Goal: Task Accomplishment & Management: Manage account settings

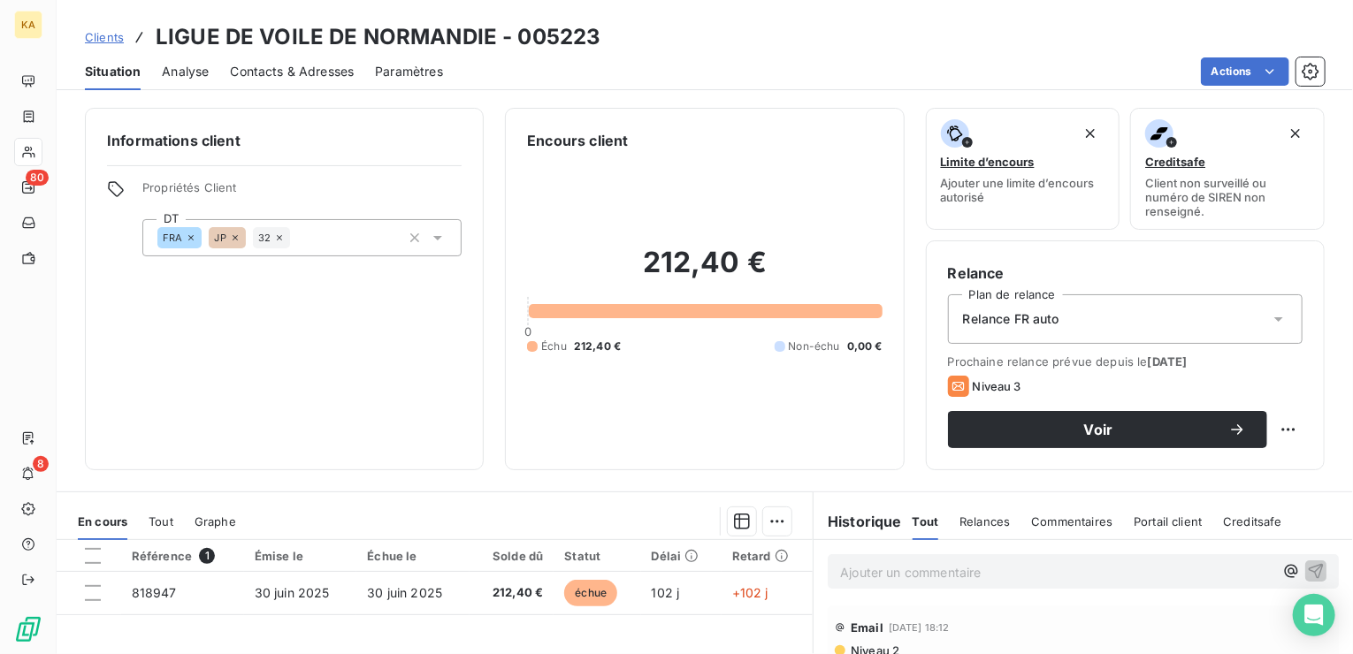
scroll to position [88, 0]
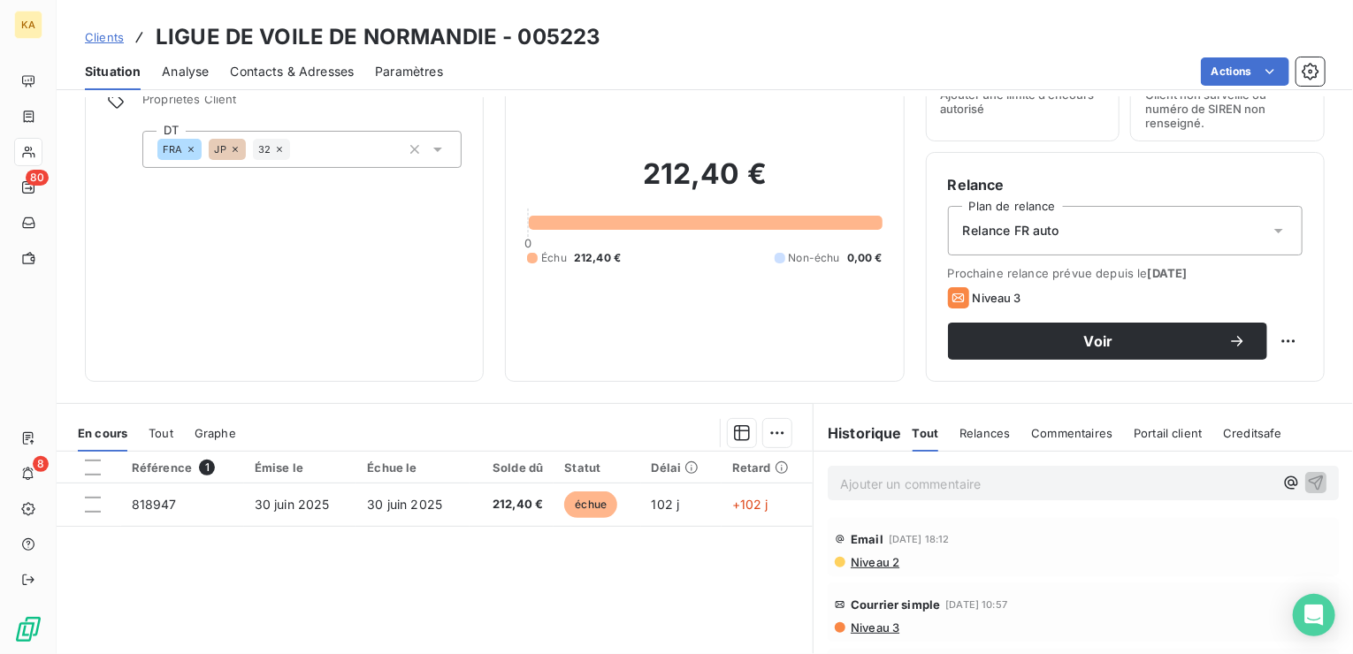
click at [108, 32] on span "Clients" at bounding box center [104, 37] width 39 height 14
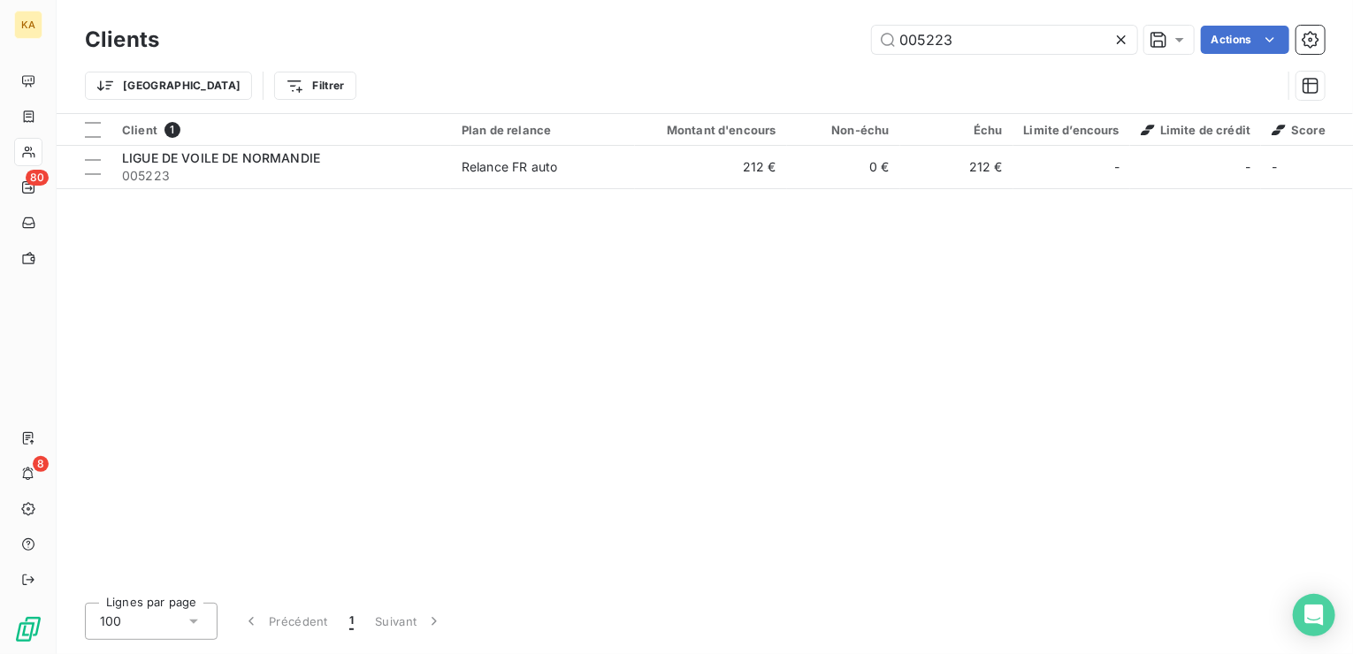
drag, startPoint x: 961, startPoint y: 42, endPoint x: 713, endPoint y: 49, distance: 248.6
click at [713, 49] on div "005223 Actions" at bounding box center [752, 40] width 1144 height 28
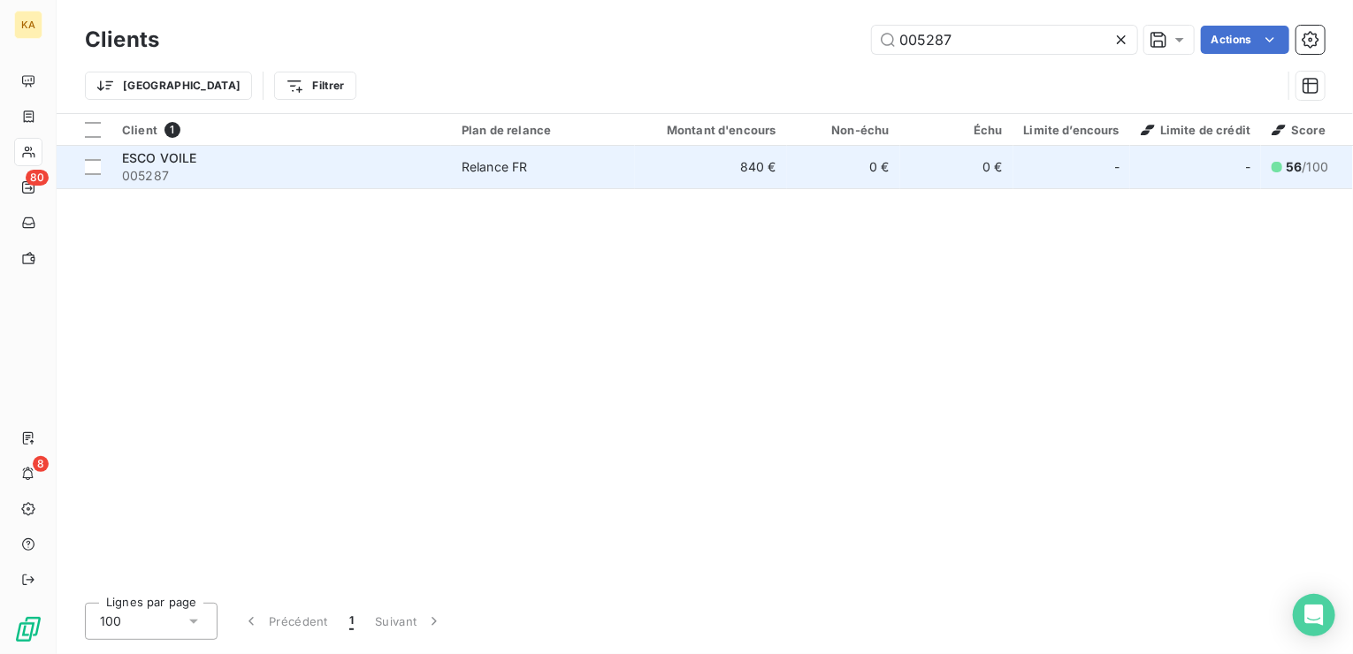
type input "005287"
click at [497, 166] on div "Relance FR" at bounding box center [495, 167] width 66 height 18
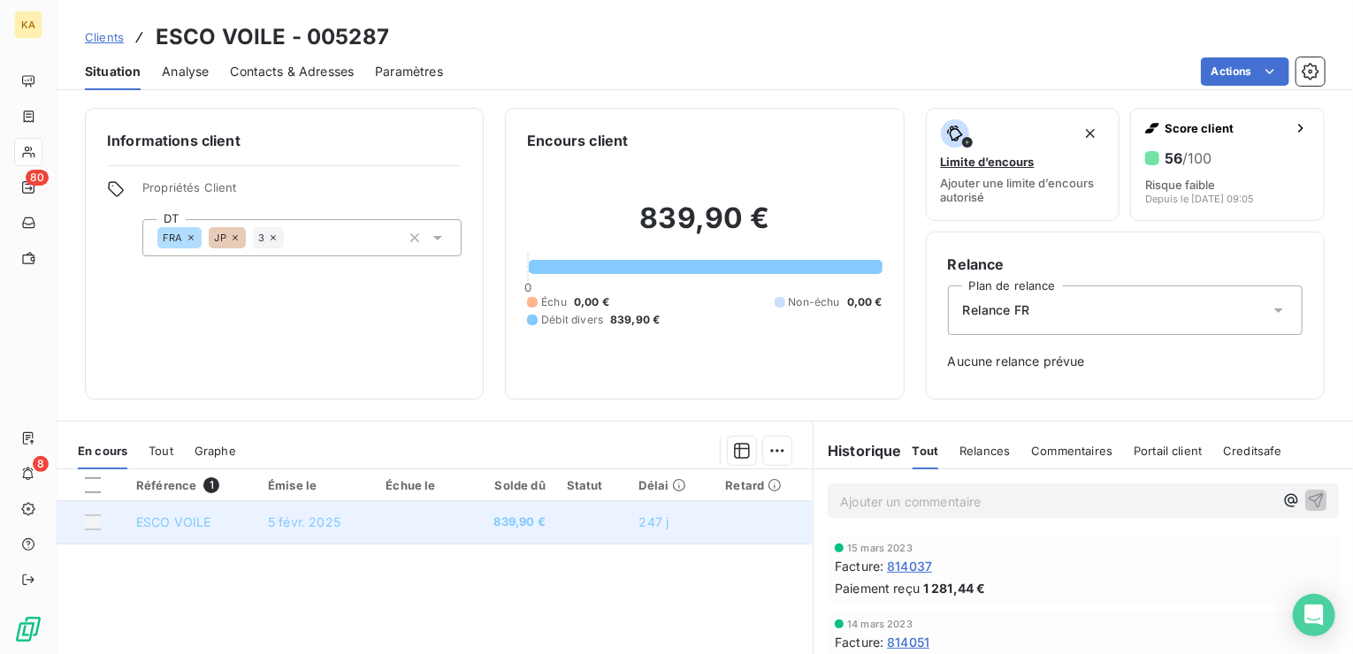
click at [276, 516] on span "5 févr. 2025" at bounding box center [304, 522] width 73 height 15
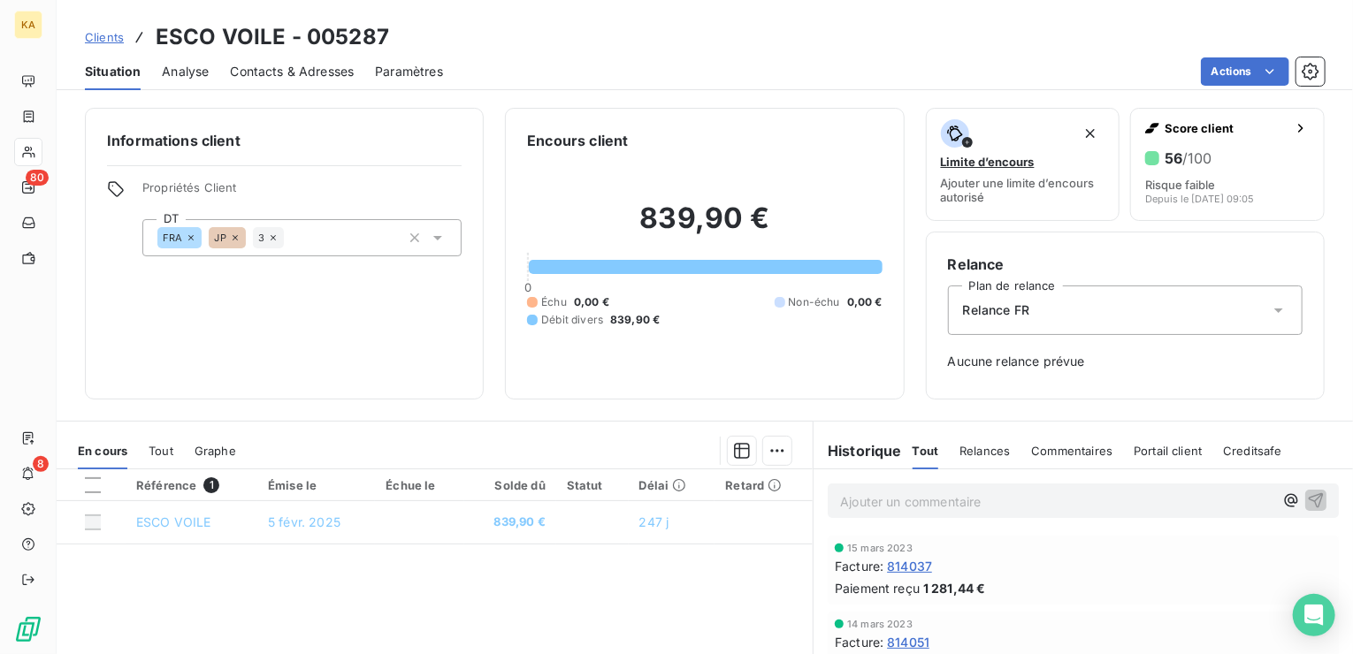
scroll to position [88, 0]
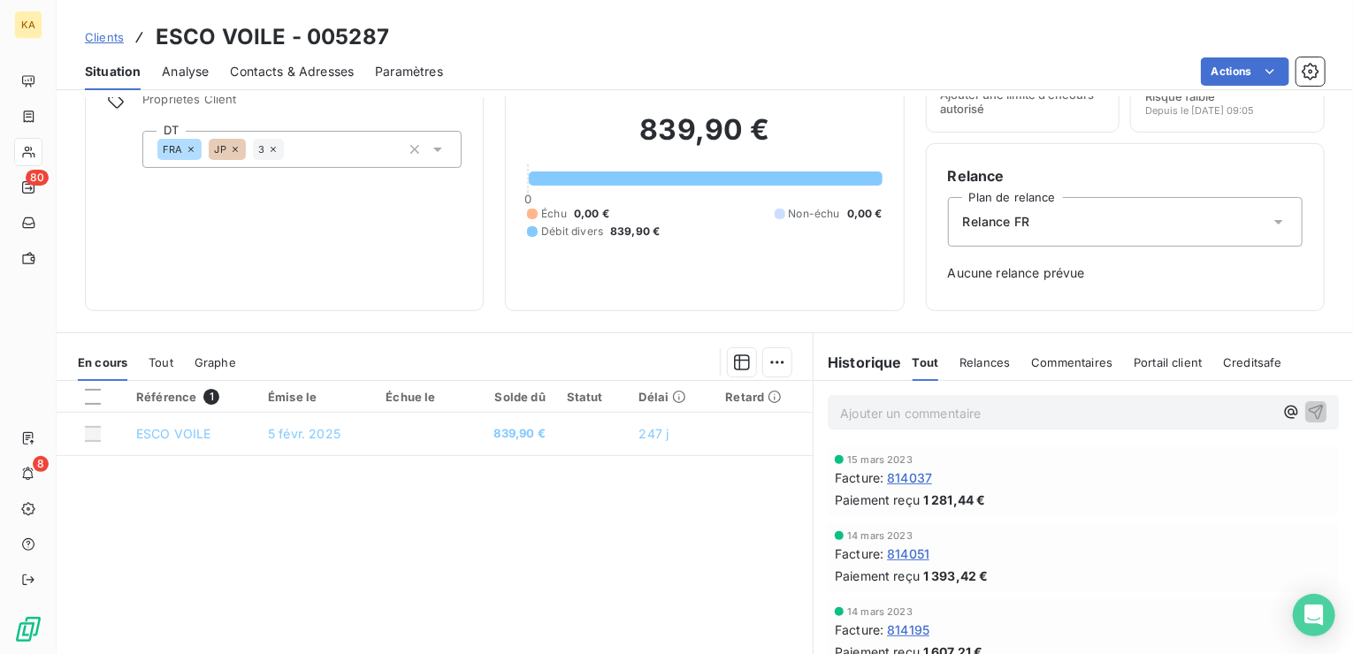
click at [106, 35] on span "Clients" at bounding box center [104, 37] width 39 height 14
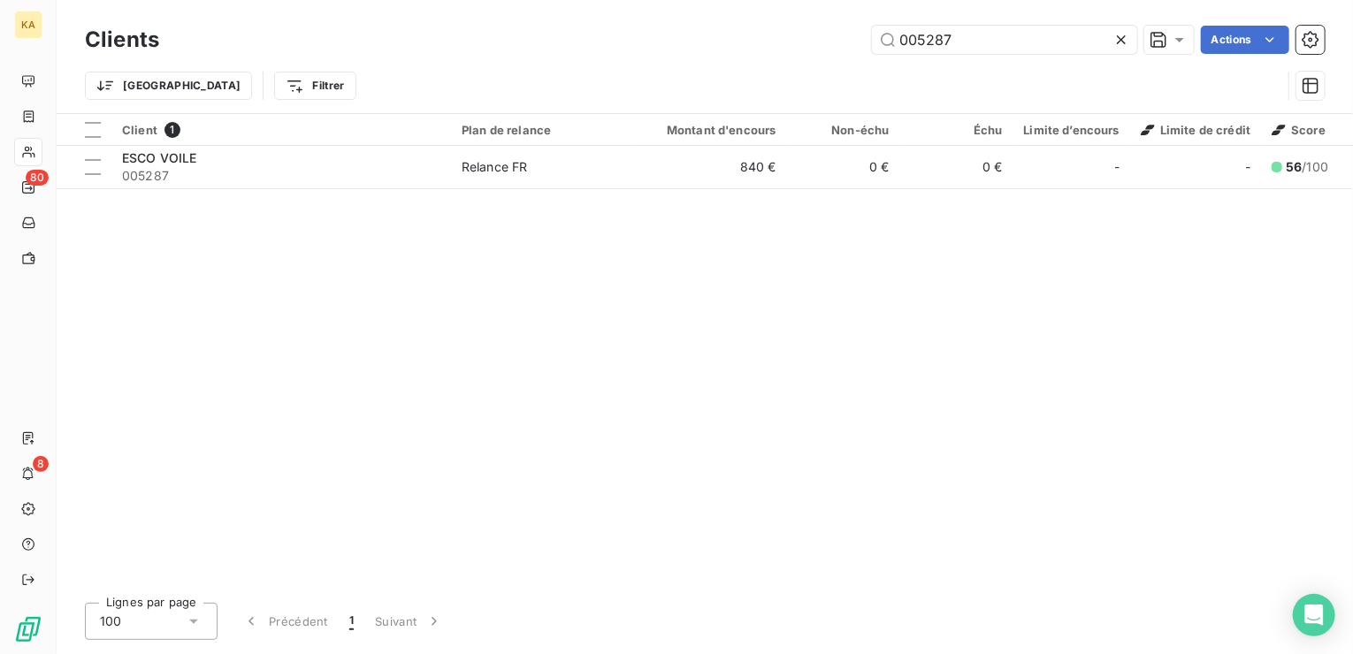
drag, startPoint x: 959, startPoint y: 35, endPoint x: 739, endPoint y: 37, distance: 219.3
click at [732, 56] on div "Clients 005287 Actions" at bounding box center [705, 39] width 1240 height 37
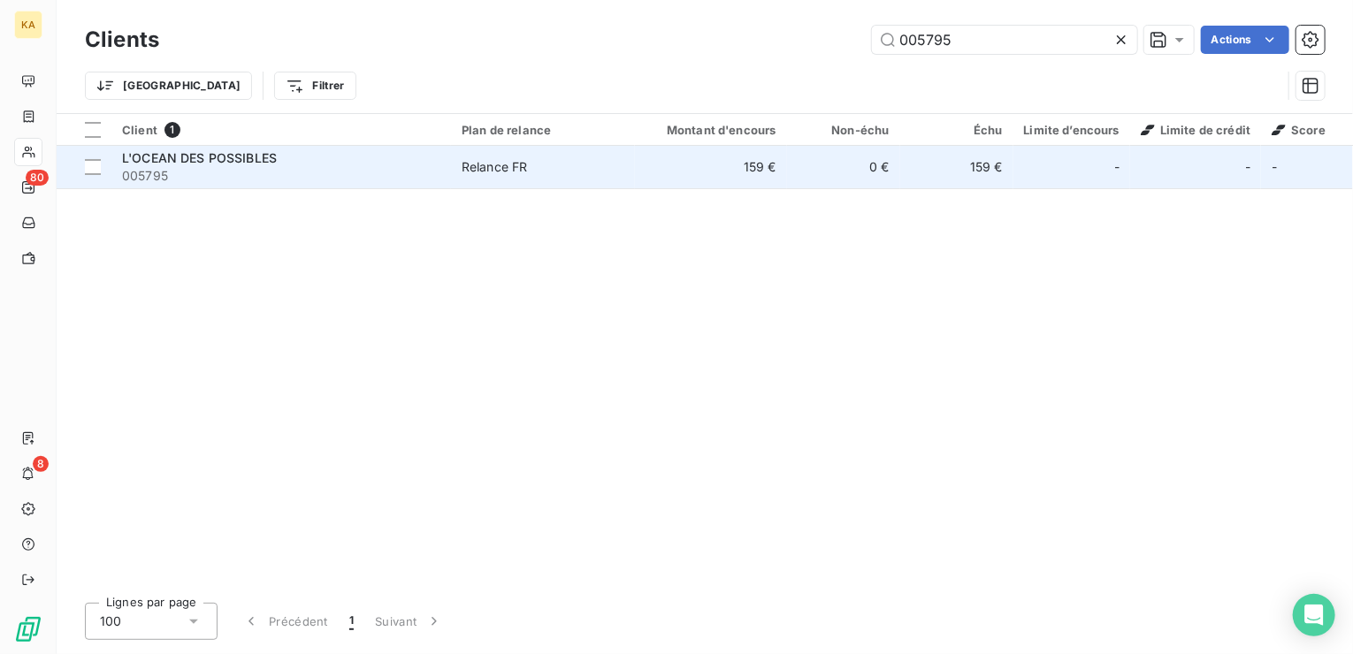
type input "005795"
click at [499, 160] on div "Relance FR" at bounding box center [495, 167] width 66 height 18
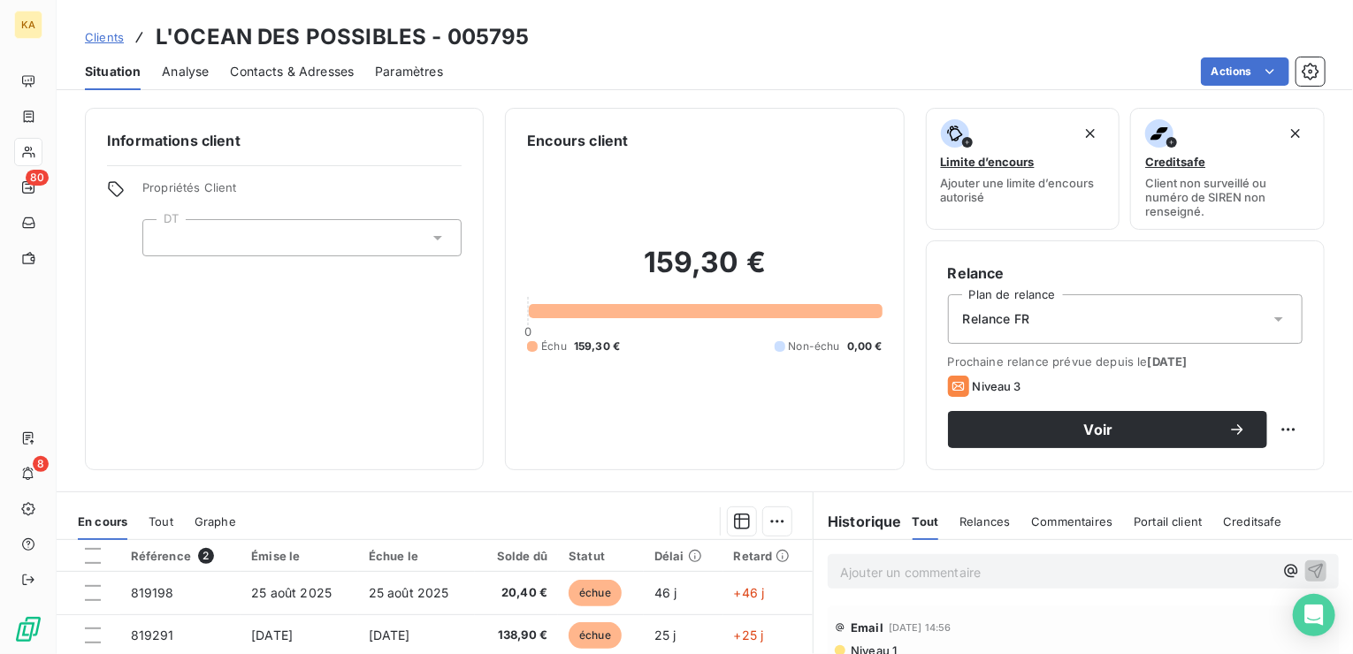
scroll to position [88, 0]
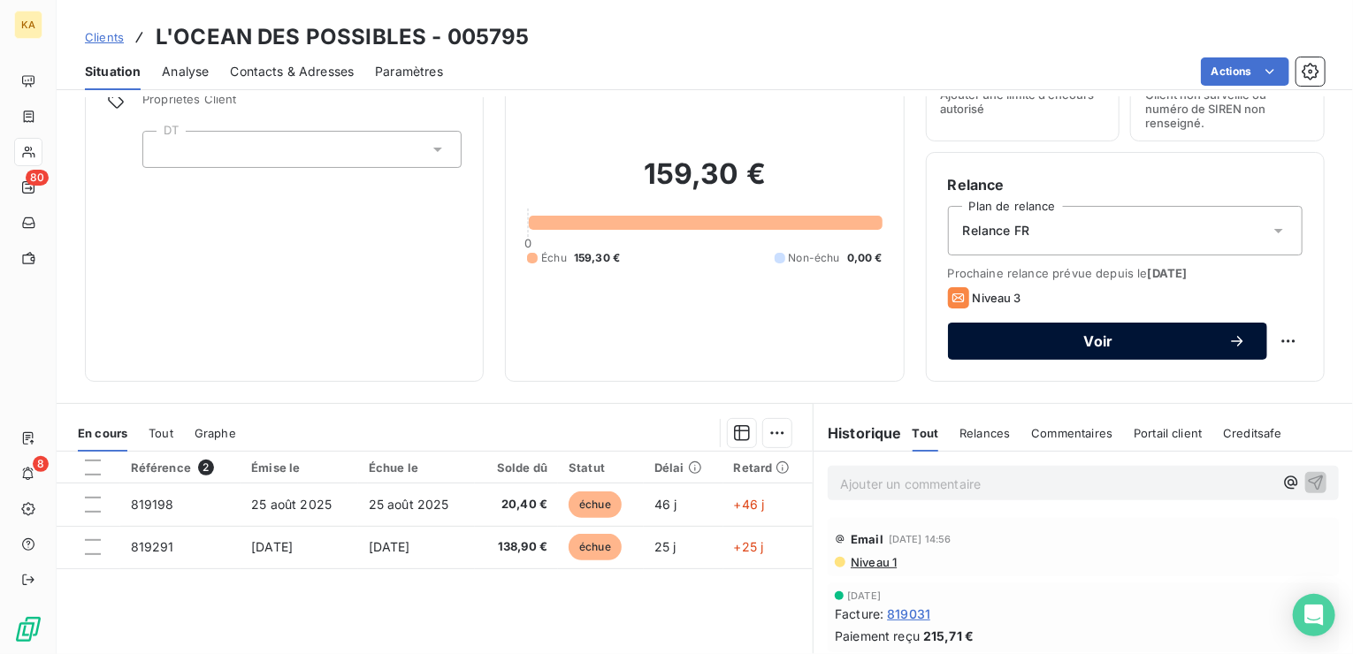
click at [1131, 337] on span "Voir" at bounding box center [1098, 341] width 259 height 14
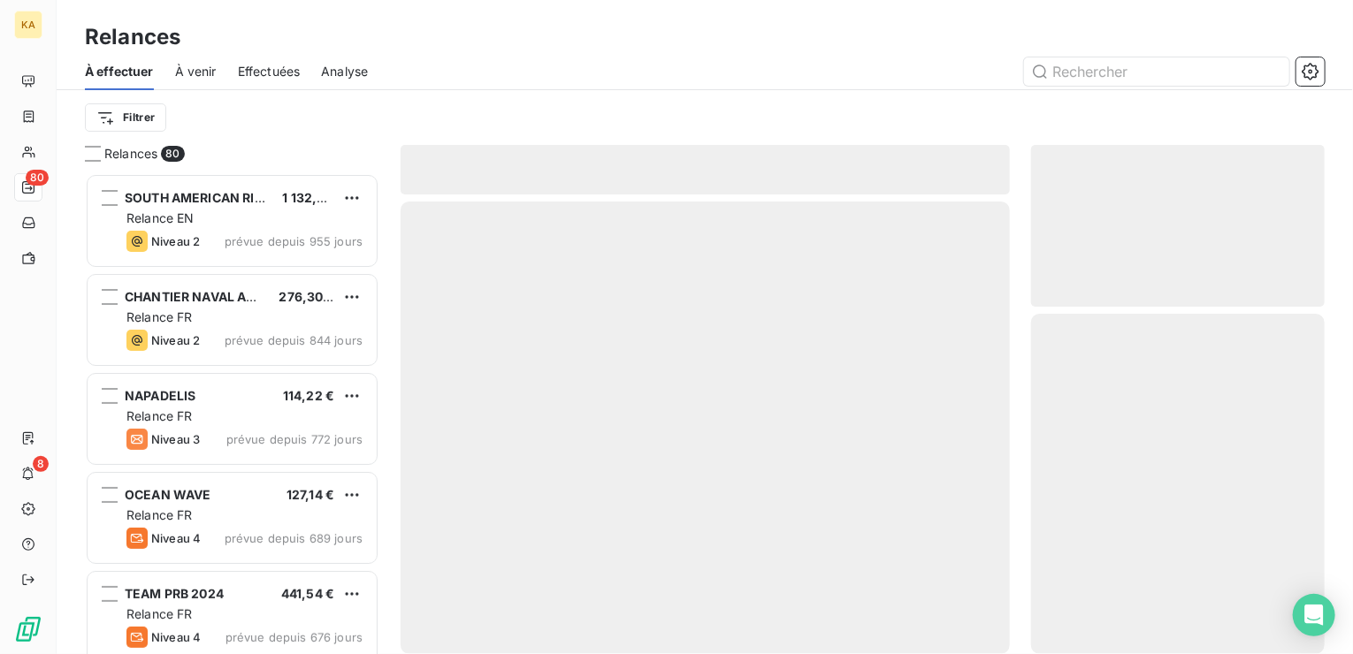
scroll to position [467, 280]
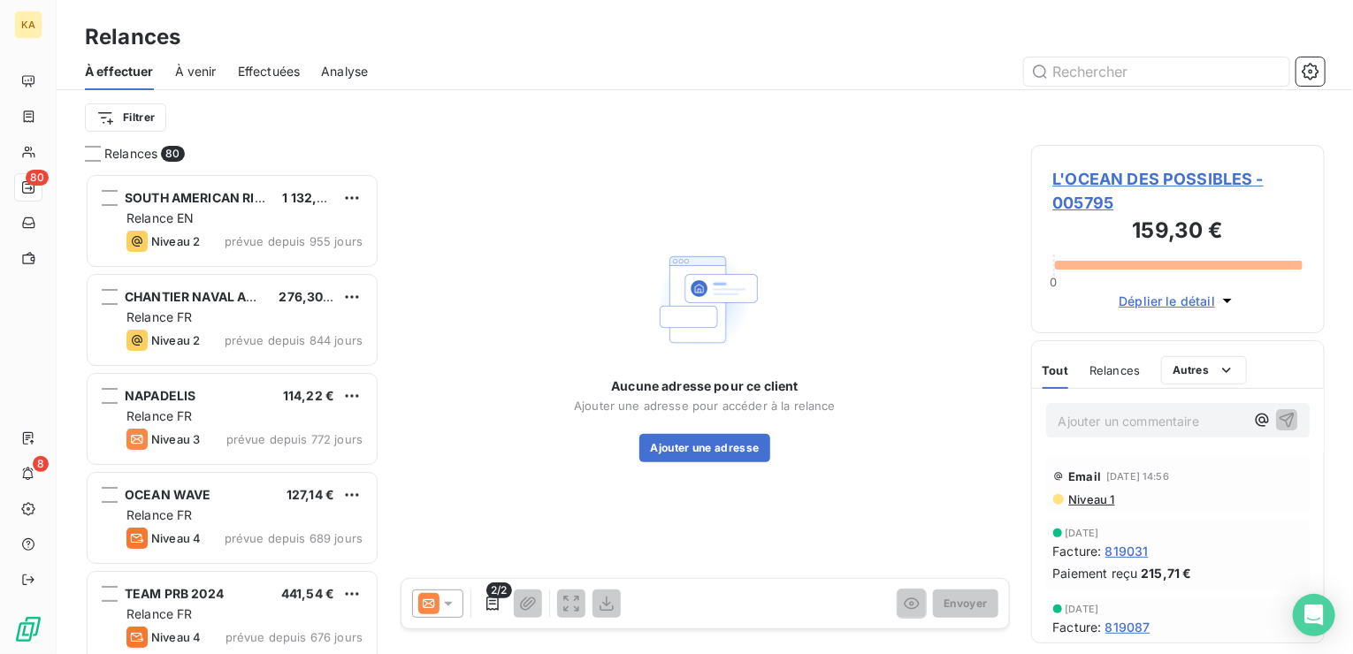
click at [442, 605] on icon at bounding box center [448, 604] width 18 height 18
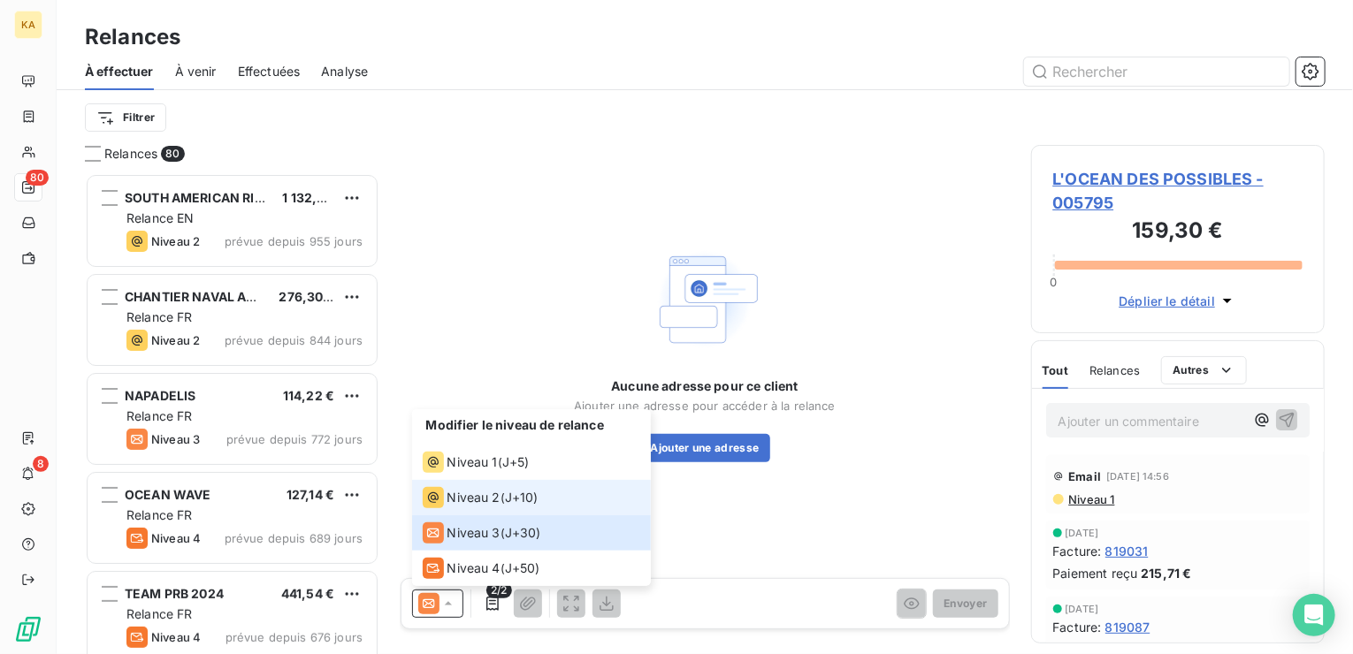
click at [469, 498] on span "Niveau 2" at bounding box center [473, 498] width 53 height 18
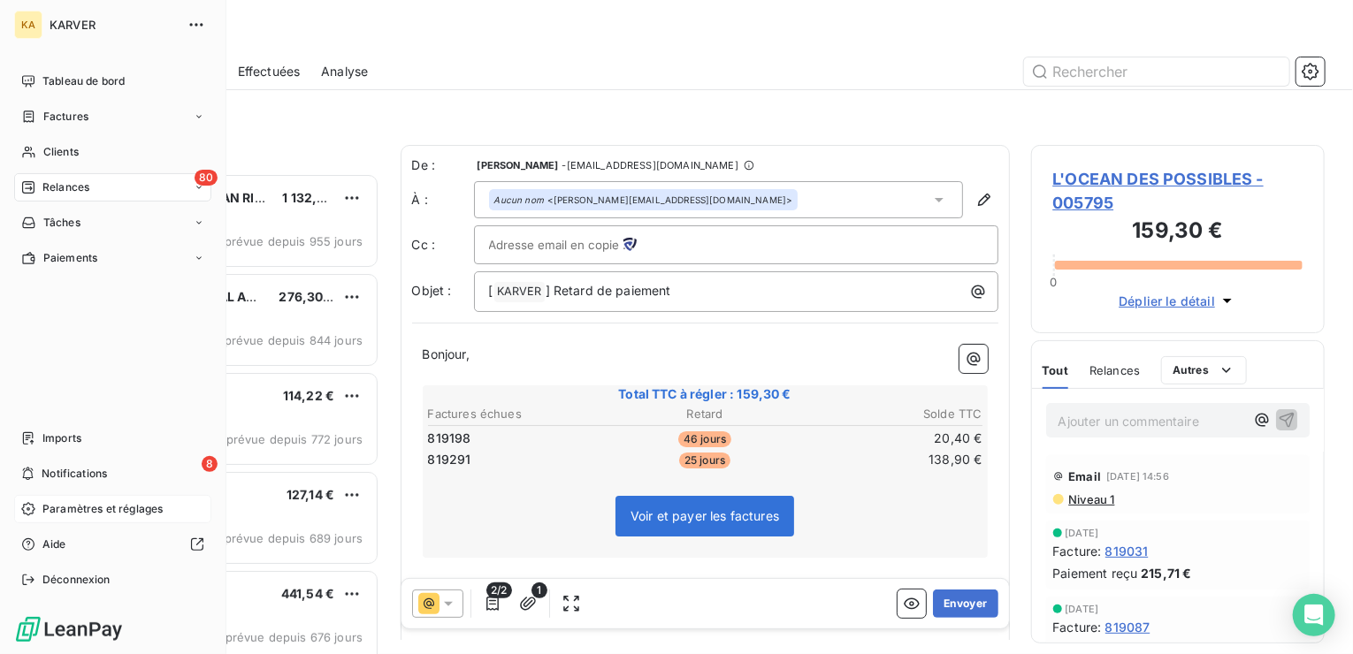
click at [107, 505] on span "Paramètres et réglages" at bounding box center [102, 509] width 120 height 16
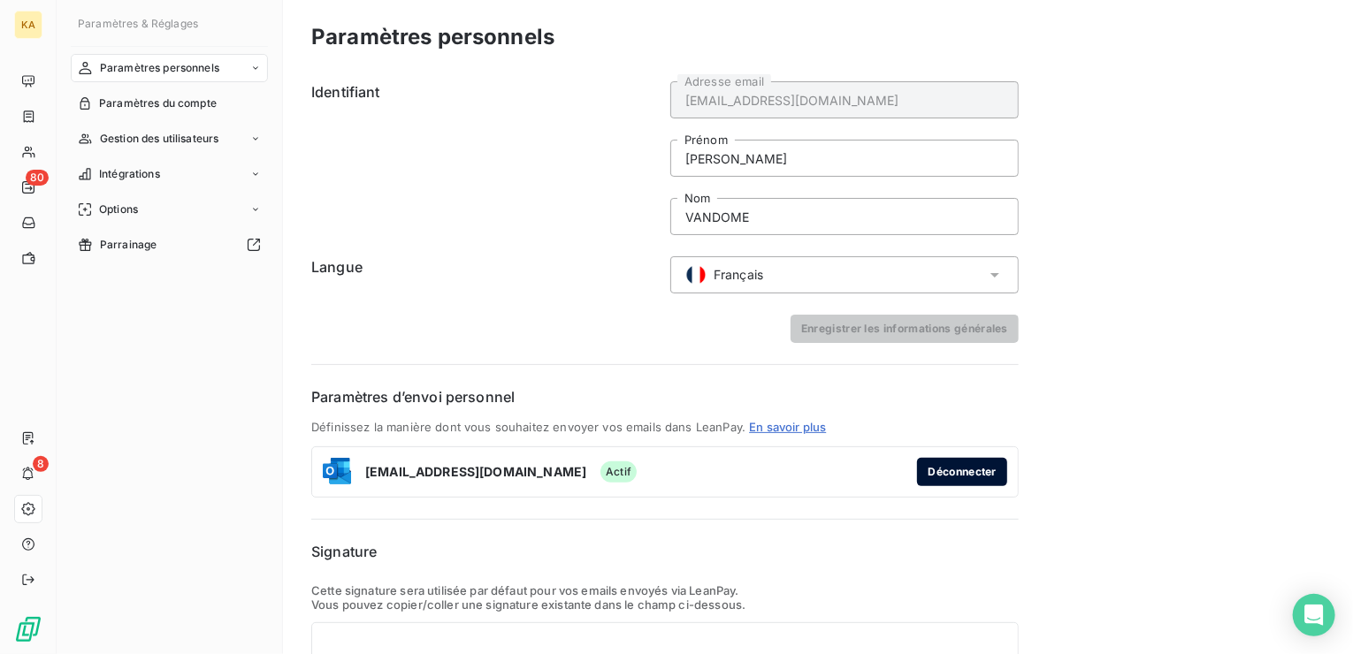
click at [967, 471] on button "Déconnecter" at bounding box center [962, 472] width 90 height 28
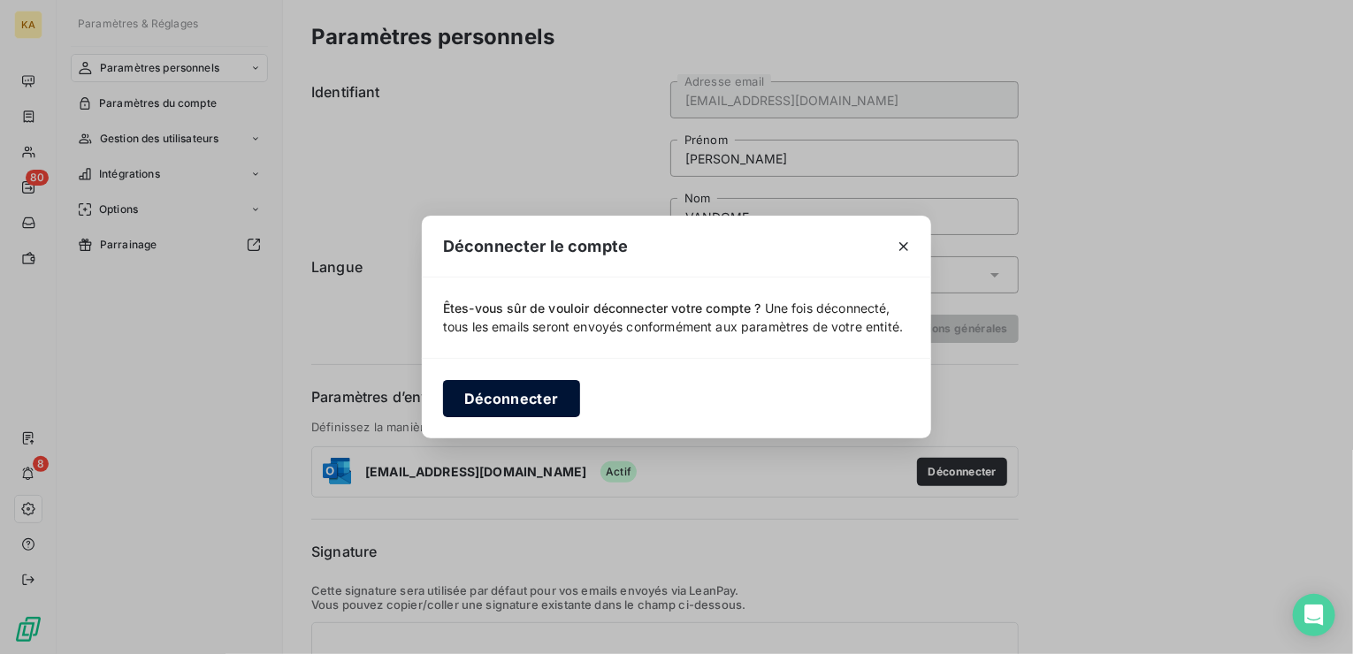
click at [527, 392] on button "Déconnecter" at bounding box center [511, 398] width 137 height 37
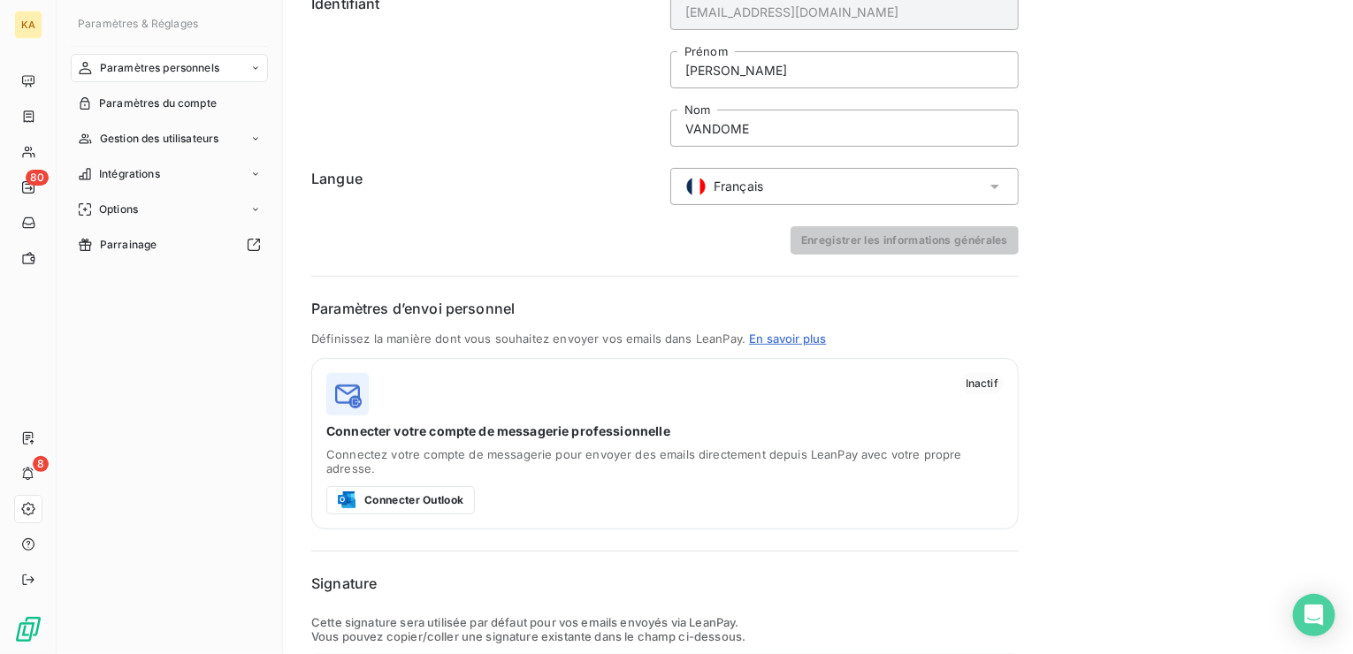
scroll to position [177, 0]
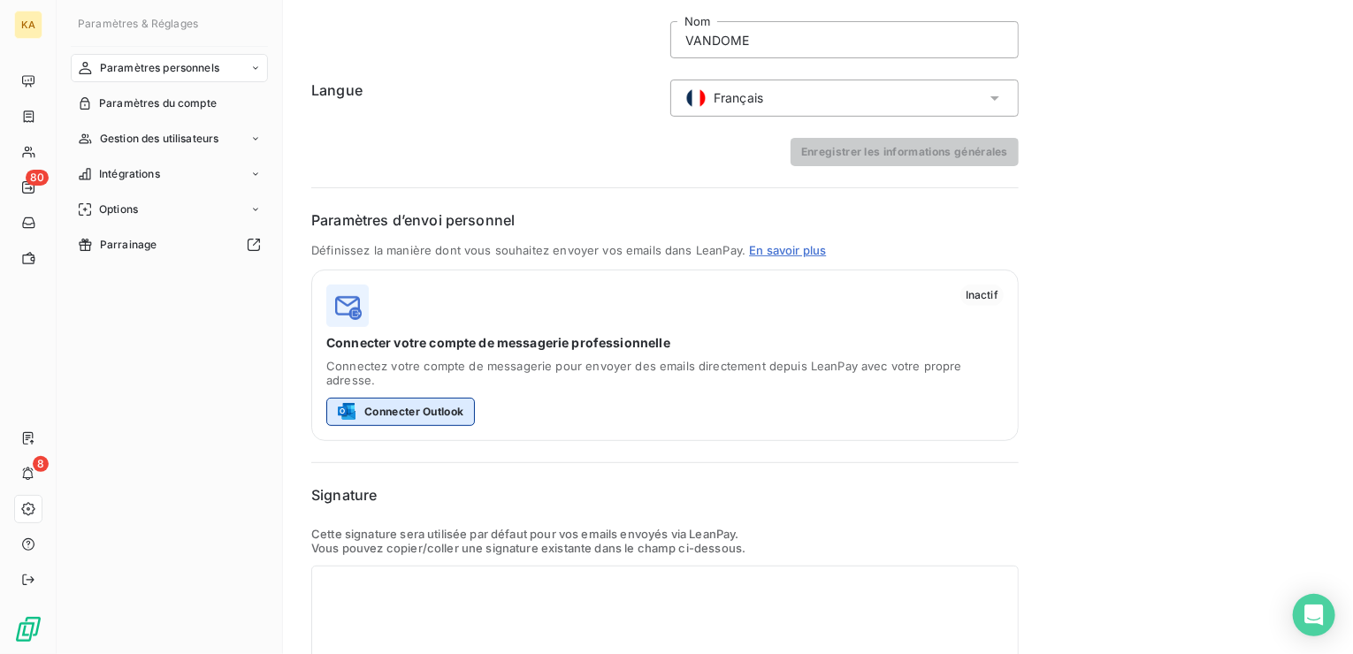
click at [407, 398] on button "Connecter Outlook" at bounding box center [400, 412] width 149 height 28
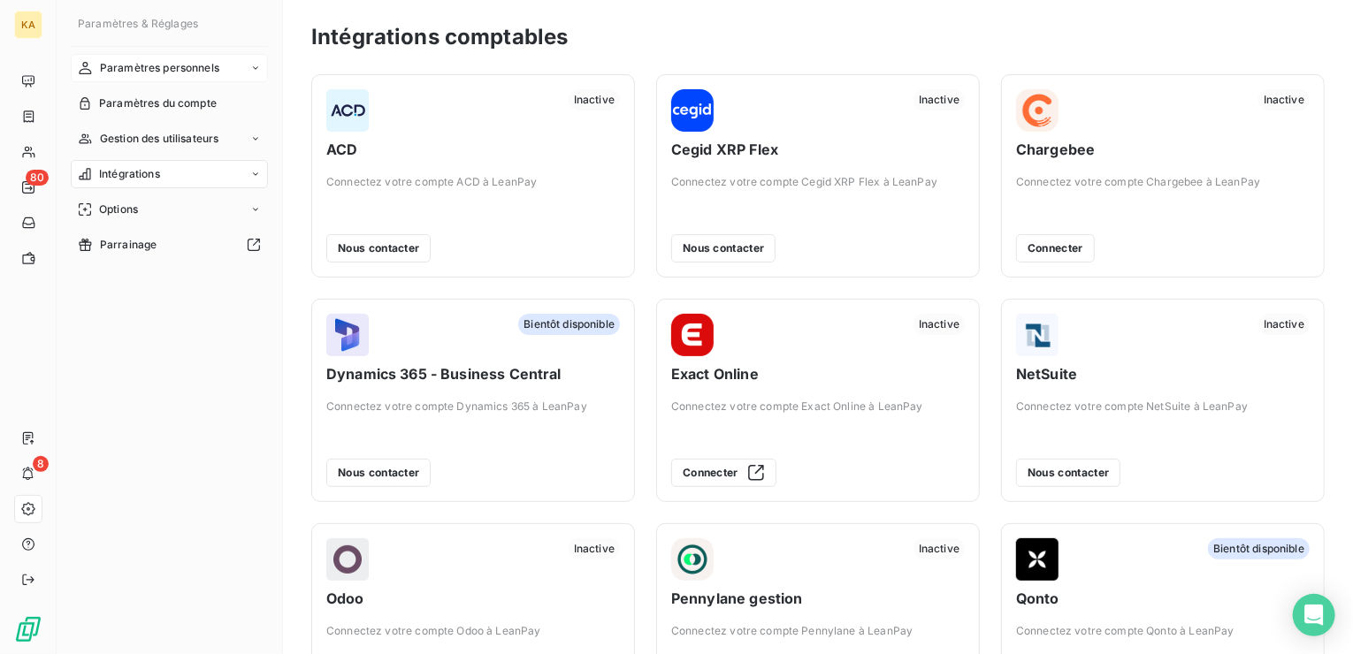
click at [248, 66] on div "Paramètres personnels" at bounding box center [169, 68] width 197 height 28
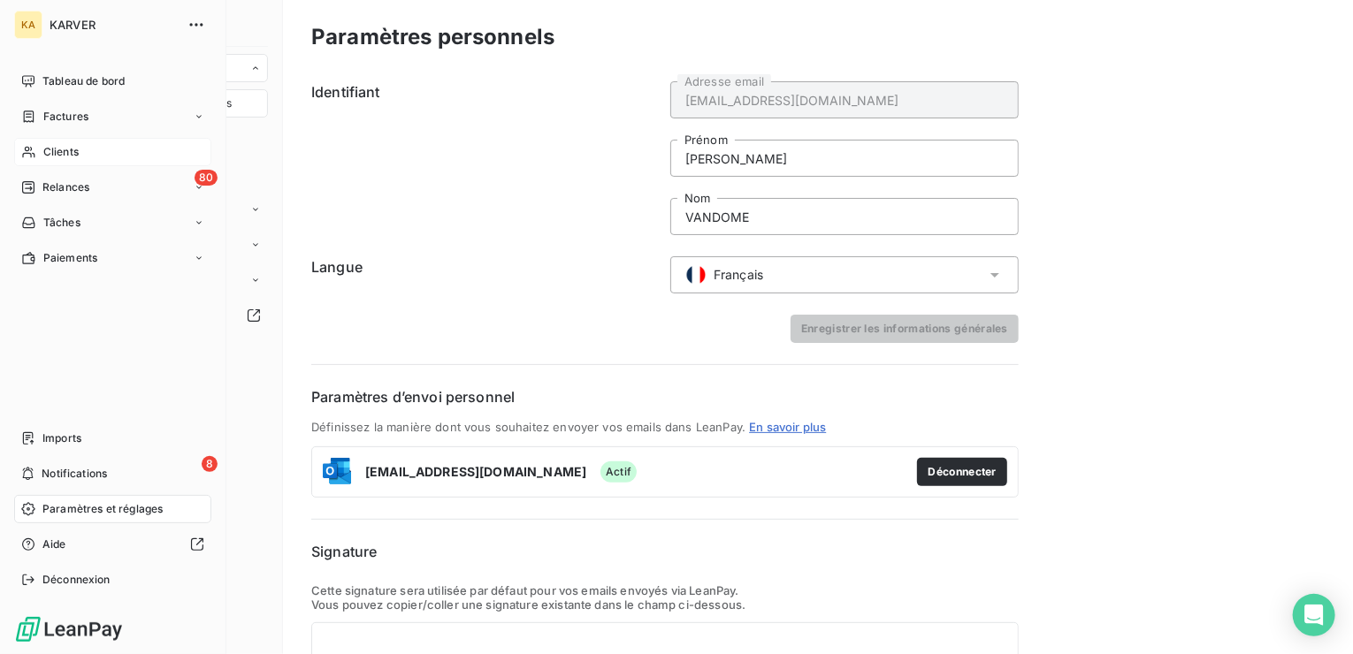
click at [55, 144] on span "Clients" at bounding box center [60, 152] width 35 height 16
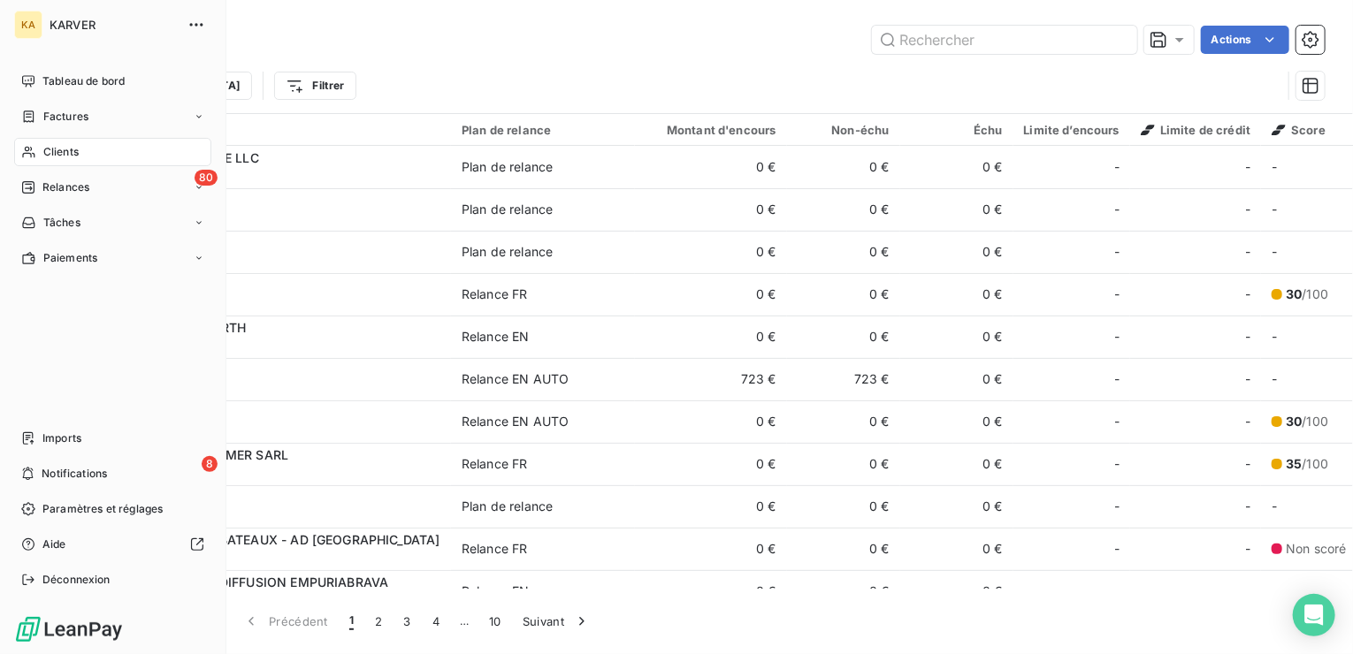
click at [66, 155] on span "Clients" at bounding box center [60, 152] width 35 height 16
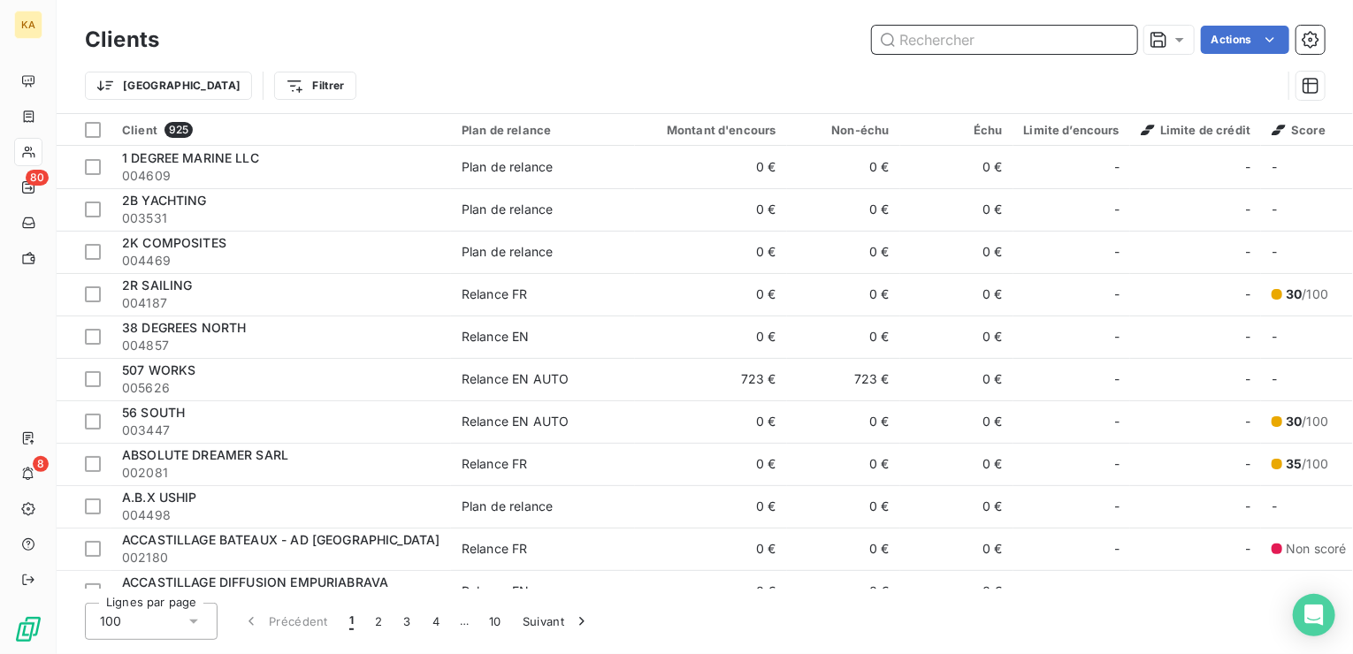
click at [1015, 42] on input "text" at bounding box center [1004, 40] width 265 height 28
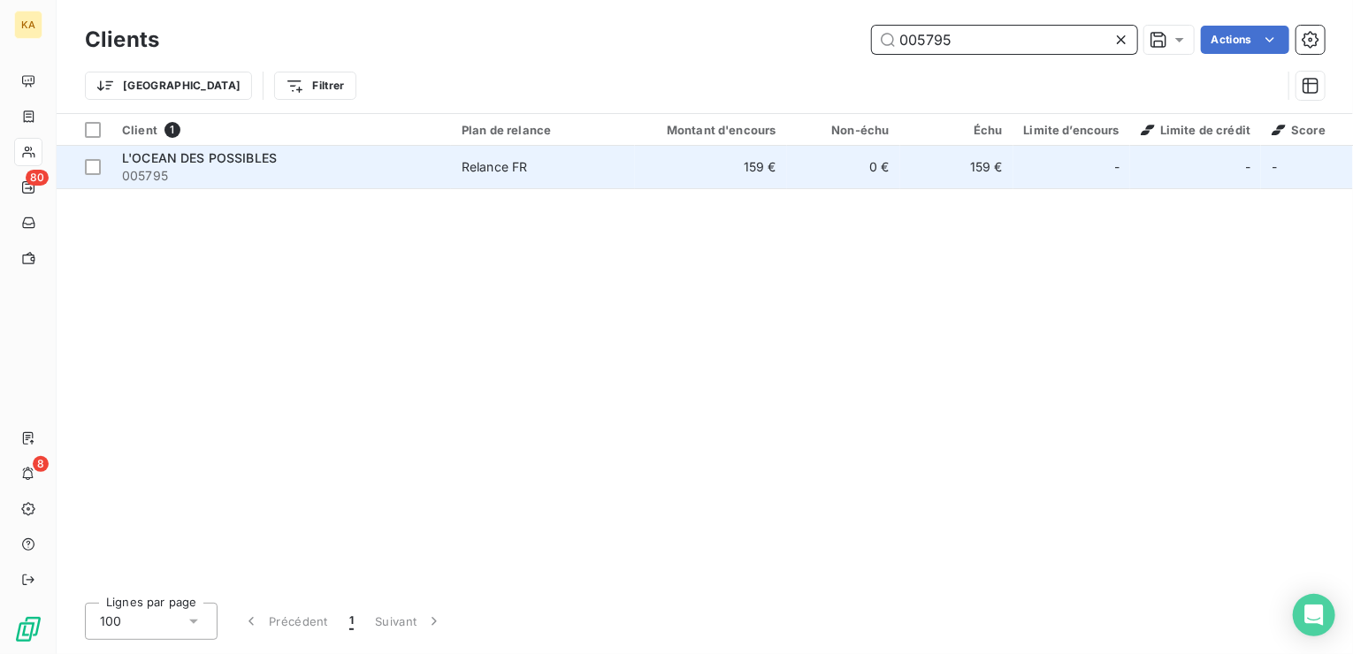
type input "005795"
click at [214, 151] on span "L'OCEAN DES POSSIBLES" at bounding box center [199, 157] width 155 height 15
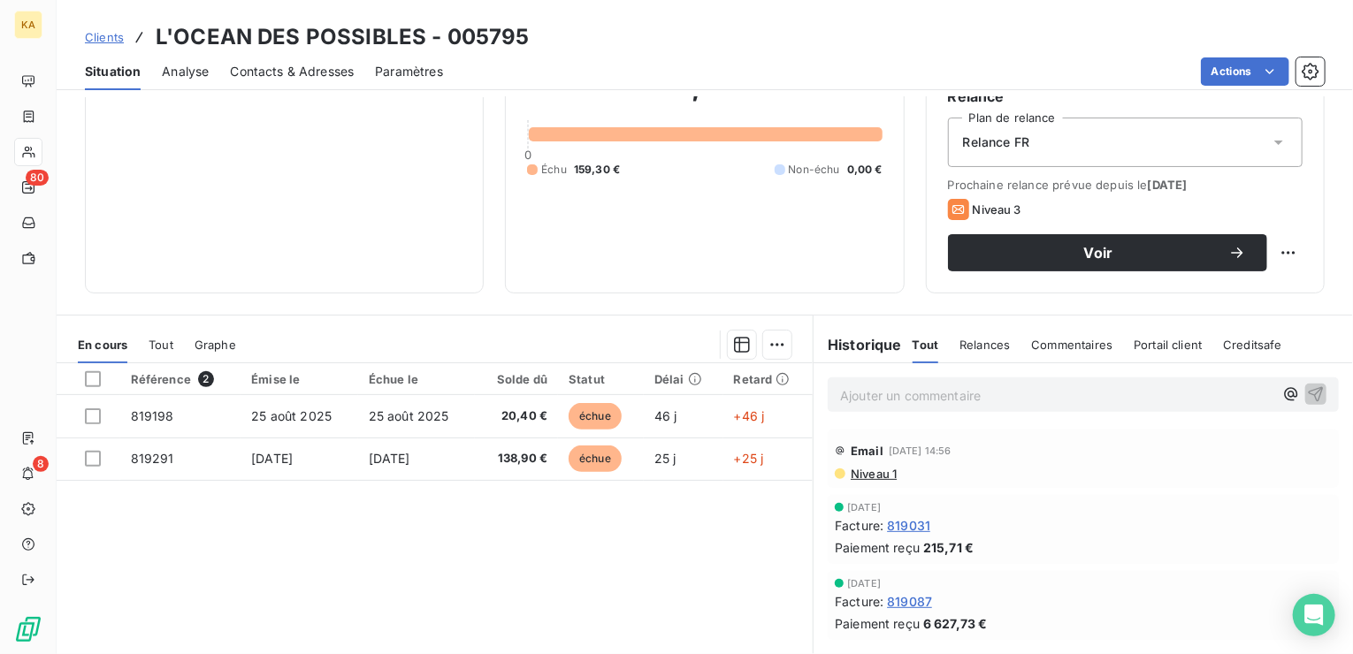
scroll to position [88, 0]
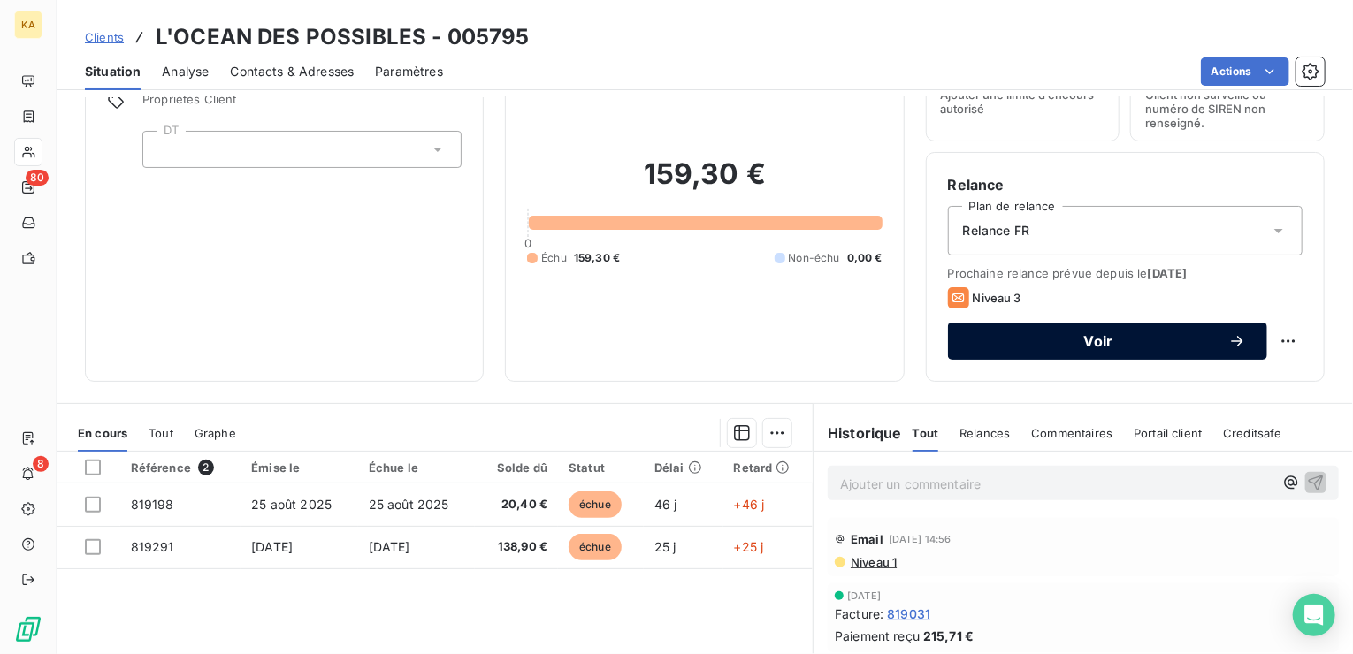
click at [1093, 340] on span "Voir" at bounding box center [1098, 341] width 259 height 14
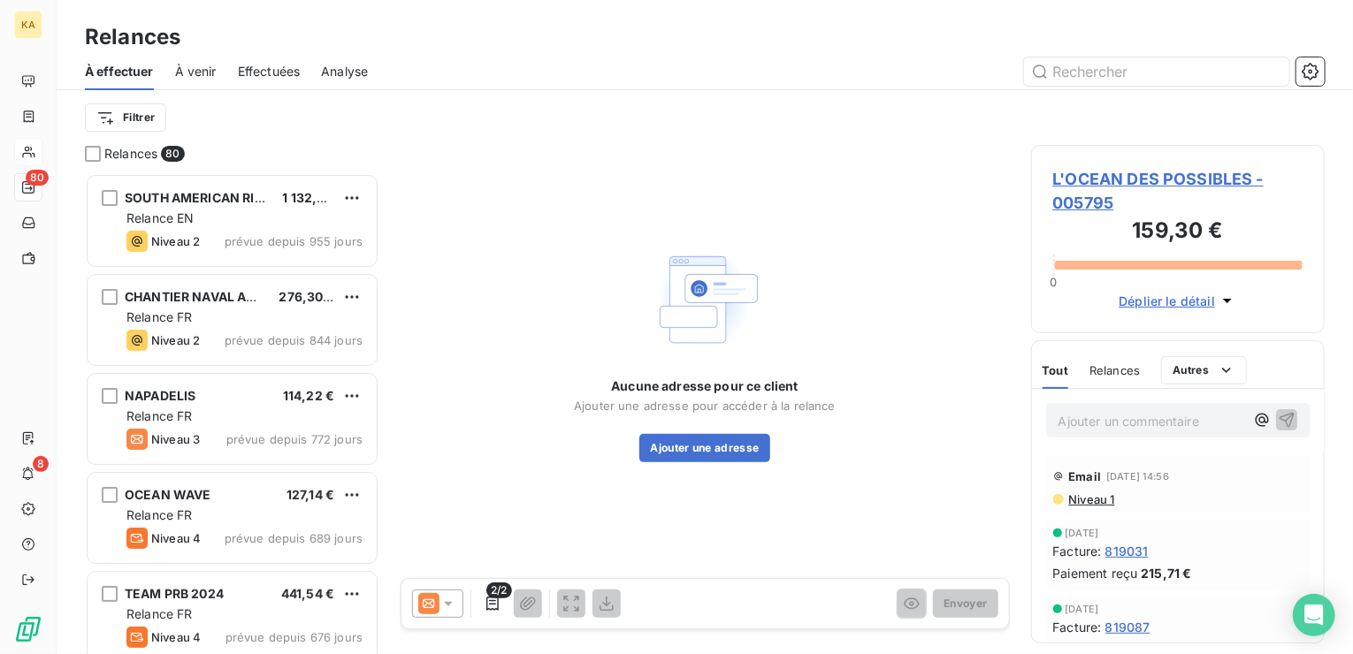
scroll to position [467, 280]
click at [447, 601] on icon at bounding box center [448, 604] width 18 height 18
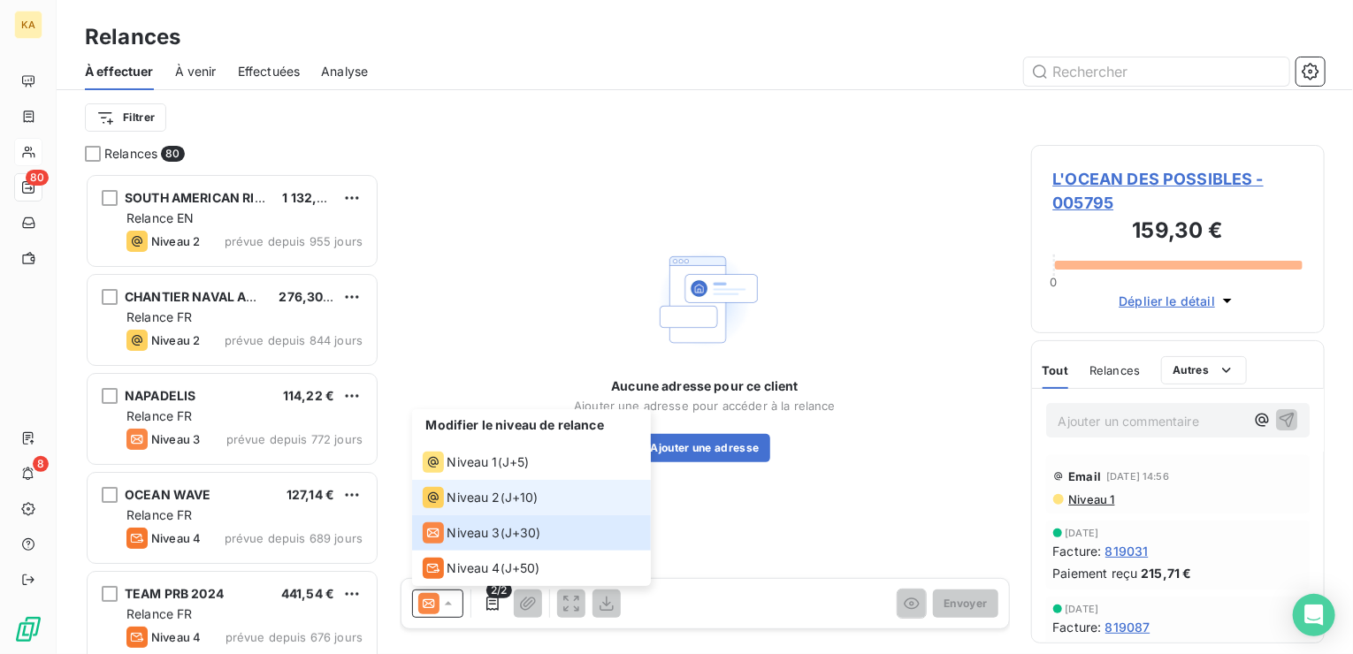
click at [481, 501] on span "Niveau 2" at bounding box center [473, 498] width 53 height 18
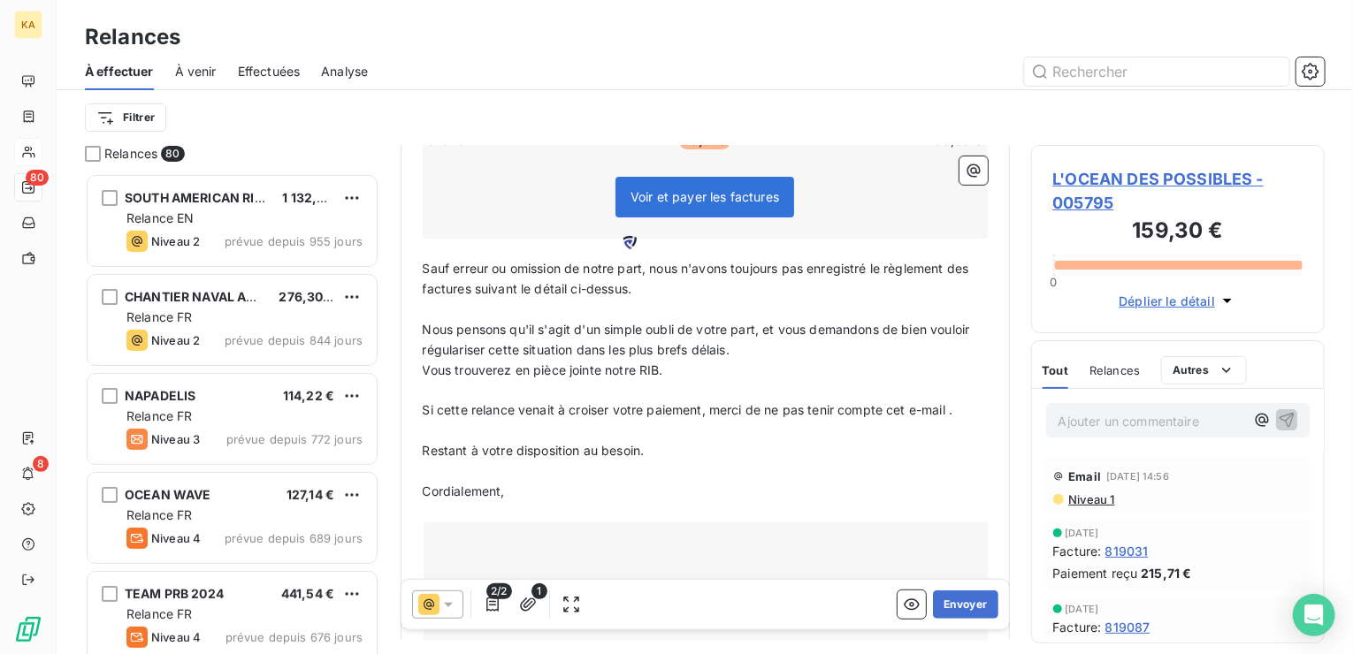
scroll to position [354, 0]
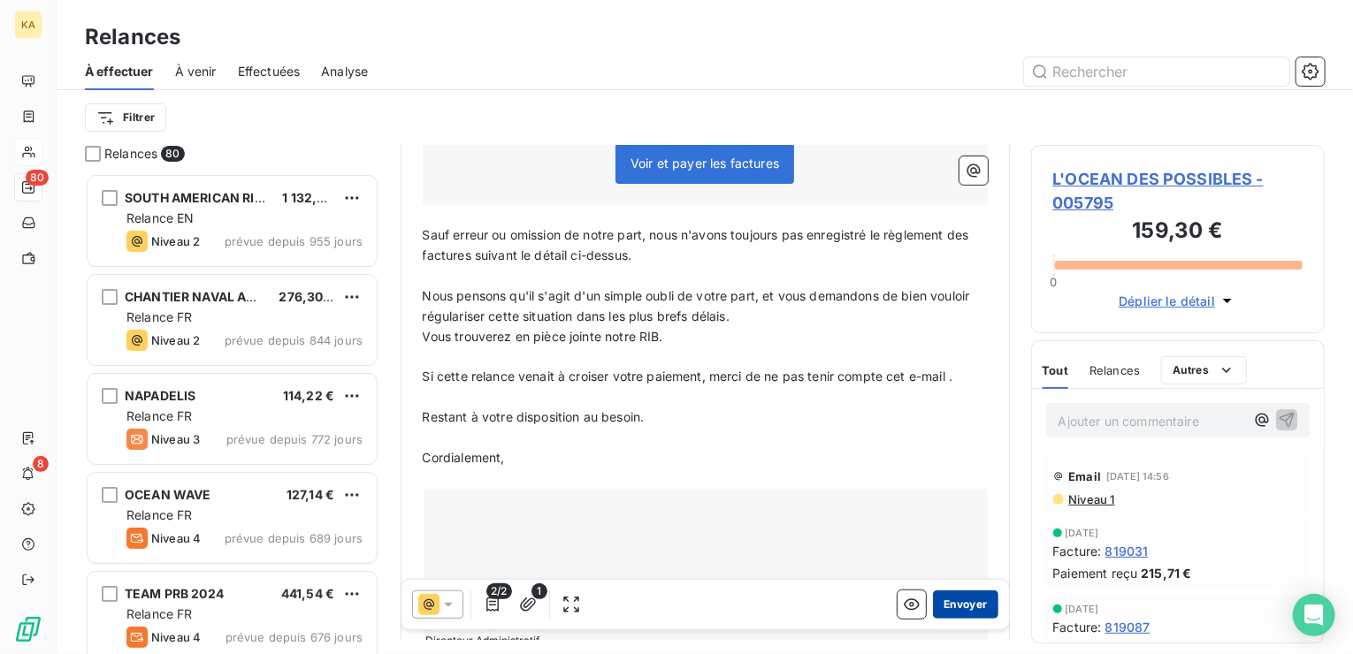
click at [951, 600] on button "Envoyer" at bounding box center [965, 604] width 65 height 28
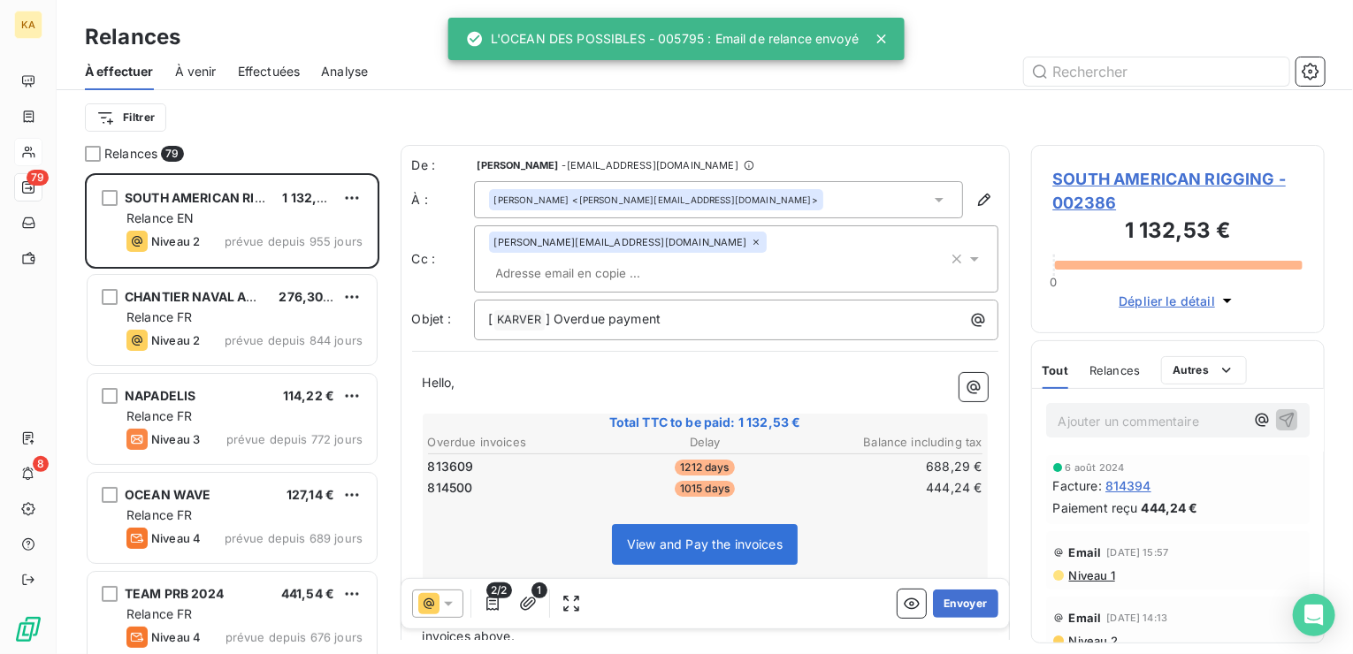
scroll to position [467, 280]
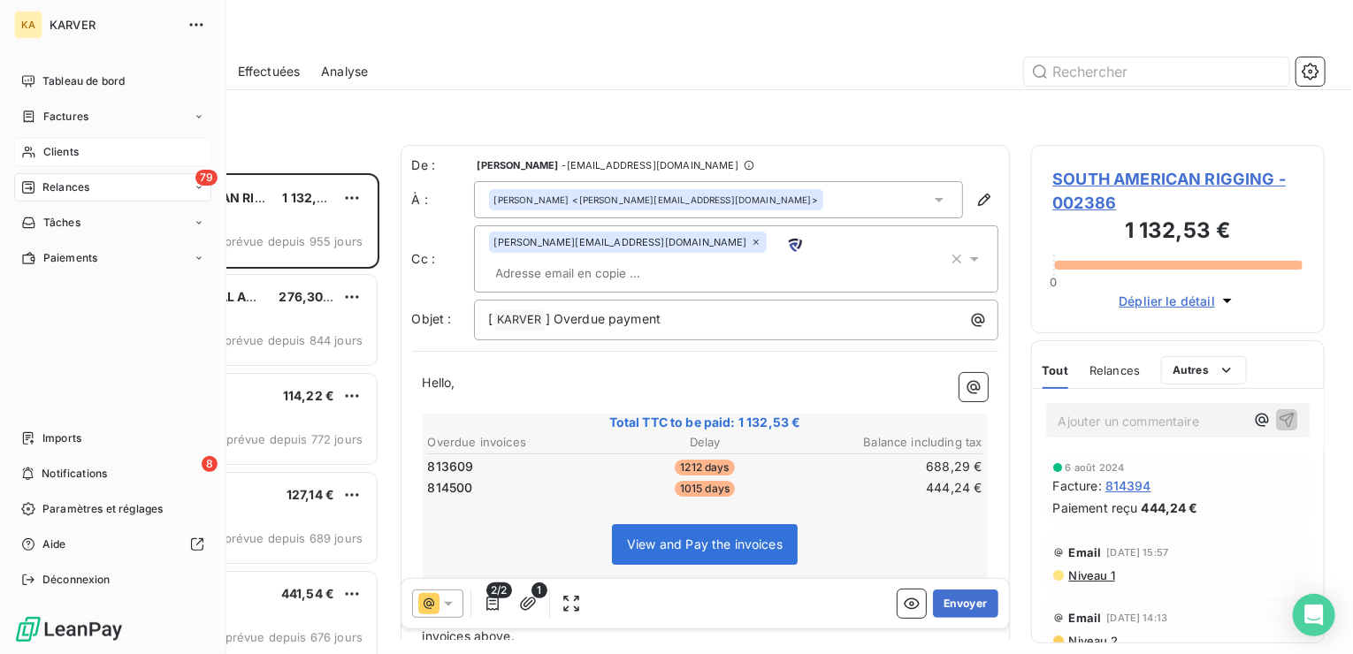
click at [65, 148] on span "Clients" at bounding box center [60, 152] width 35 height 16
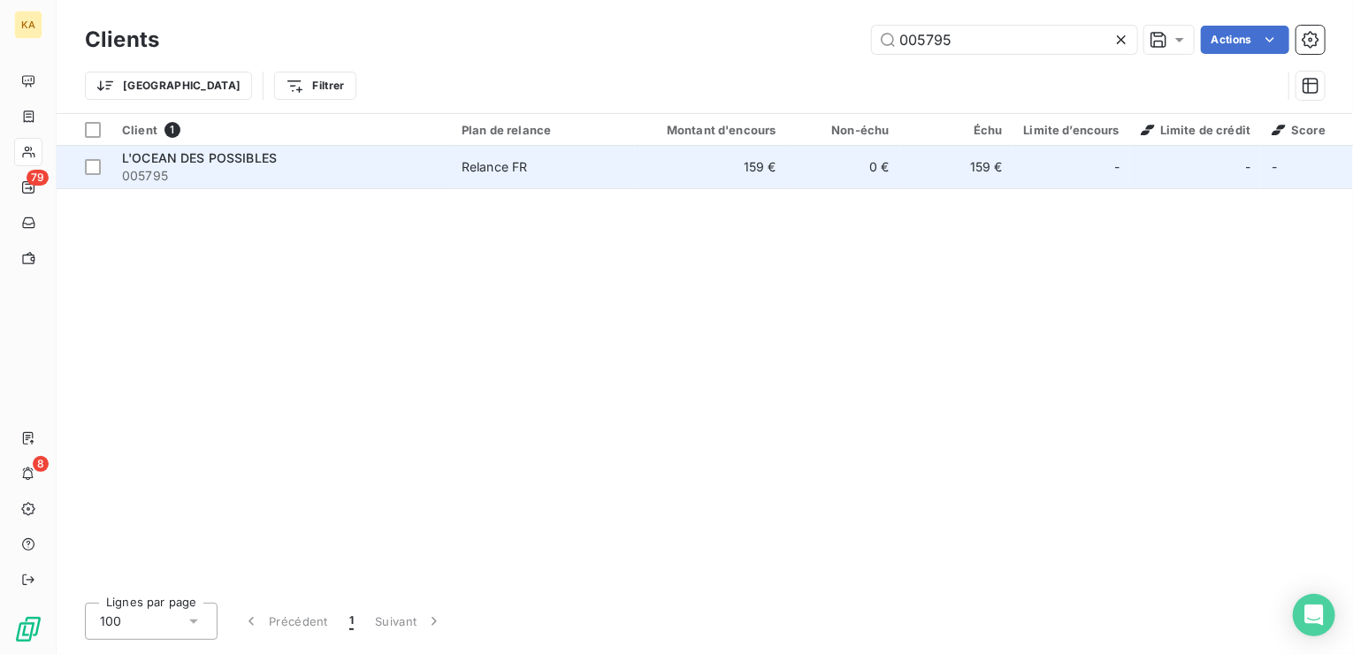
click at [508, 167] on div "Relance FR" at bounding box center [495, 167] width 66 height 18
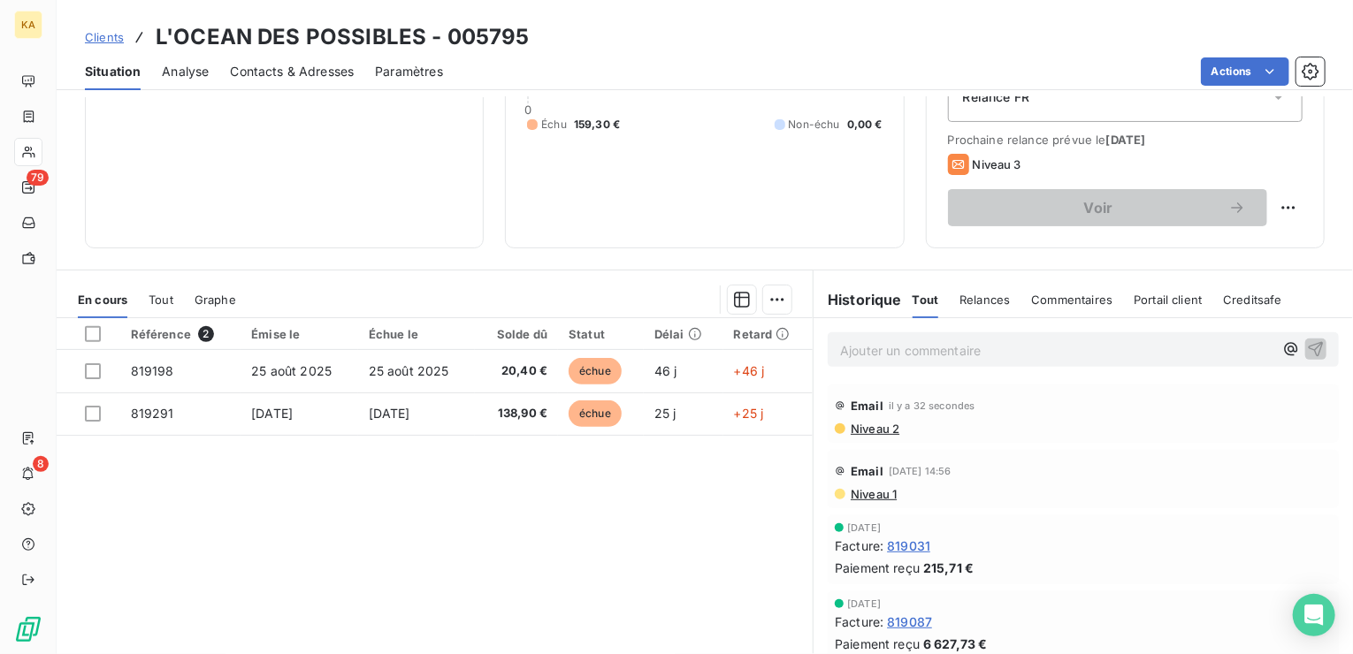
scroll to position [265, 0]
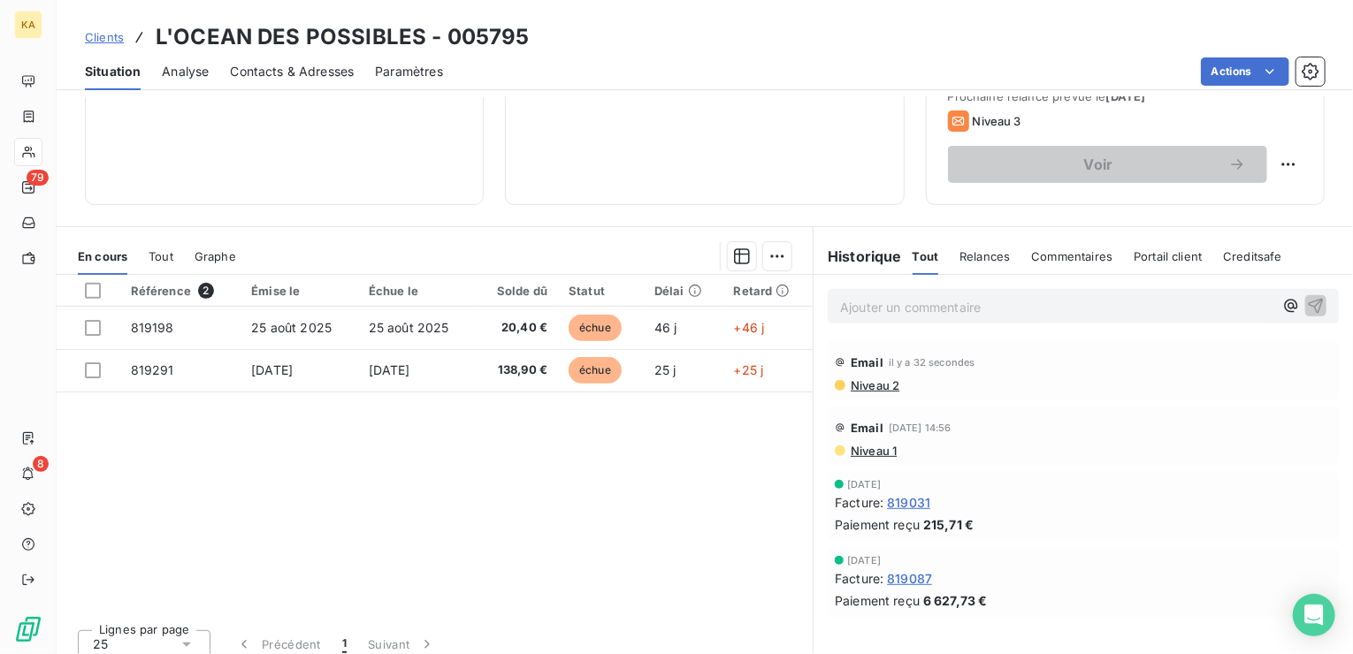
click at [860, 383] on span "Niveau 2" at bounding box center [874, 385] width 50 height 14
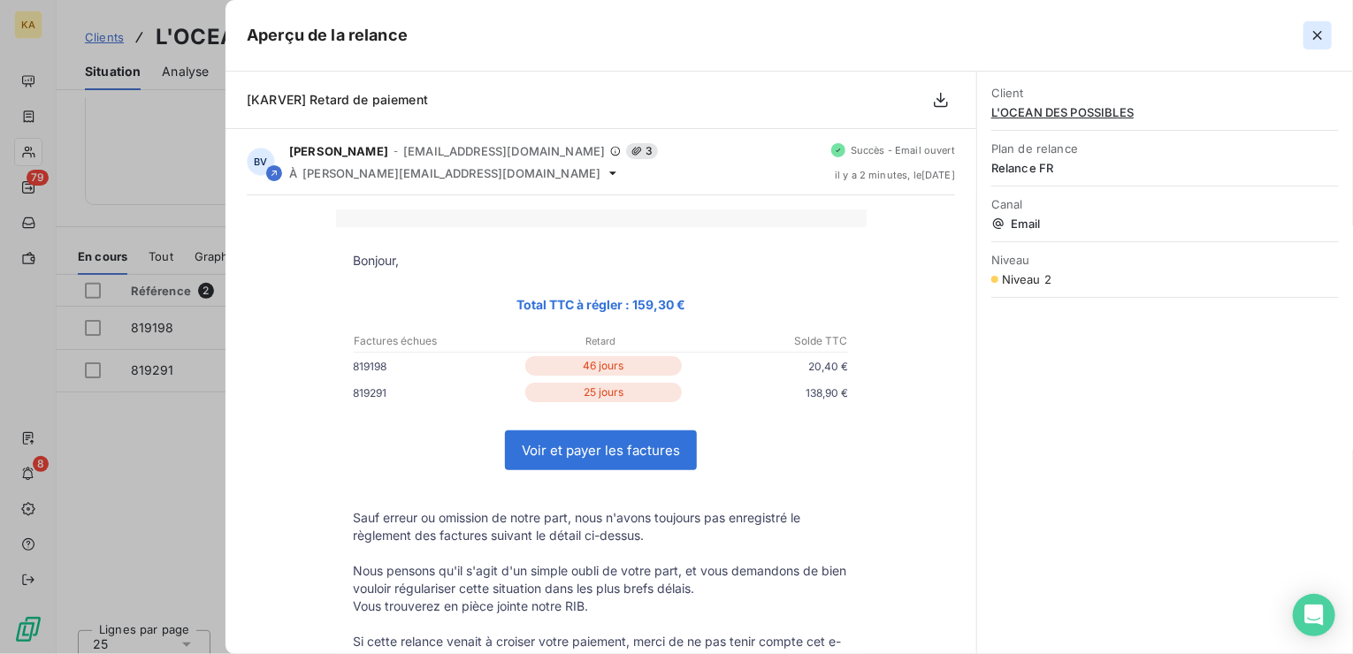
click at [1320, 37] on icon "button" at bounding box center [1317, 35] width 9 height 9
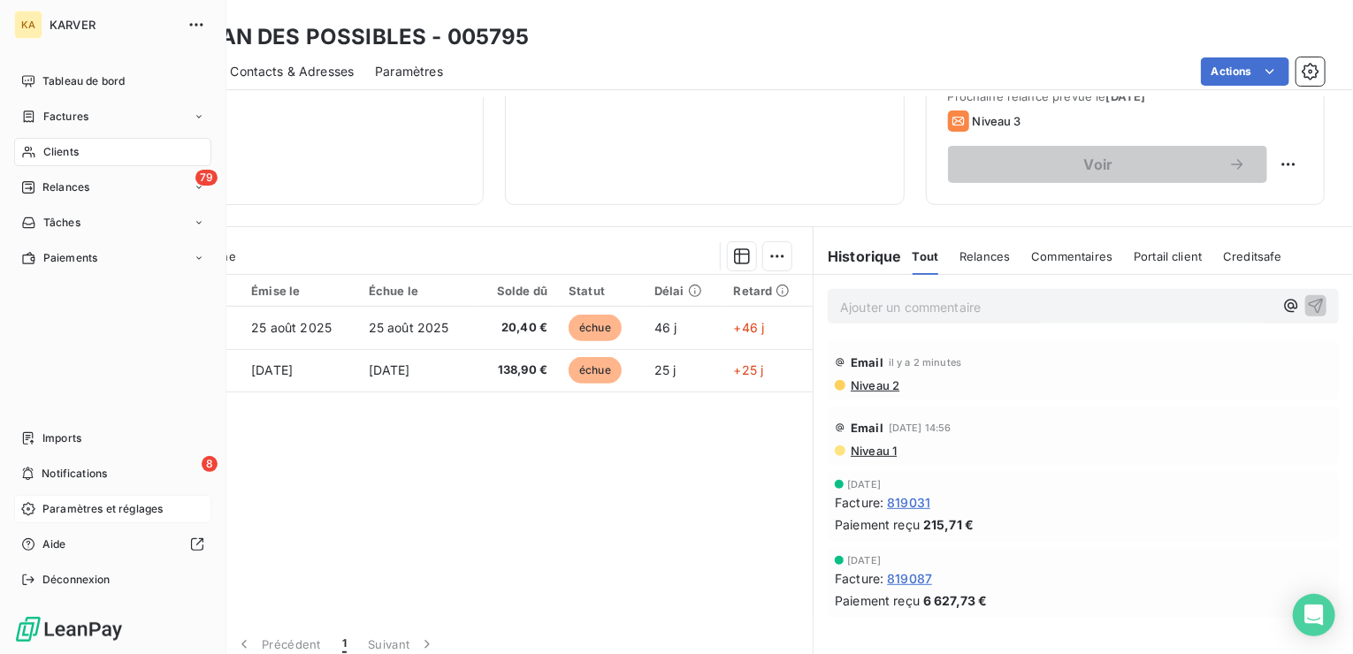
click at [67, 501] on span "Paramètres et réglages" at bounding box center [102, 509] width 120 height 16
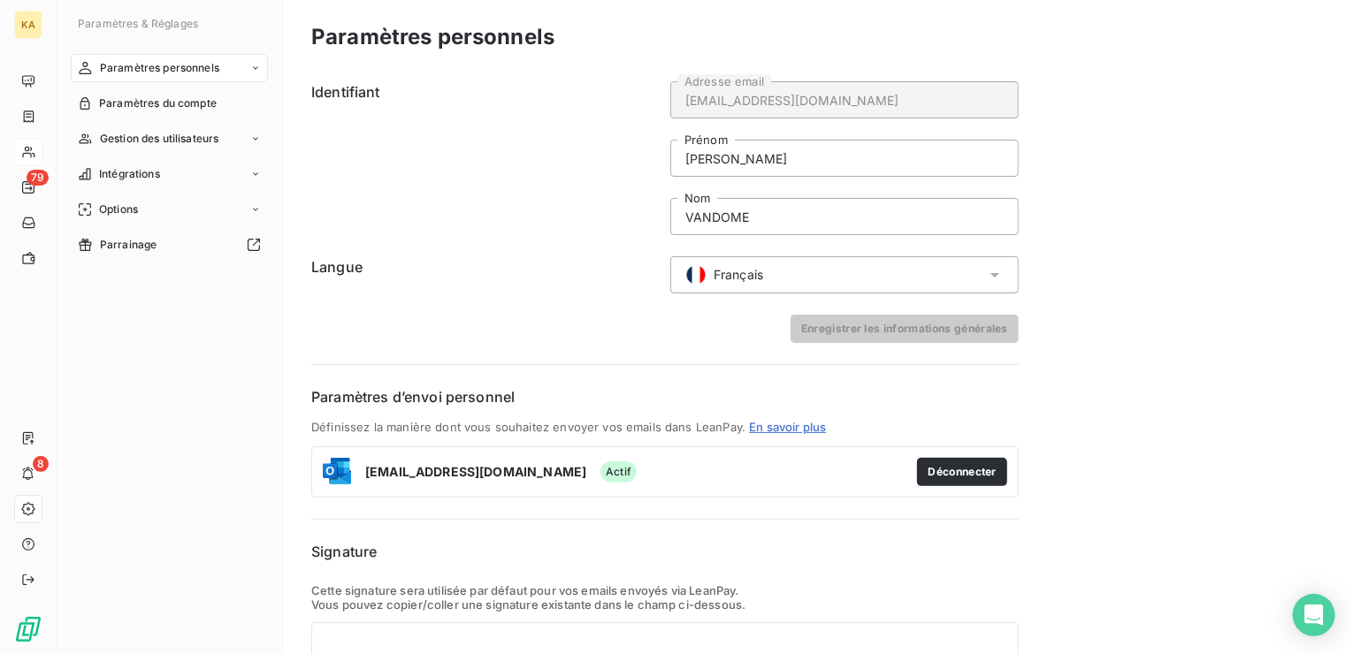
click at [255, 69] on icon at bounding box center [255, 68] width 11 height 11
click at [185, 107] on span "Informations personnelles" at bounding box center [165, 104] width 133 height 16
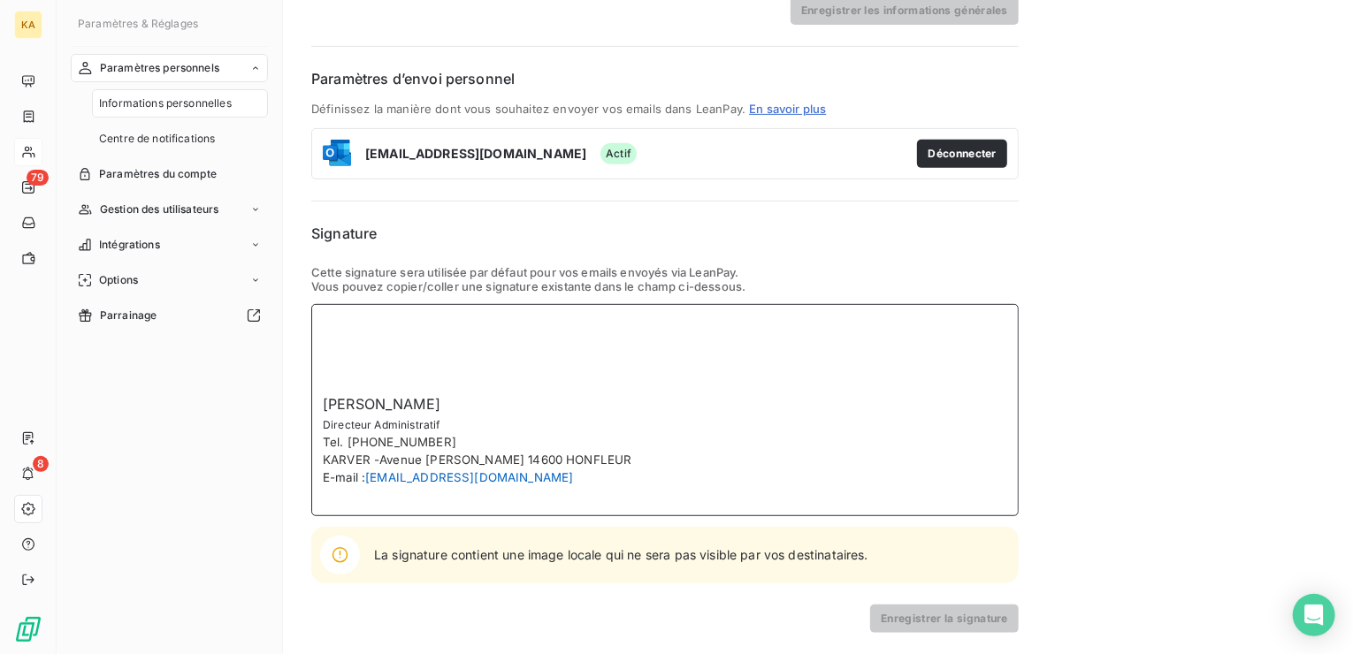
scroll to position [88, 0]
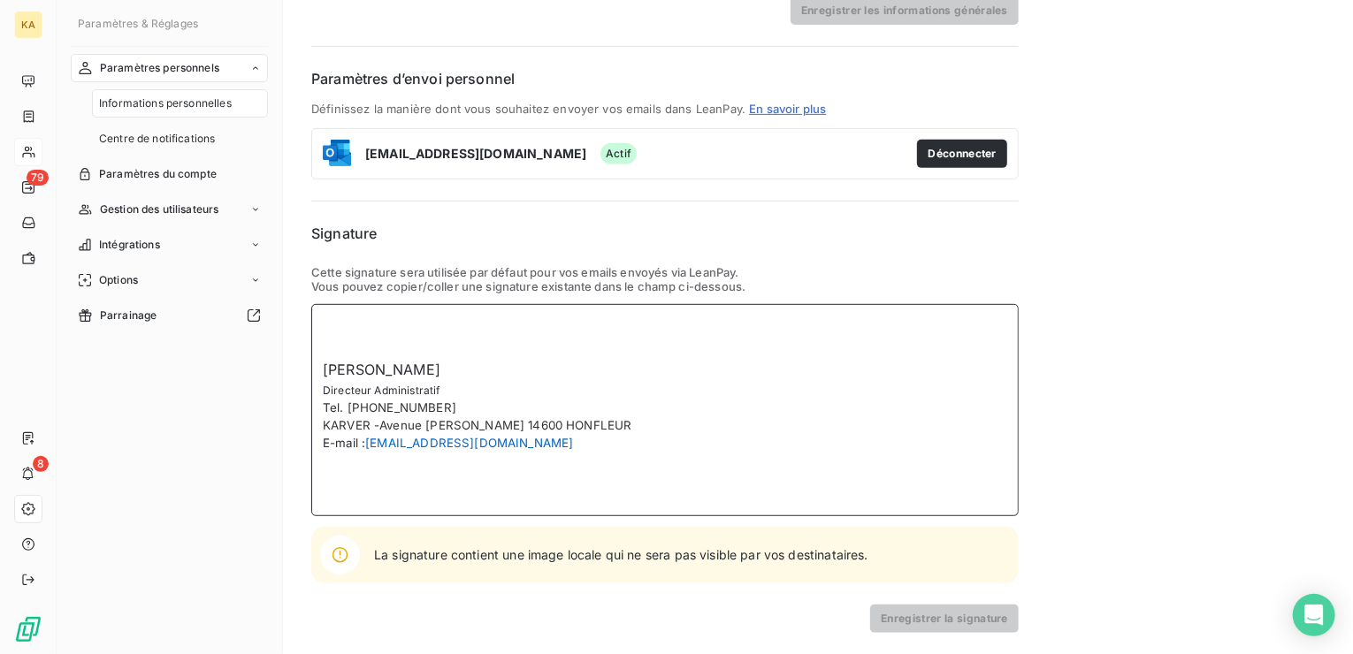
click at [366, 477] on div "Bruno VANDOME Directeur Administratif Tel. 02 31 88 37 98 KARVER -Avenue Marcel…" at bounding box center [664, 410] width 707 height 212
click at [357, 336] on div "Bruno VANDOME Directeur Administratif Tel. 02 31 88 37 98 KARVER -Avenue Marcel…" at bounding box center [664, 410] width 707 height 212
drag, startPoint x: 362, startPoint y: 314, endPoint x: 361, endPoint y: 478, distance: 163.6
click at [361, 478] on div "Bruno VANDOME Directeur Administratif Tel. 02 31 88 37 98 KARVER -Avenue Marcel…" at bounding box center [664, 410] width 707 height 212
drag, startPoint x: 361, startPoint y: 478, endPoint x: 860, endPoint y: 306, distance: 527.4
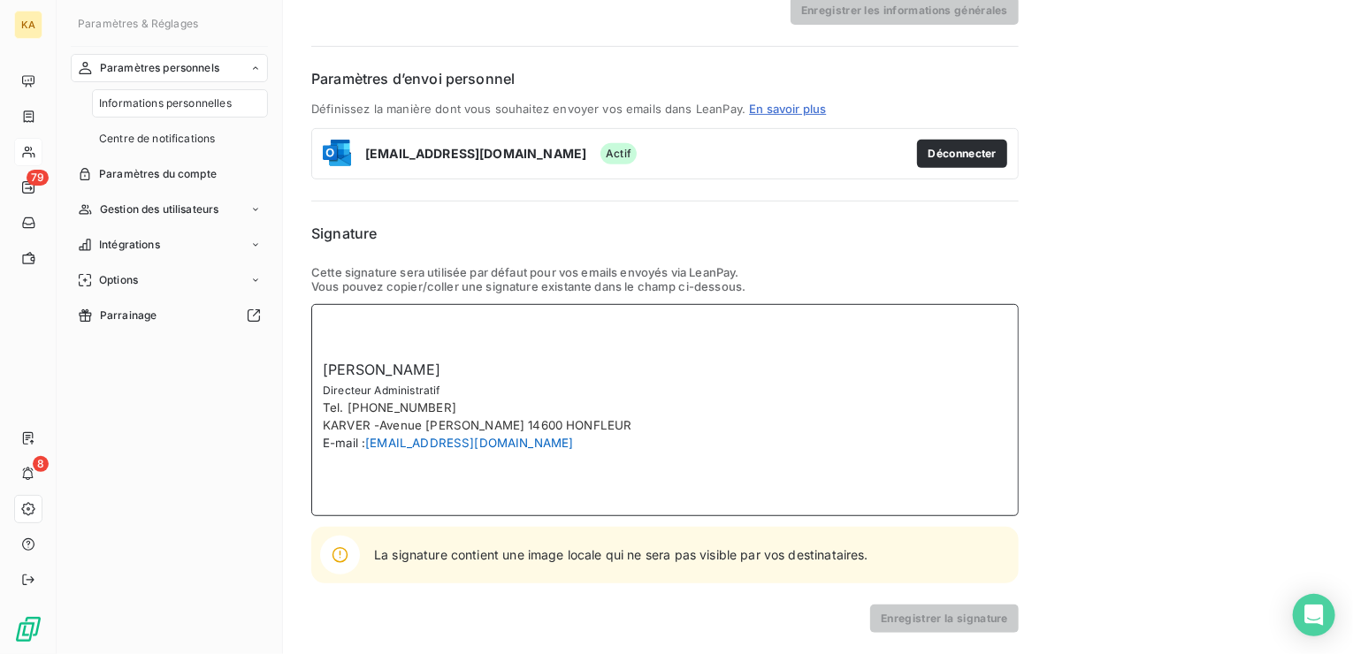
click at [860, 306] on div "Bruno VANDOME Directeur Administratif Tel. 02 31 88 37 98 KARVER -Avenue Marcel…" at bounding box center [664, 410] width 707 height 212
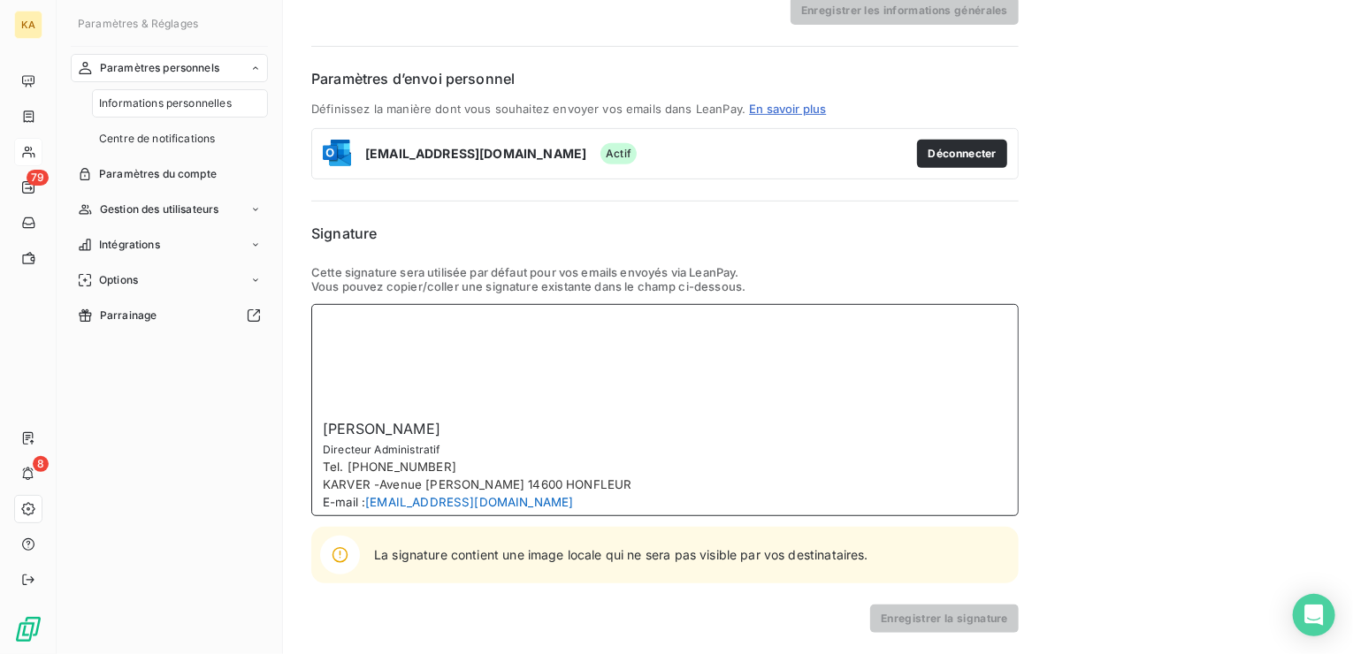
drag, startPoint x: 338, startPoint y: 324, endPoint x: 381, endPoint y: 325, distance: 43.3
click at [381, 325] on div "Bruno VANDOME Directeur Administratif Tel. 02 31 88 37 98 KARVER -Avenue Marcel…" at bounding box center [664, 410] width 707 height 212
click at [337, 401] on div "Bruno VANDOME Directeur Administratif Tel. 02 31 88 37 98 KARVER -Avenue Marcel…" at bounding box center [664, 410] width 707 height 212
paste div
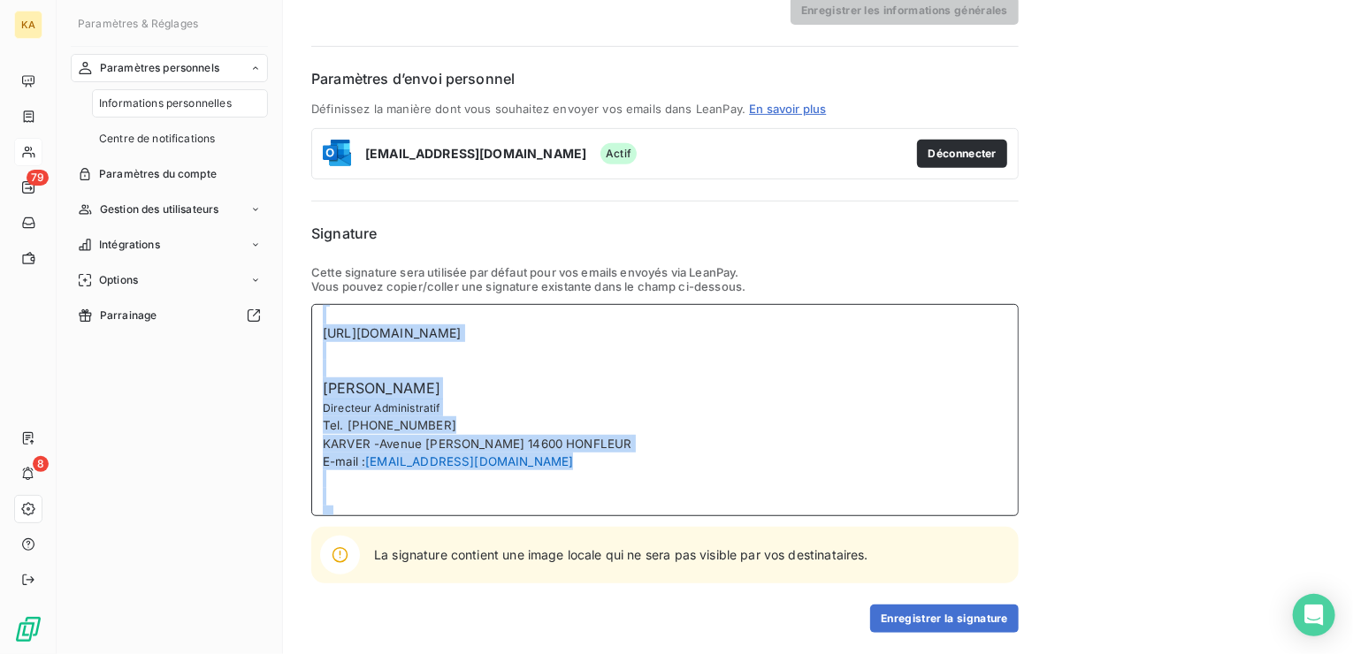
scroll to position [495, 0]
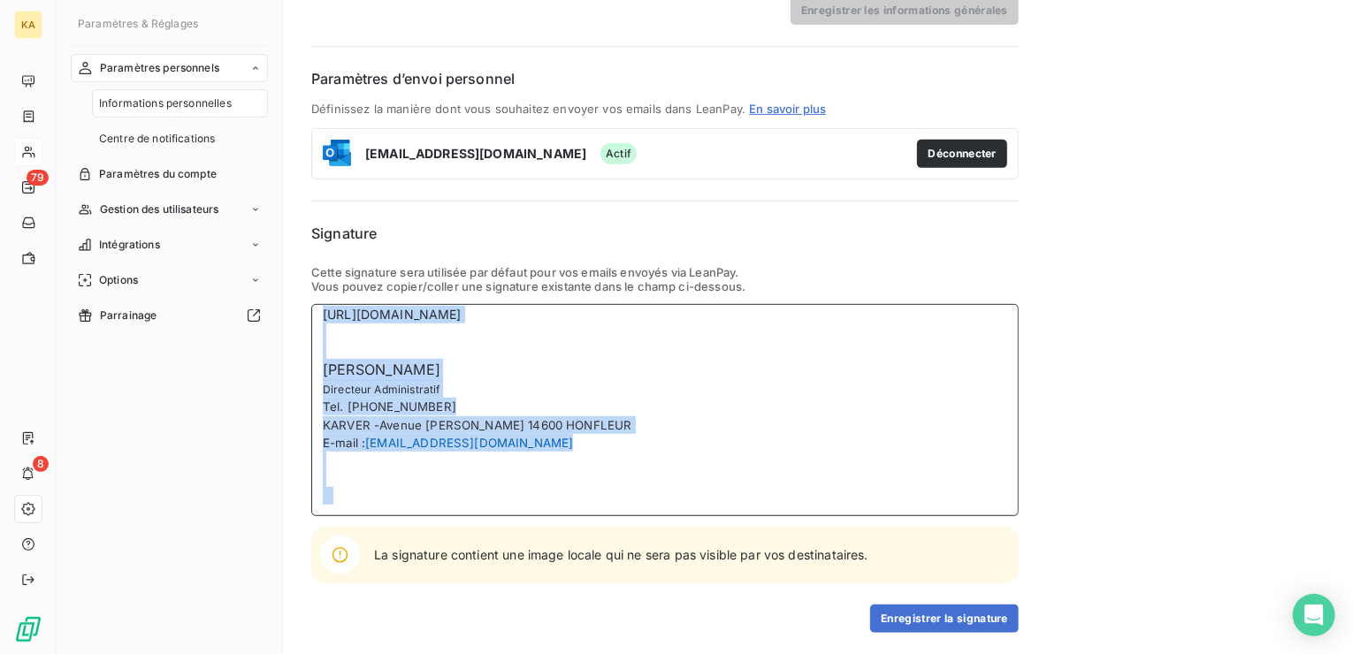
drag, startPoint x: 317, startPoint y: 384, endPoint x: 533, endPoint y: 517, distance: 254.5
click at [533, 517] on div "Cette signature sera utilisée par défaut pour vos emails envoyés via LeanPay. V…" at bounding box center [664, 424] width 707 height 318
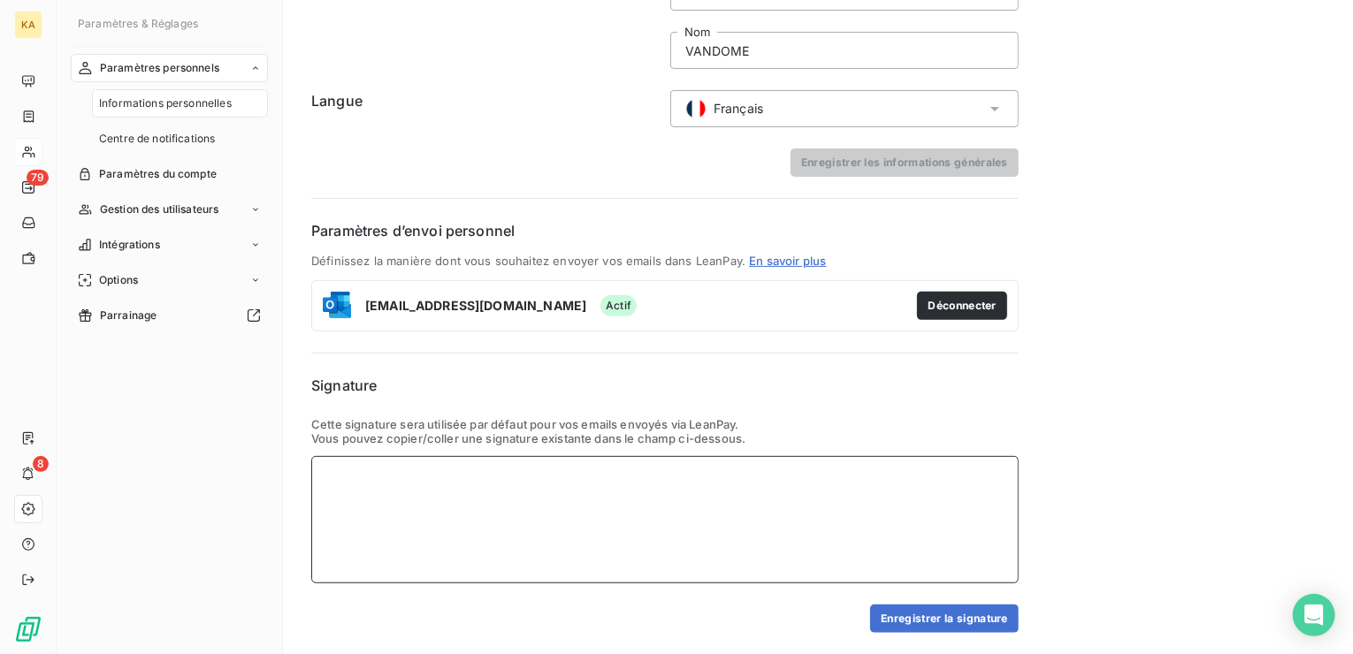
scroll to position [166, 0]
click at [364, 491] on div at bounding box center [664, 519] width 707 height 127
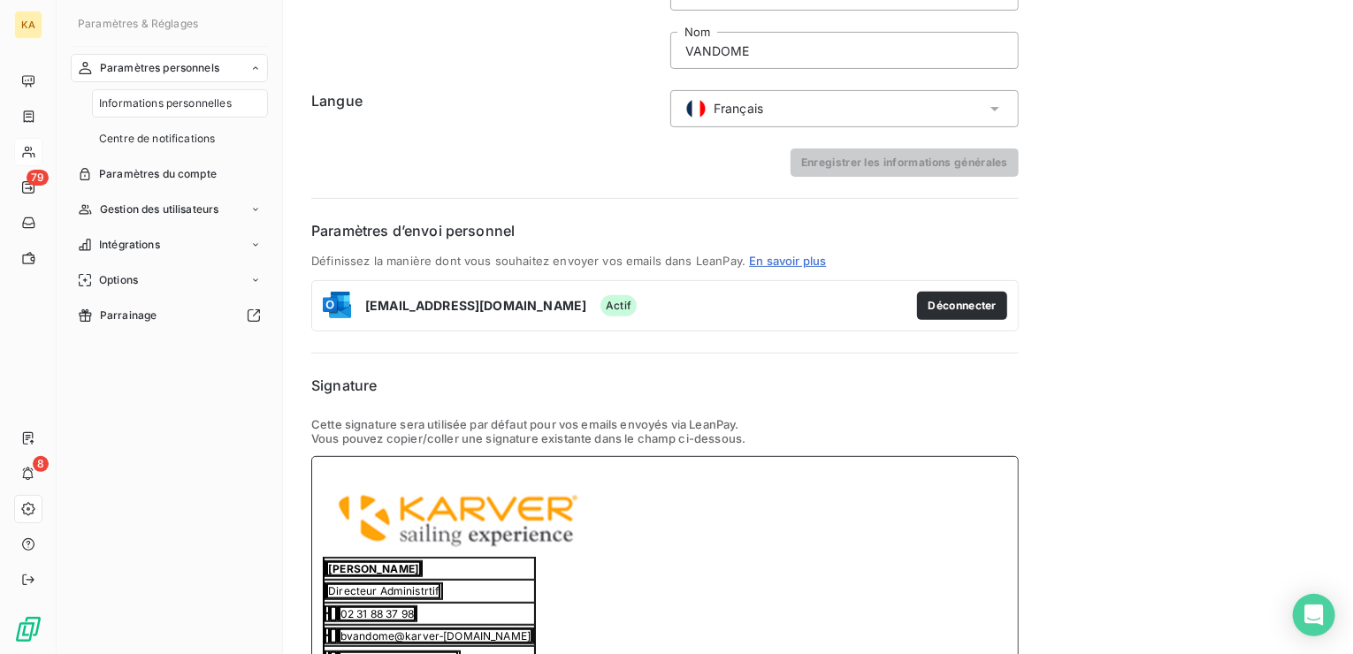
scroll to position [251, 0]
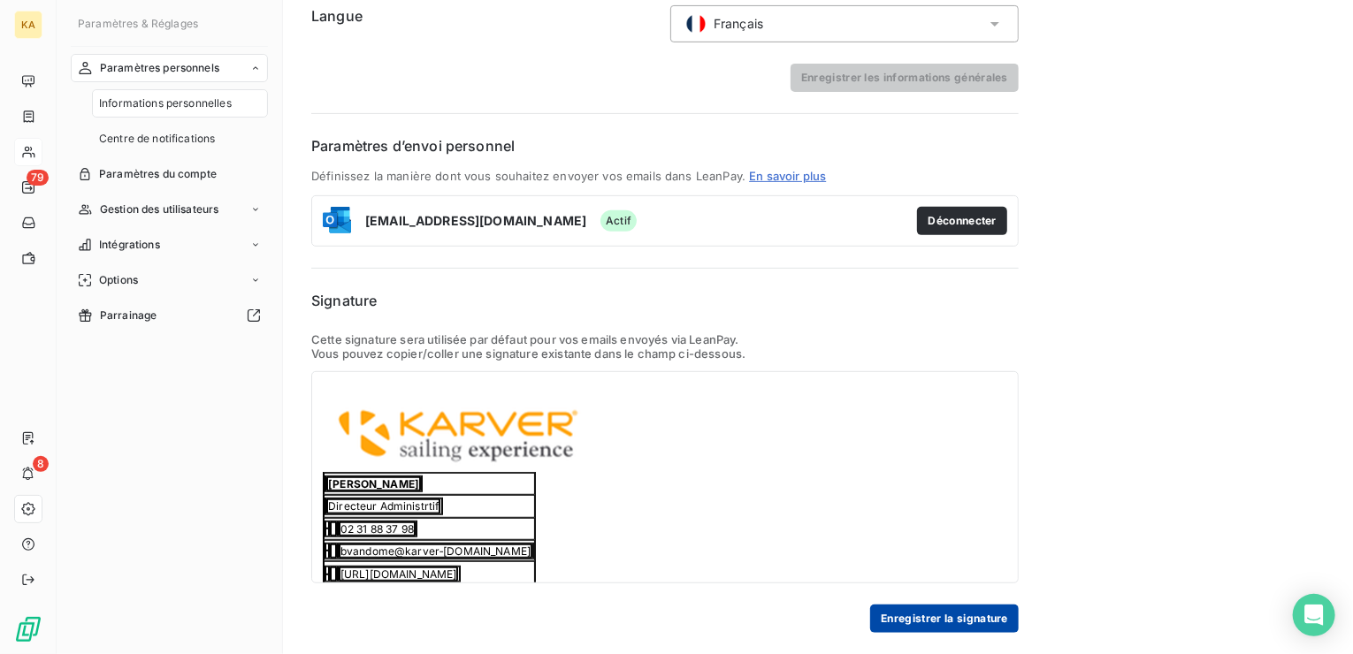
click at [946, 612] on button "Enregistrer la signature" at bounding box center [944, 619] width 149 height 28
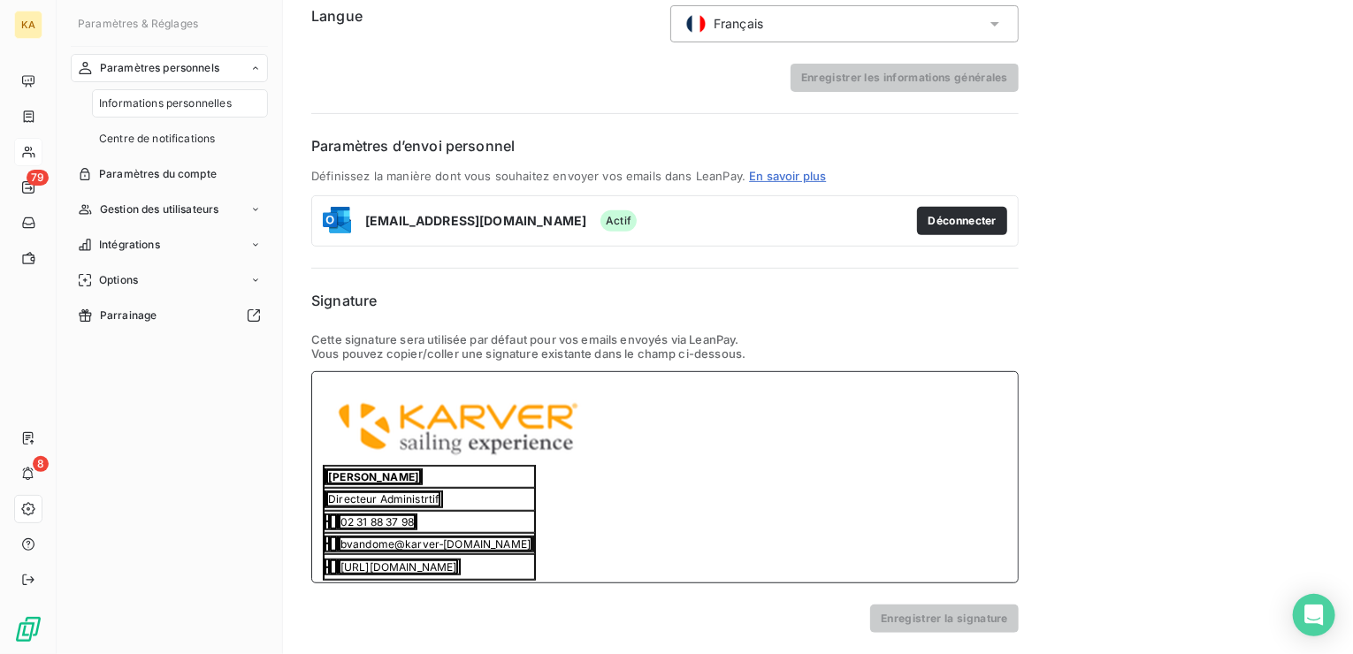
click at [590, 448] on img at bounding box center [458, 430] width 271 height 72
click at [393, 511] on td "02 31 88 37 98" at bounding box center [429, 522] width 211 height 22
drag, startPoint x: 325, startPoint y: 471, endPoint x: 504, endPoint y: 550, distance: 195.2
click at [504, 550] on tbody "VANDOME Bruno Directeur Administrtif 02 31 88 37 98 bvandome@karver‑systems.com…" at bounding box center [429, 523] width 211 height 114
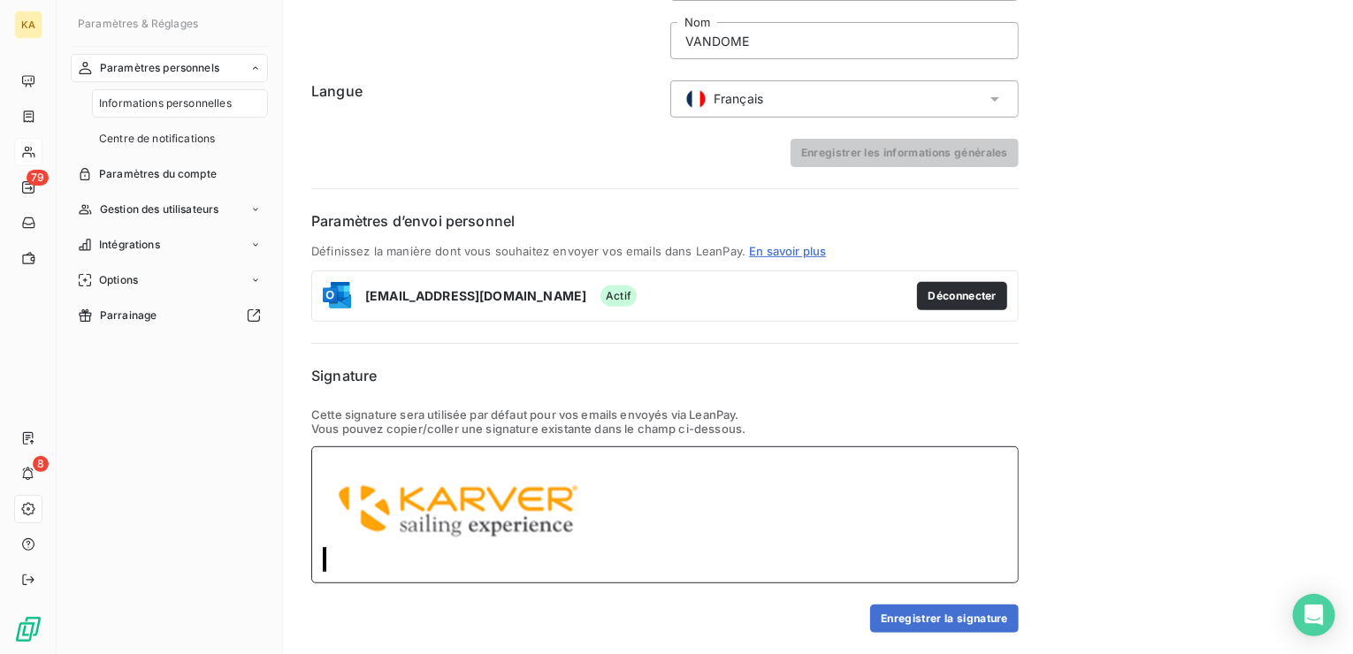
scroll to position [174, 0]
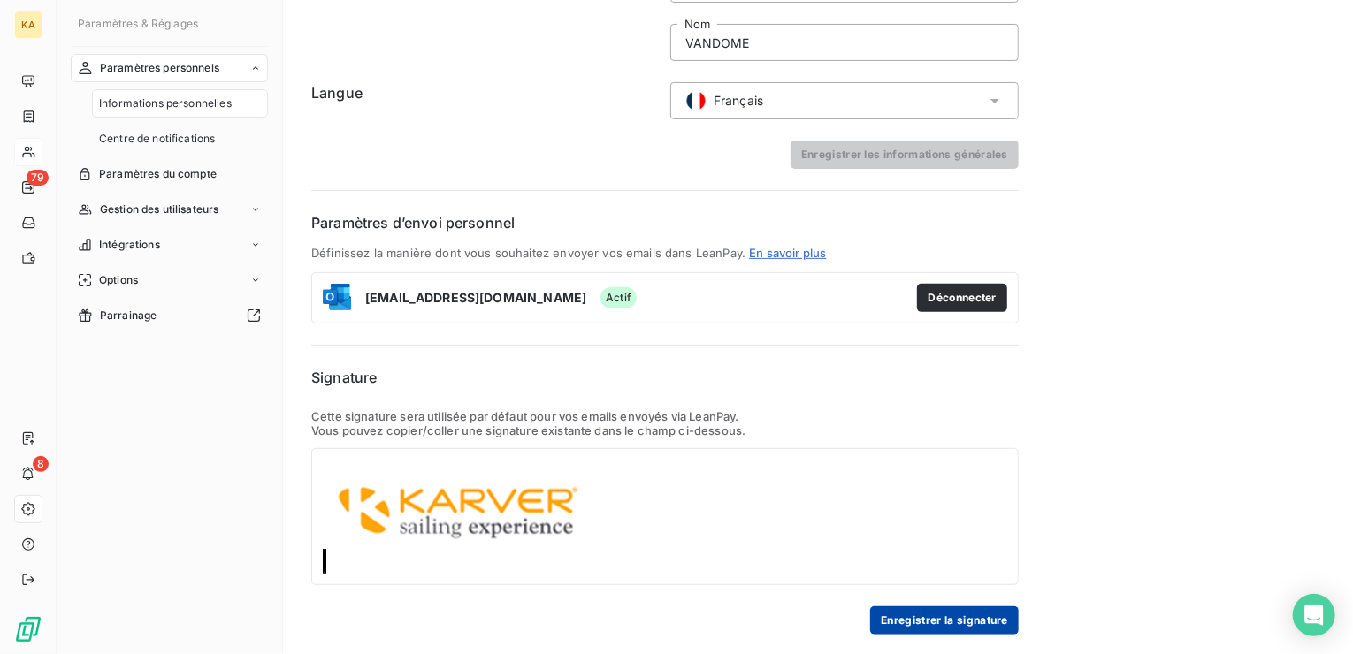
click at [936, 613] on button "Enregistrer la signature" at bounding box center [944, 621] width 149 height 28
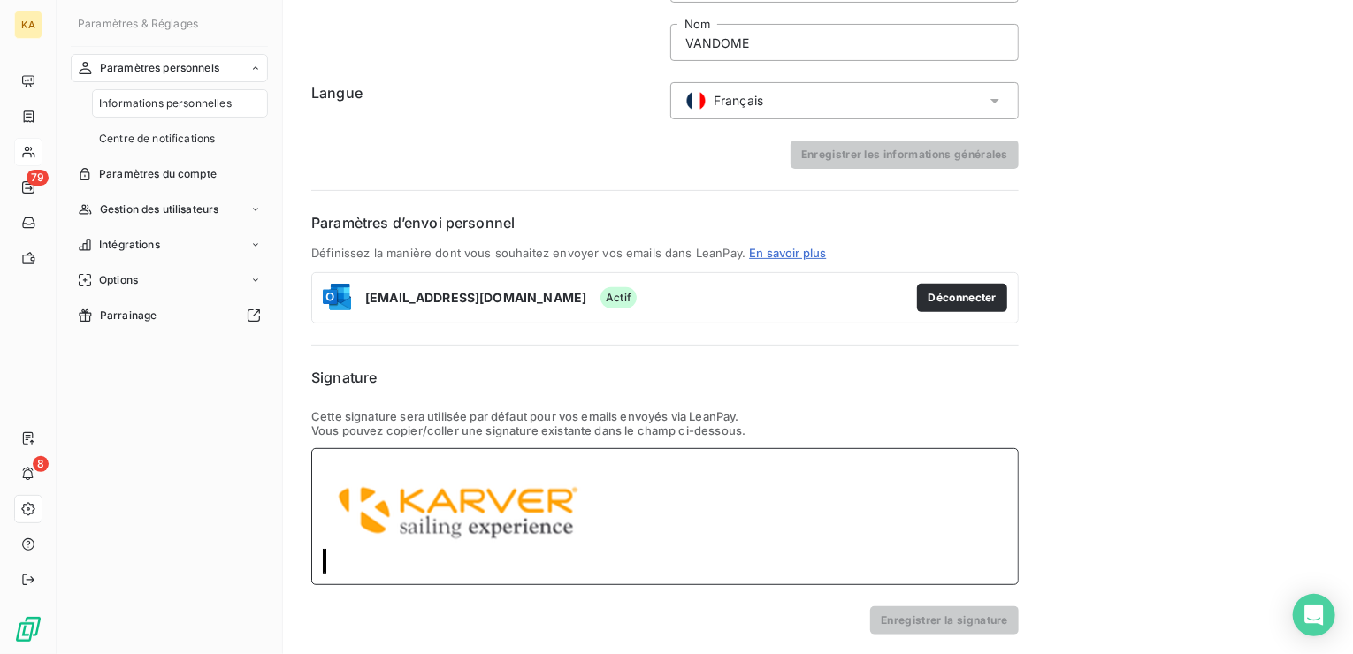
click at [612, 509] on div at bounding box center [664, 516] width 707 height 137
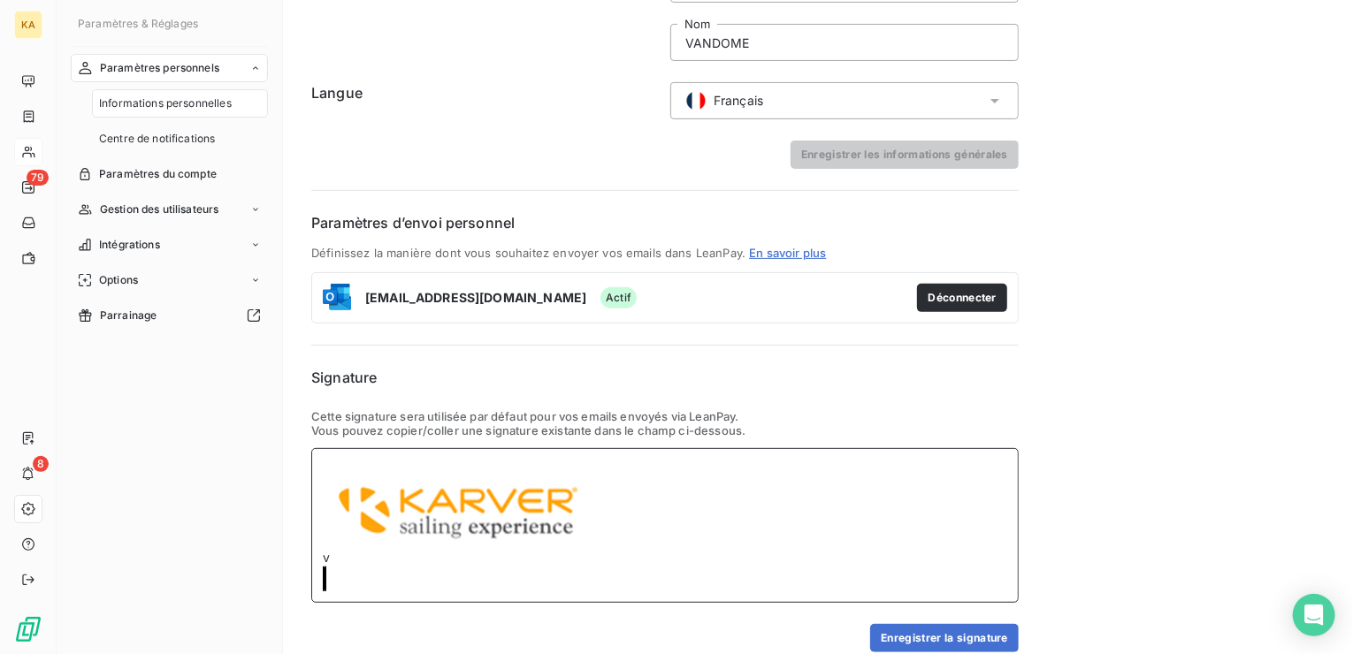
click at [318, 574] on div "v" at bounding box center [664, 525] width 707 height 155
drag, startPoint x: 322, startPoint y: 572, endPoint x: 341, endPoint y: 573, distance: 19.5
click at [341, 573] on div "v" at bounding box center [664, 525] width 707 height 155
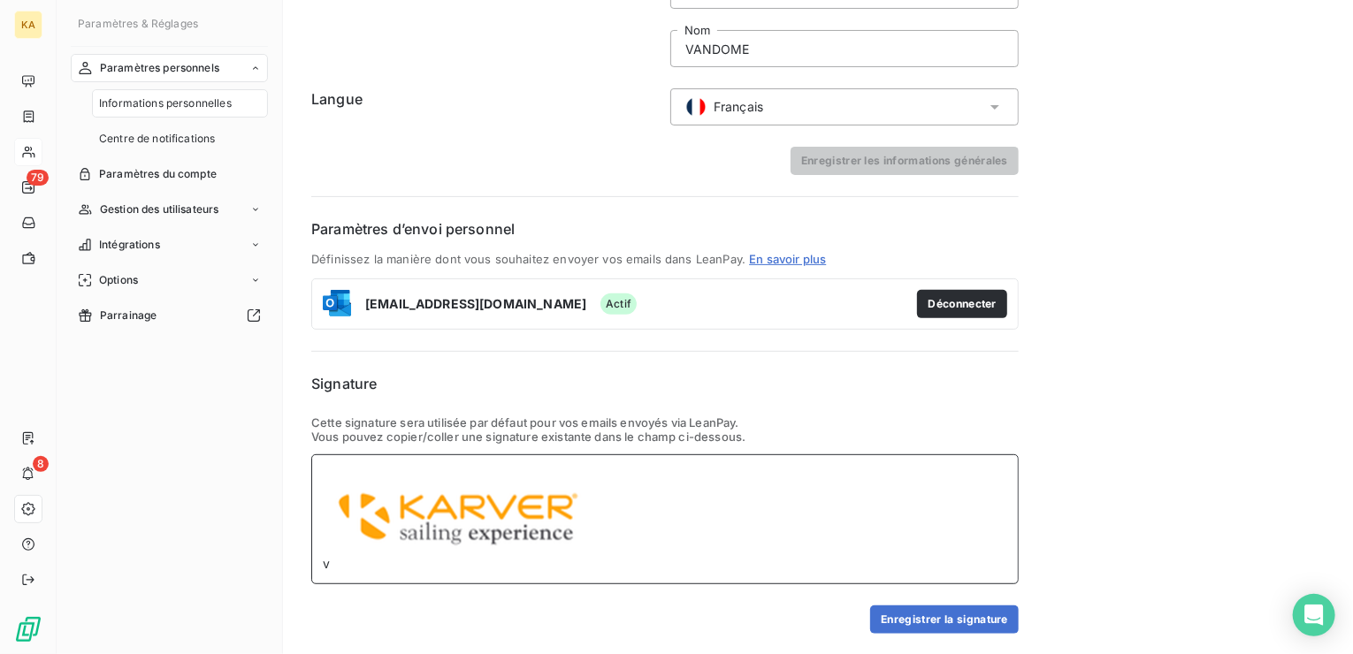
click at [347, 505] on img at bounding box center [458, 520] width 271 height 72
click at [345, 458] on div "v" at bounding box center [664, 520] width 707 height 130
drag, startPoint x: 314, startPoint y: 558, endPoint x: 332, endPoint y: 557, distance: 18.6
click at [332, 557] on div "v" at bounding box center [664, 520] width 707 height 130
click at [357, 458] on div at bounding box center [664, 520] width 707 height 130
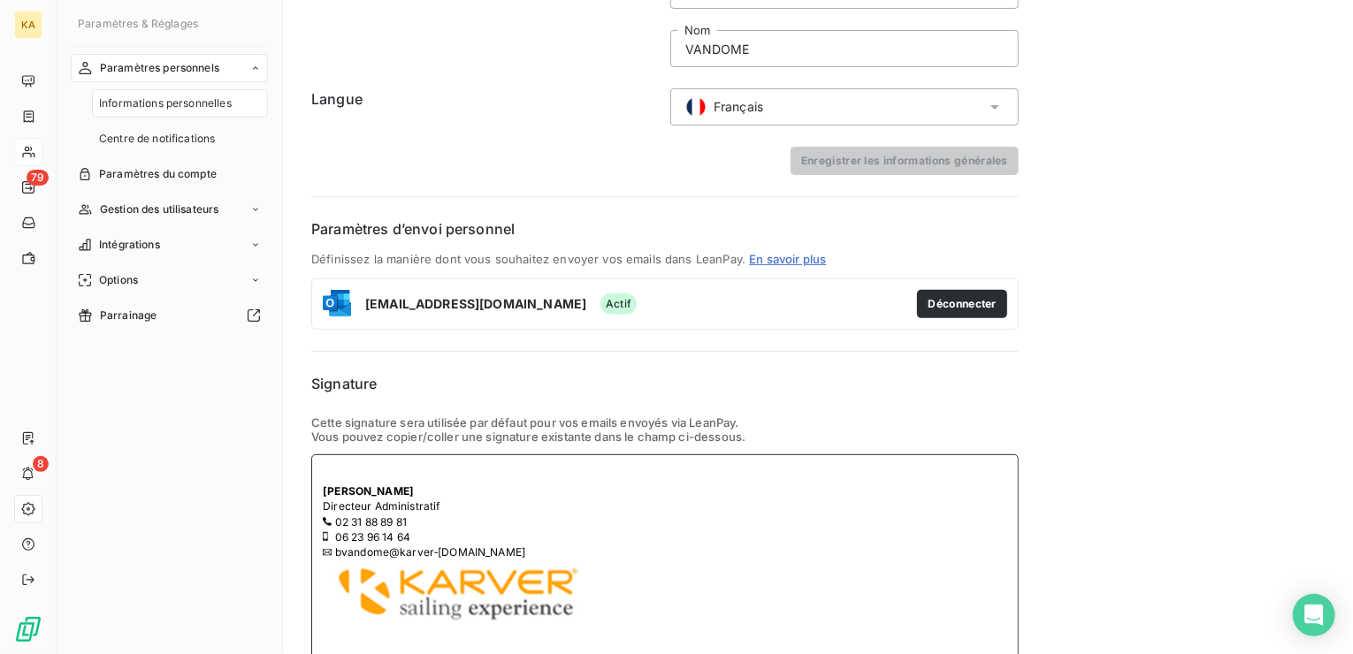
scroll to position [174, 0]
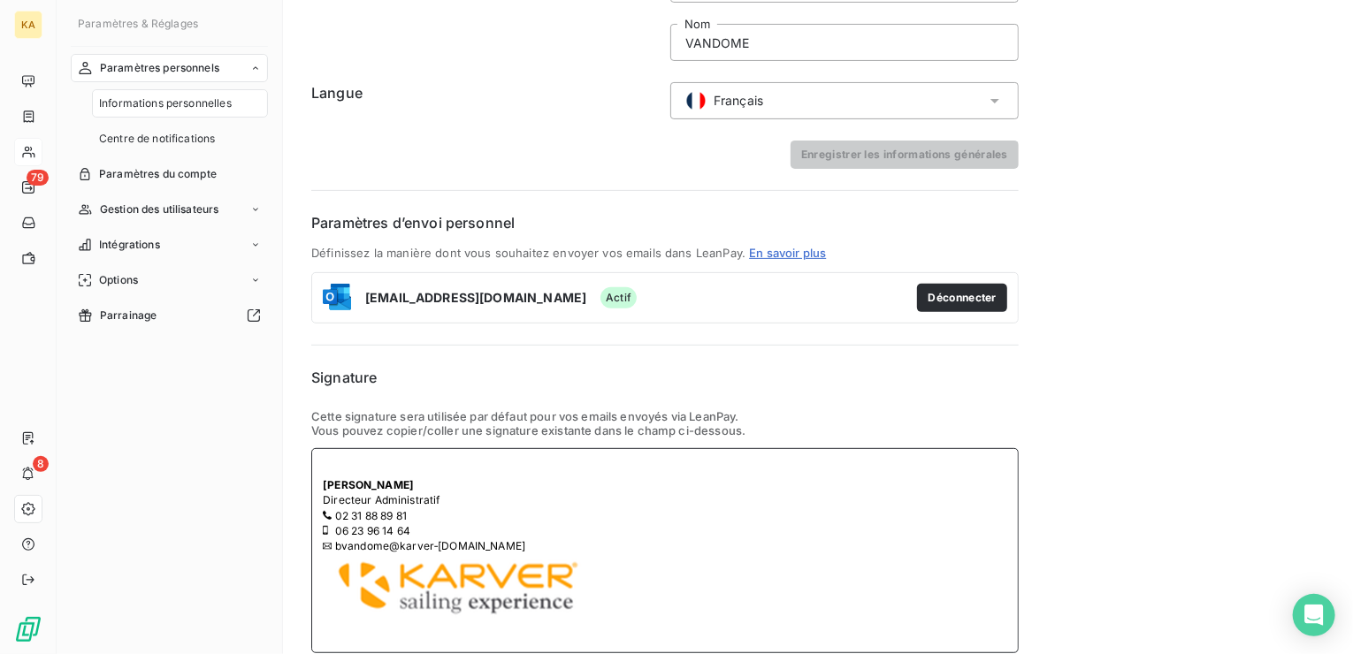
click at [533, 510] on div "Bruno Vandome Directeur Administratif 02 31 88 89 81 06 23 96 14 64 bvandome@ka…" at bounding box center [664, 550] width 707 height 205
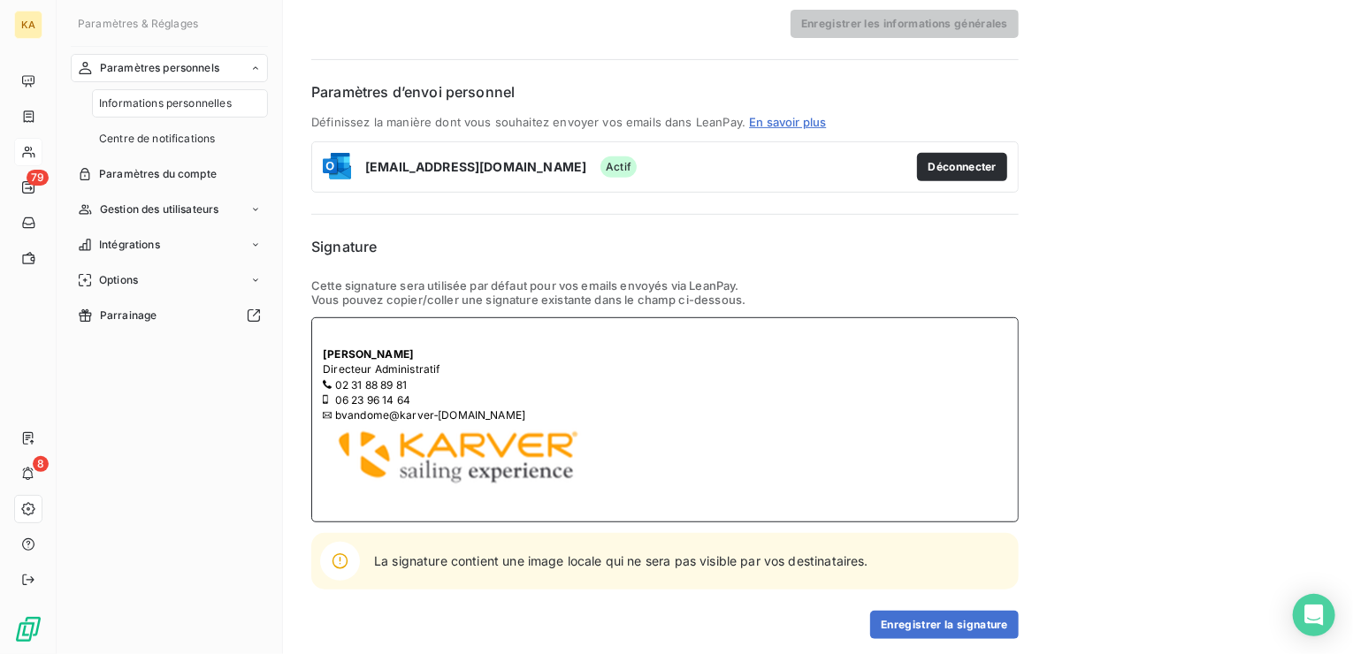
scroll to position [310, 0]
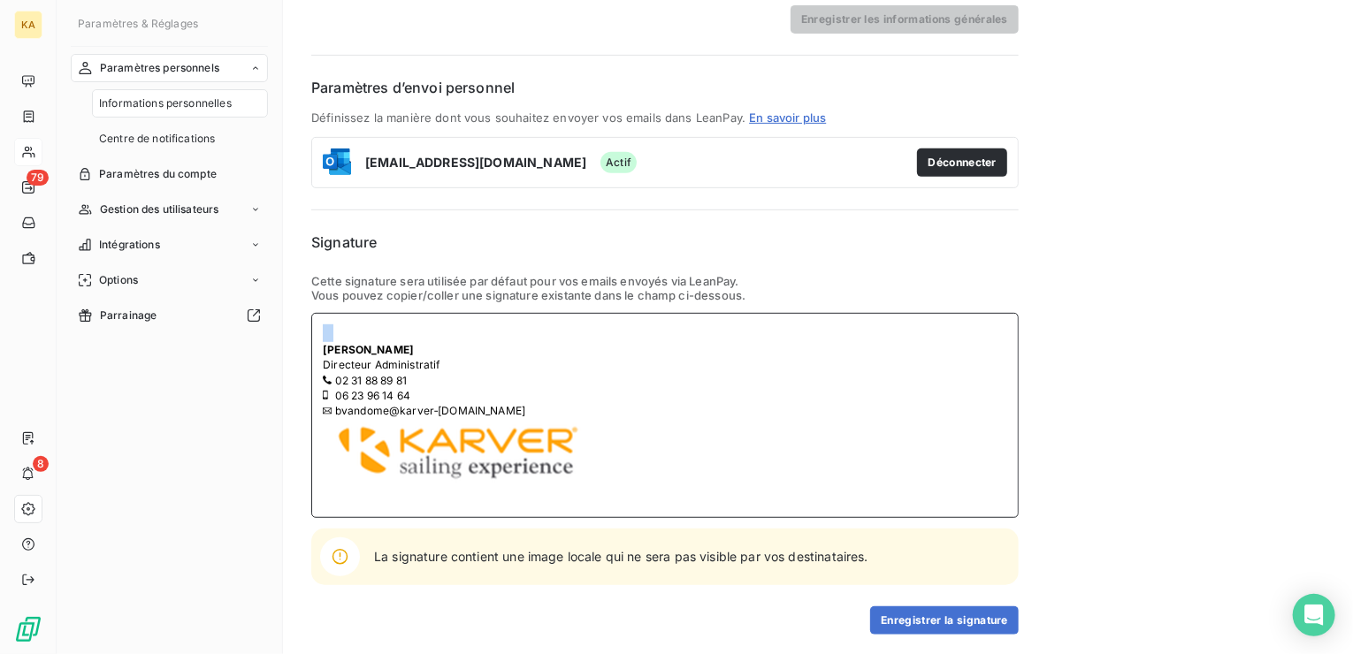
drag, startPoint x: 317, startPoint y: 346, endPoint x: 533, endPoint y: 398, distance: 222.0
click at [533, 398] on div "Bruno Vandome Directeur Administratif 02 31 88 89 81 06 23 96 14 64 bvandome@ka…" at bounding box center [664, 415] width 707 height 205
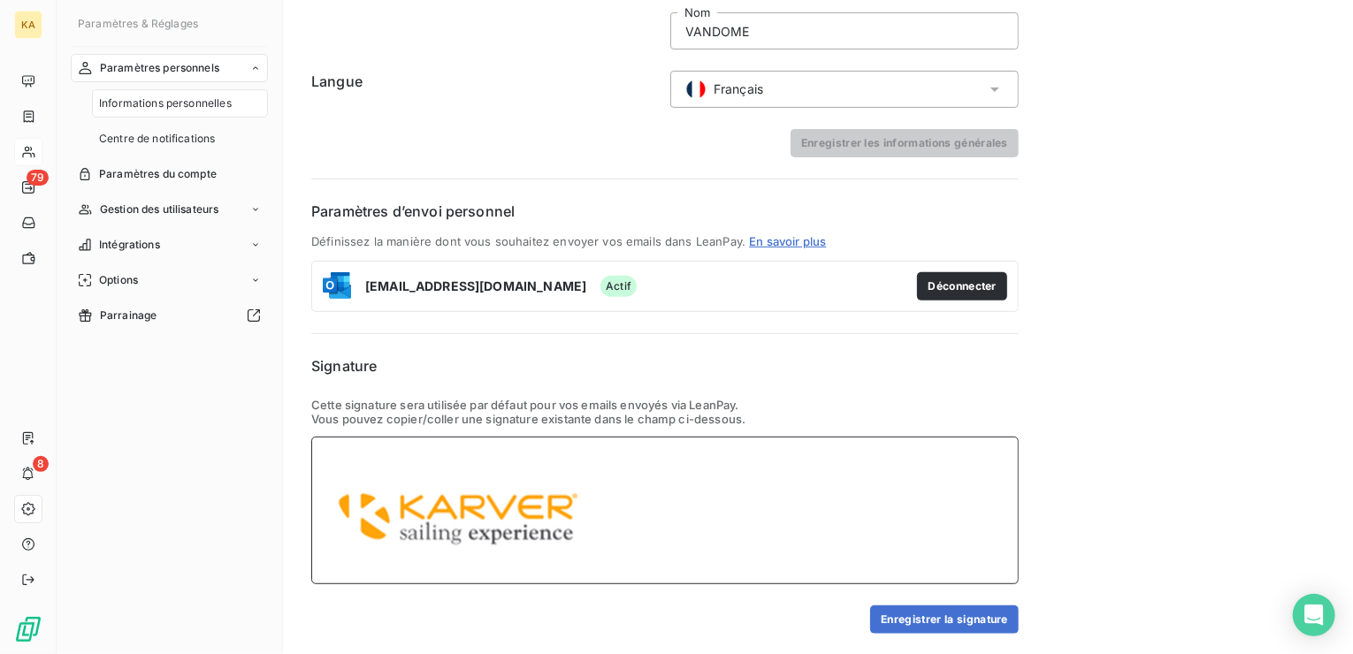
click at [378, 452] on p at bounding box center [665, 457] width 684 height 18
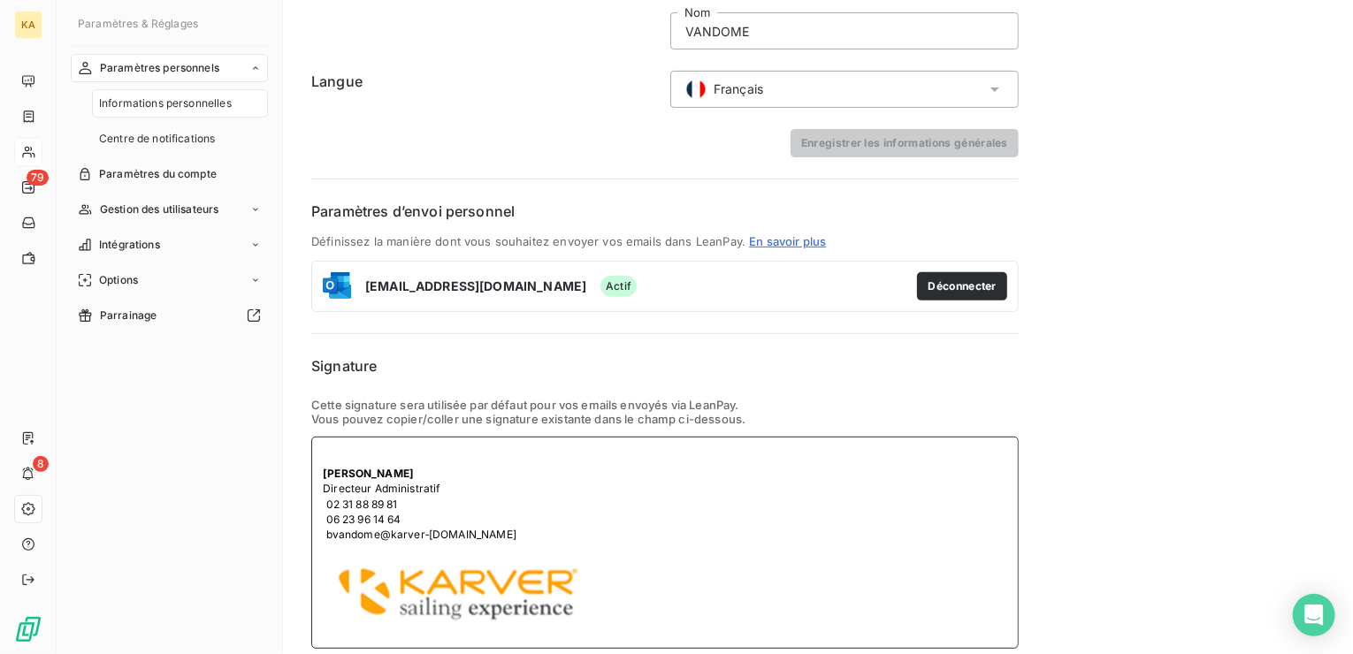
scroll to position [251, 0]
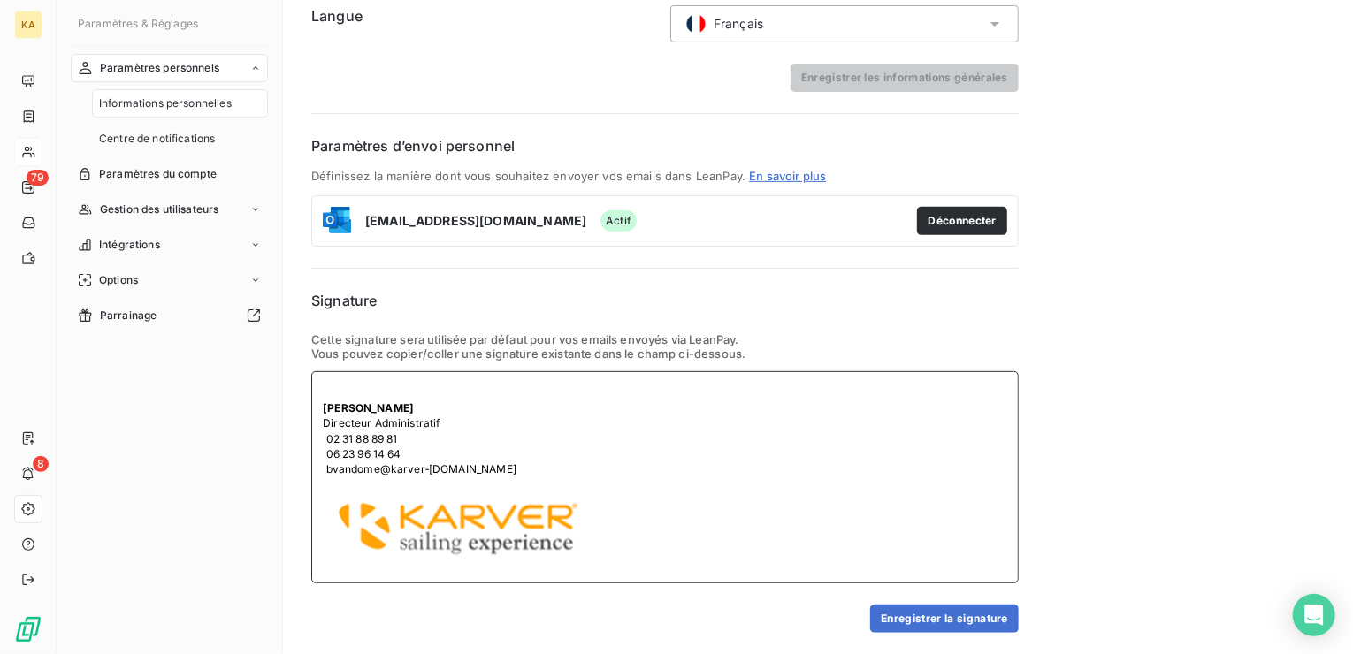
drag, startPoint x: 322, startPoint y: 455, endPoint x: 409, endPoint y: 447, distance: 87.9
click at [409, 447] on td "06 23 96 14 64" at bounding box center [420, 454] width 194 height 15
click at [363, 402] on span "Bruno Vandome" at bounding box center [368, 407] width 91 height 13
click at [324, 438] on span at bounding box center [324, 438] width 3 height 13
click at [330, 450] on td at bounding box center [420, 454] width 194 height 14
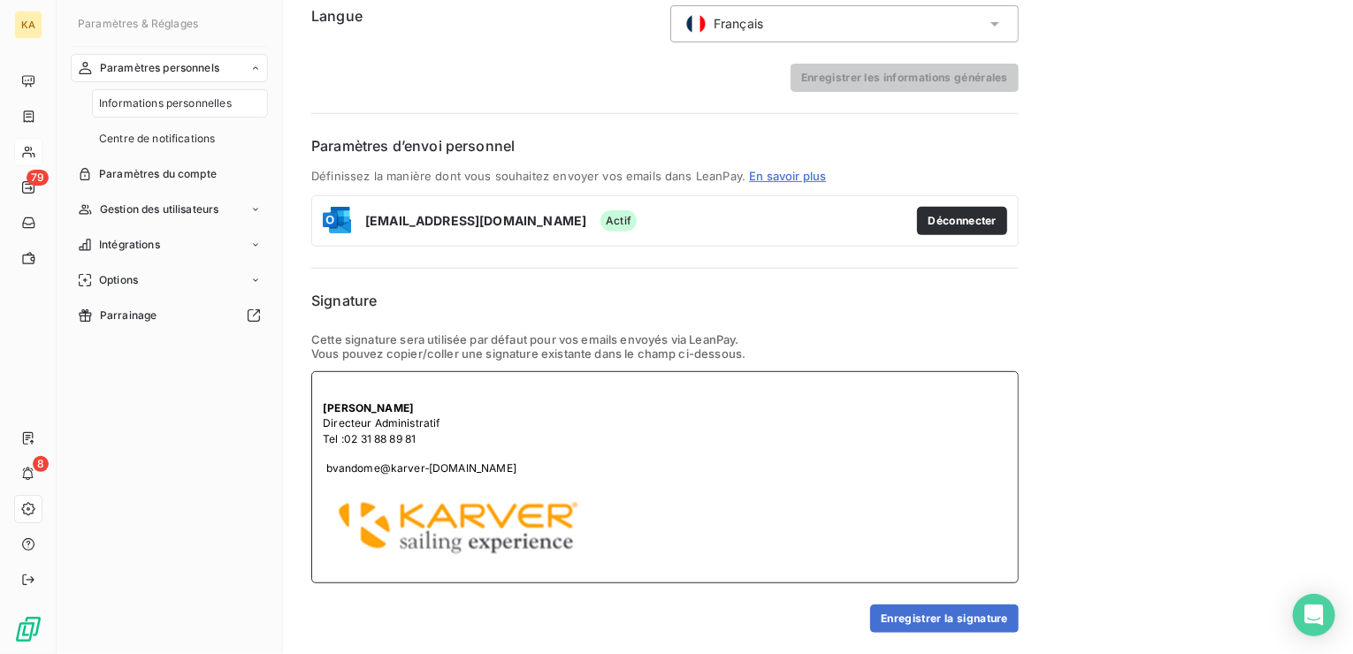
click at [320, 466] on div "Bruno VANDOME Directeur Administratif Tel : 02 31 88 89 81 bvandome@karver‑syst…" at bounding box center [664, 477] width 707 height 212
click at [327, 466] on span "bvandome@karver‑systems.com" at bounding box center [421, 468] width 190 height 13
drag, startPoint x: 327, startPoint y: 466, endPoint x: 499, endPoint y: 467, distance: 171.6
click at [499, 467] on div "Bruno VANDOME Directeur Administratif Tel : 02 31 88 89 81 bvandome@karver‑syst…" at bounding box center [664, 477] width 707 height 212
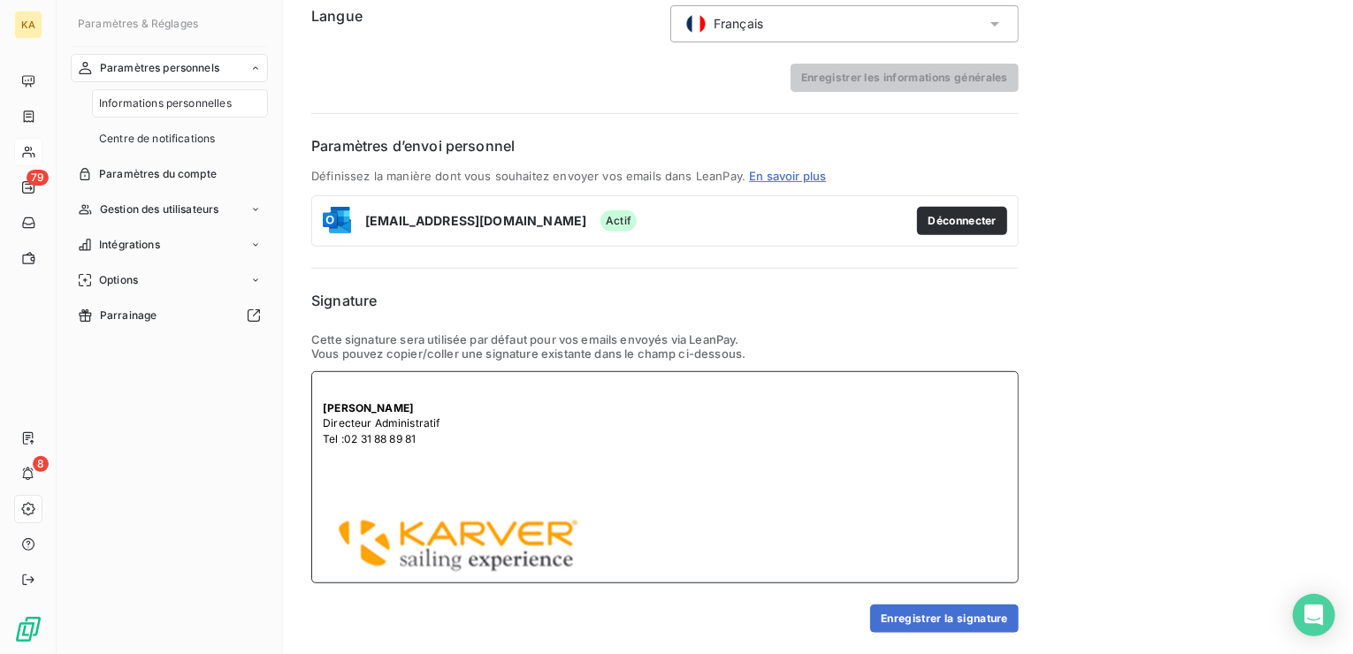
click at [328, 454] on td at bounding box center [382, 454] width 118 height 14
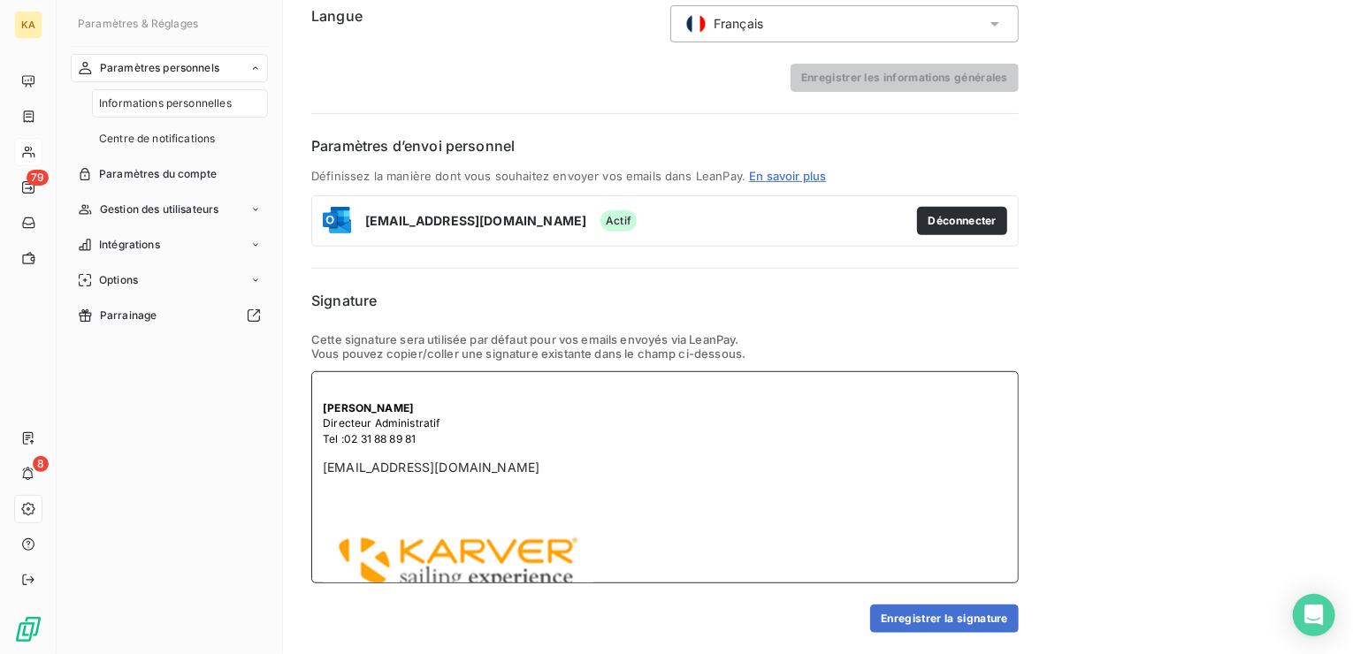
click at [432, 421] on span "Directeur Administratif" at bounding box center [381, 423] width 117 height 13
click at [929, 615] on button "Enregistrer la signature" at bounding box center [944, 619] width 149 height 28
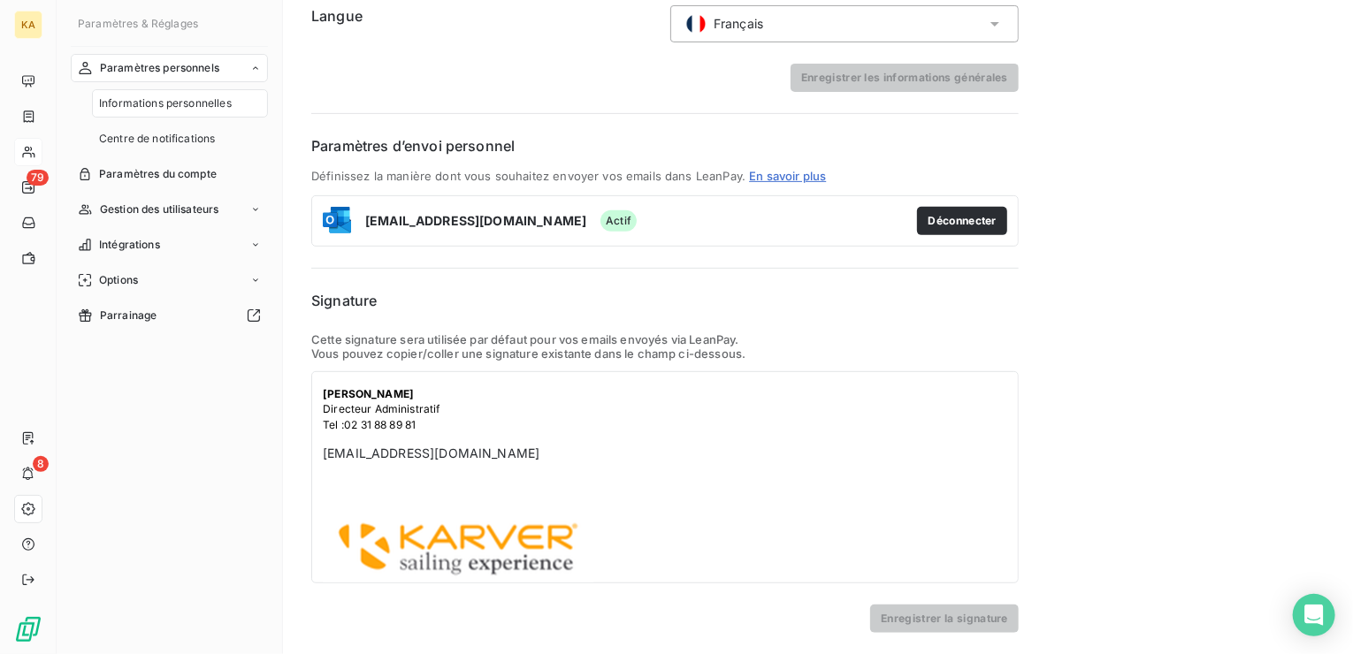
scroll to position [0, 0]
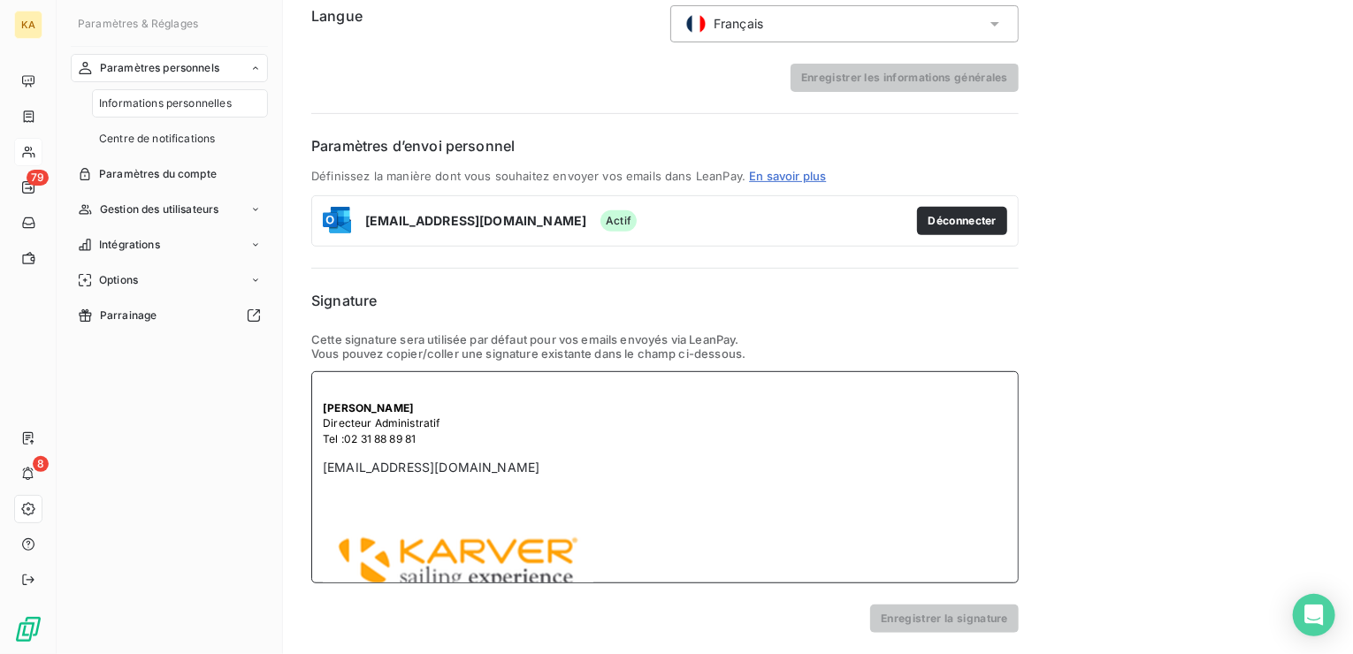
drag, startPoint x: 323, startPoint y: 402, endPoint x: 538, endPoint y: 465, distance: 223.9
click at [538, 465] on div "Bruno VANDOME Directeur Administratif Tel : 02 31 88 89 81 bvandome@karver-syst…" at bounding box center [664, 477] width 707 height 212
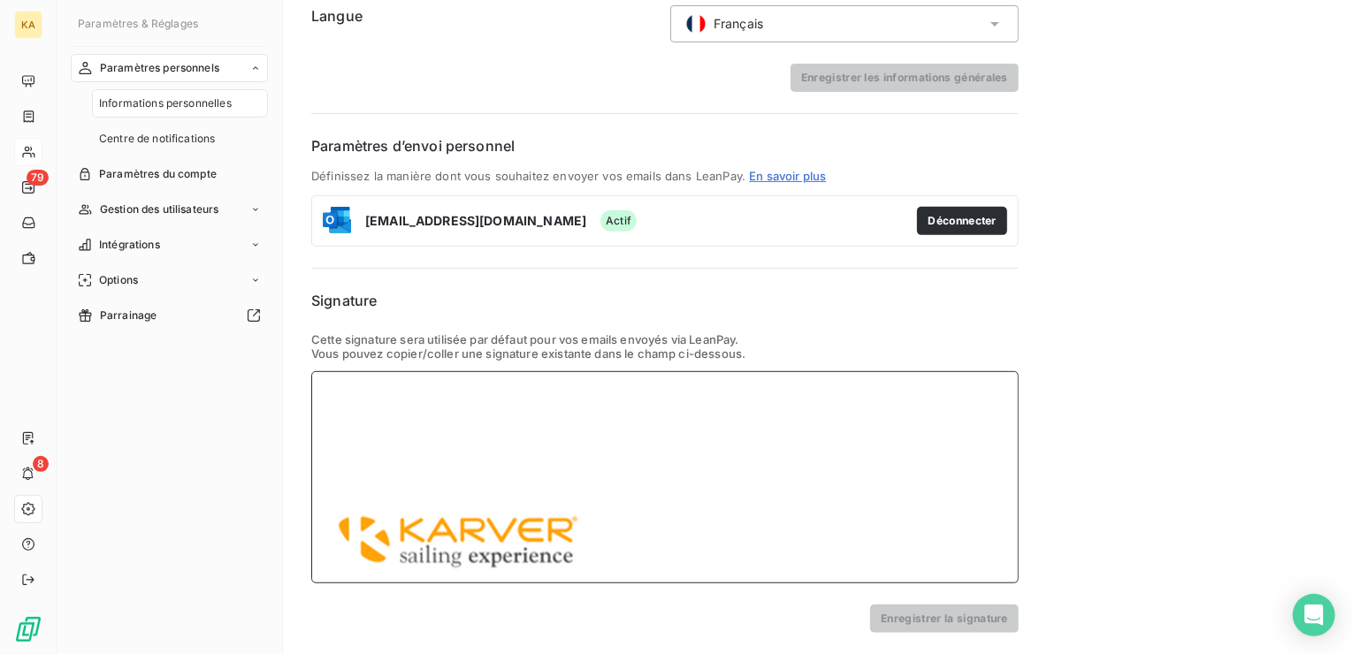
click at [369, 412] on div at bounding box center [664, 477] width 707 height 212
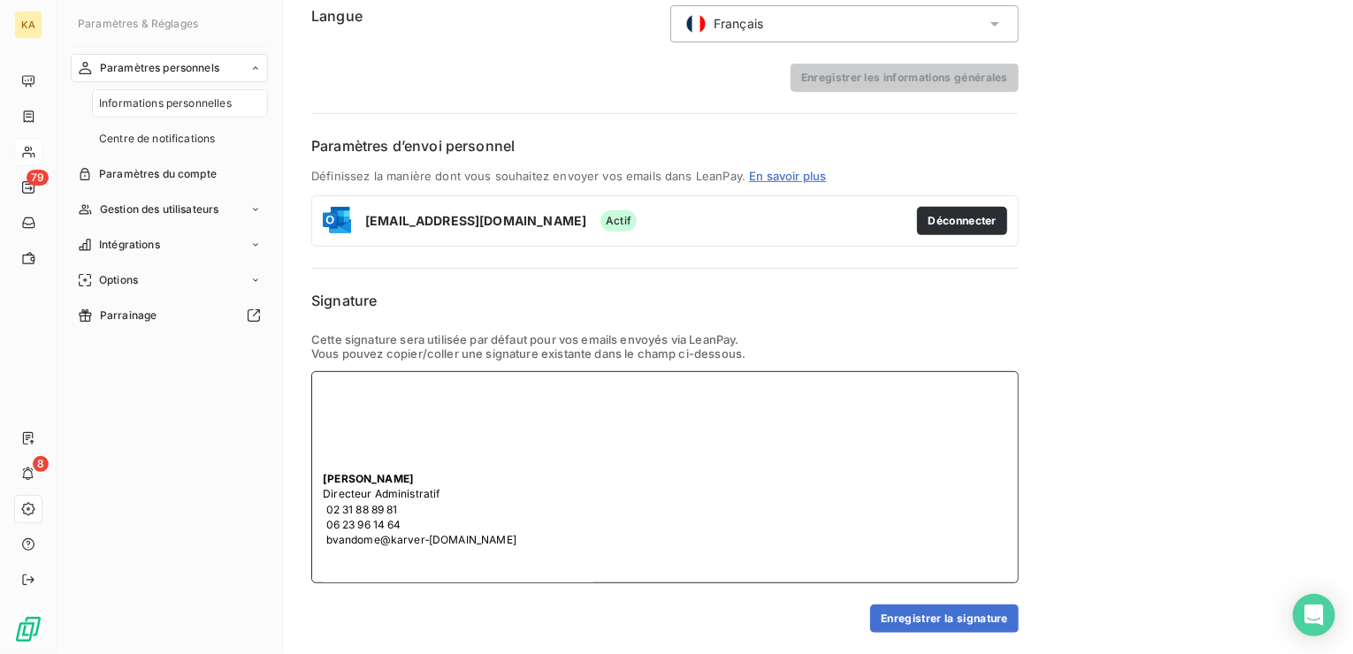
click at [340, 395] on p at bounding box center [665, 392] width 684 height 18
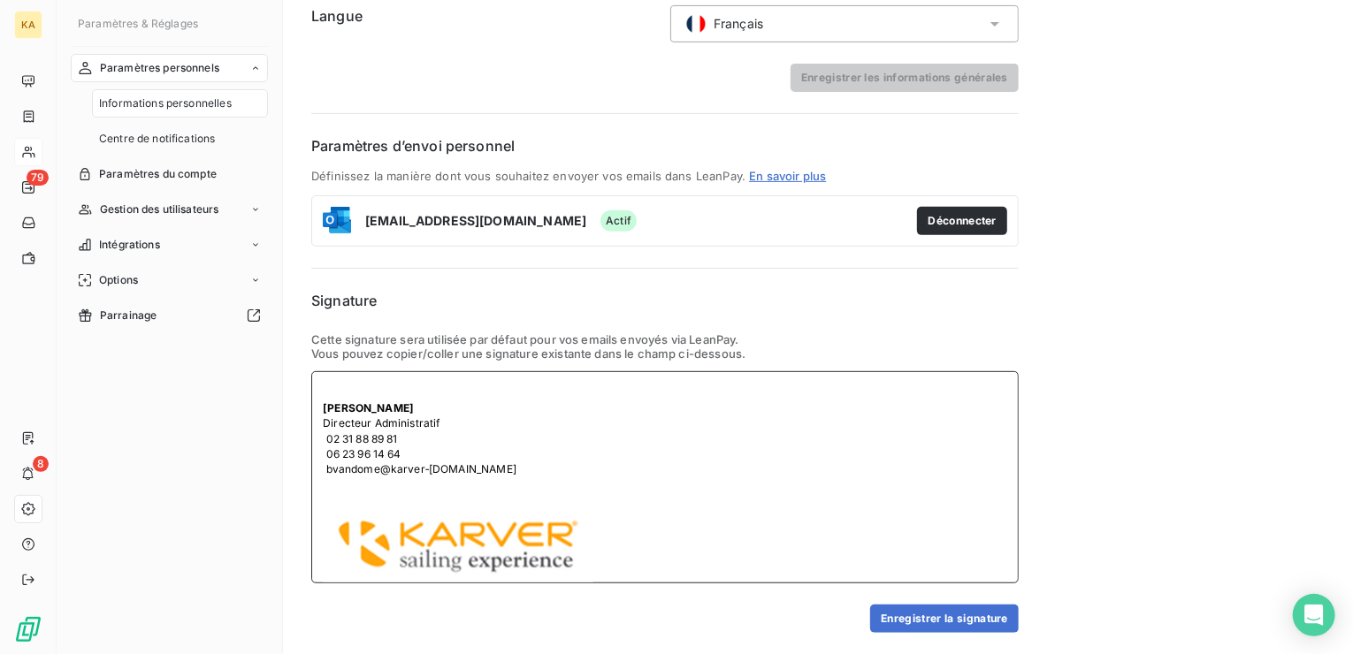
click at [513, 443] on div "Bruno Vandome Directeur Administratif 02 31 88 89 81 06 23 96 14 64 bvandome@ka…" at bounding box center [664, 477] width 707 height 212
click at [364, 408] on span "Bruno Vandome" at bounding box center [368, 407] width 91 height 13
click at [947, 619] on button "Enregistrer la signature" at bounding box center [944, 619] width 149 height 28
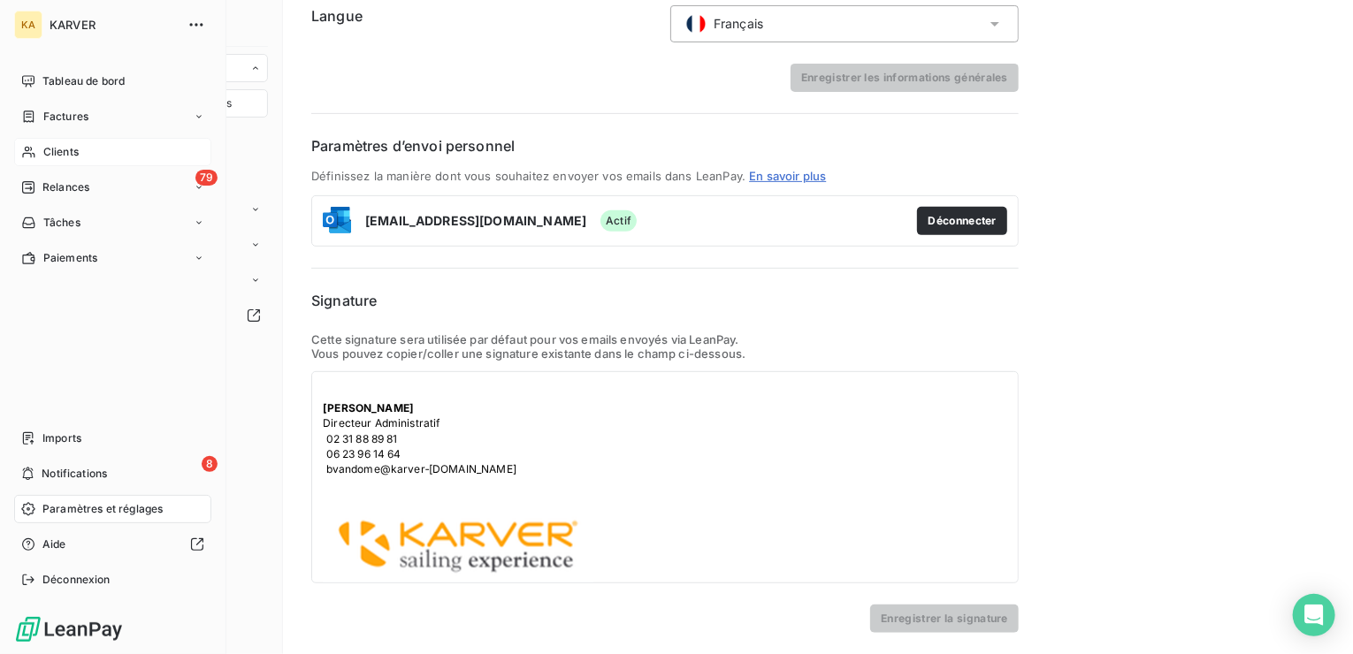
click at [44, 147] on span "Clients" at bounding box center [60, 152] width 35 height 16
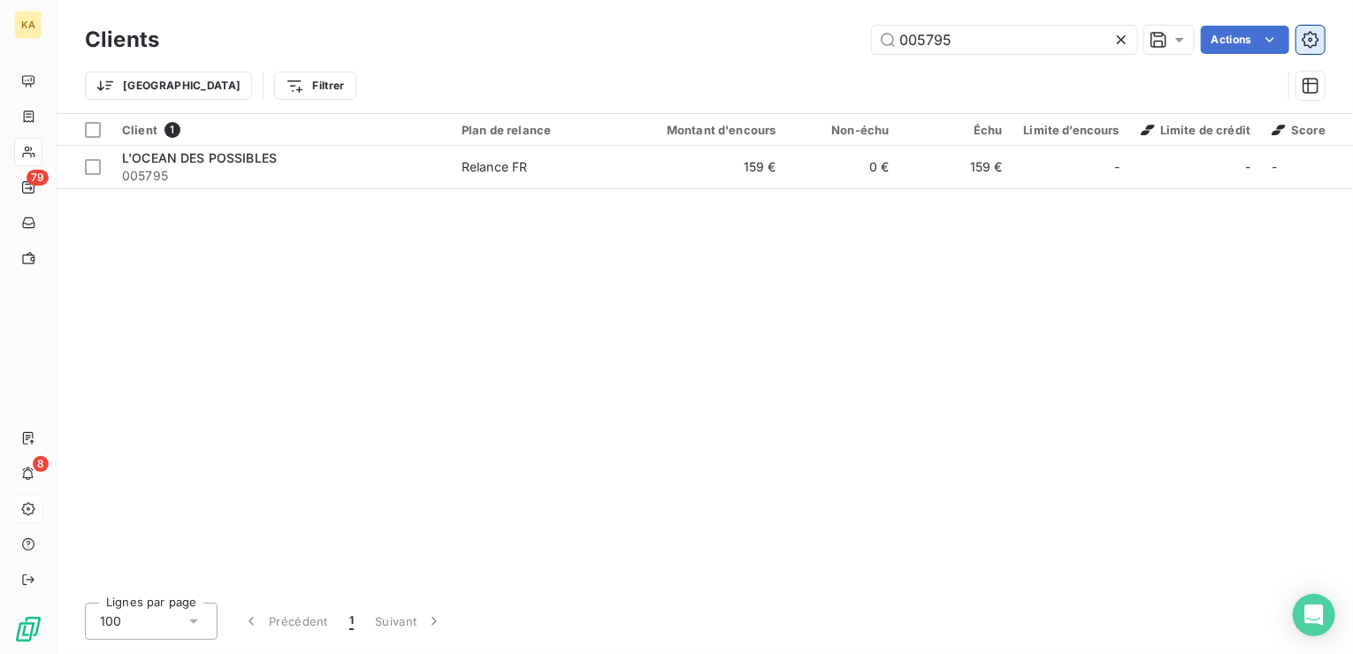
click at [1311, 34] on icon "button" at bounding box center [1311, 40] width 18 height 18
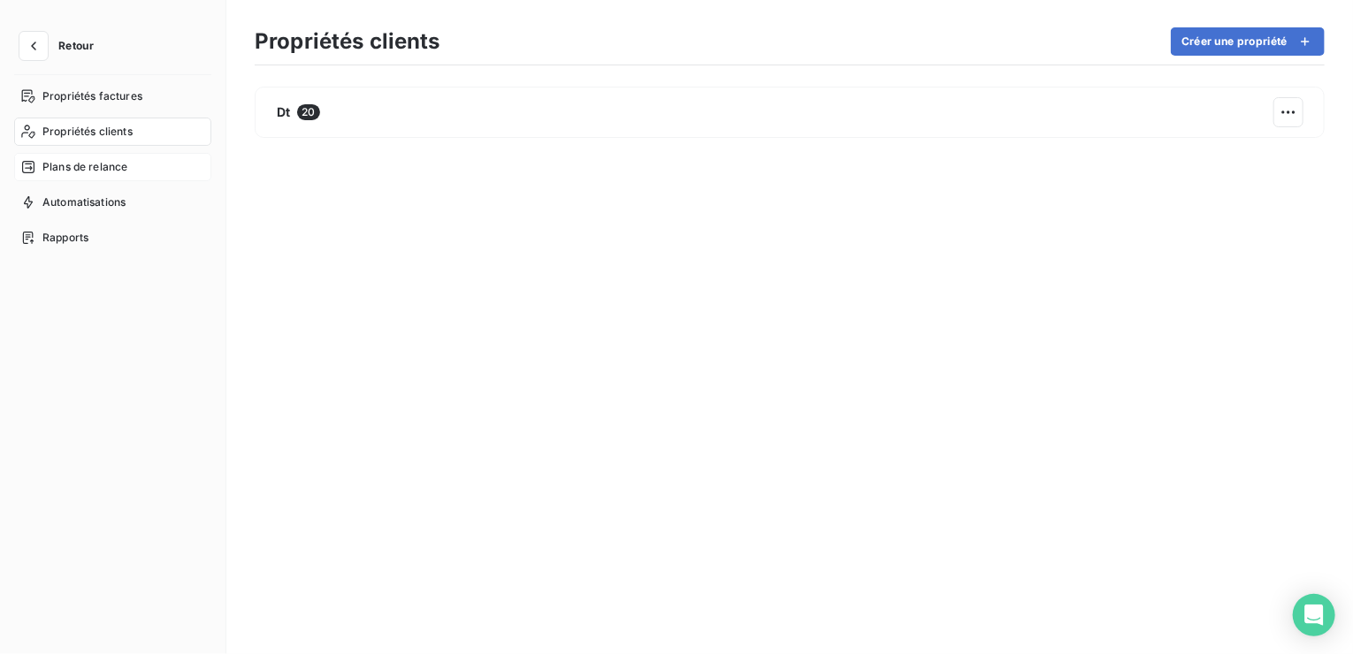
click at [117, 165] on span "Plans de relance" at bounding box center [84, 167] width 85 height 16
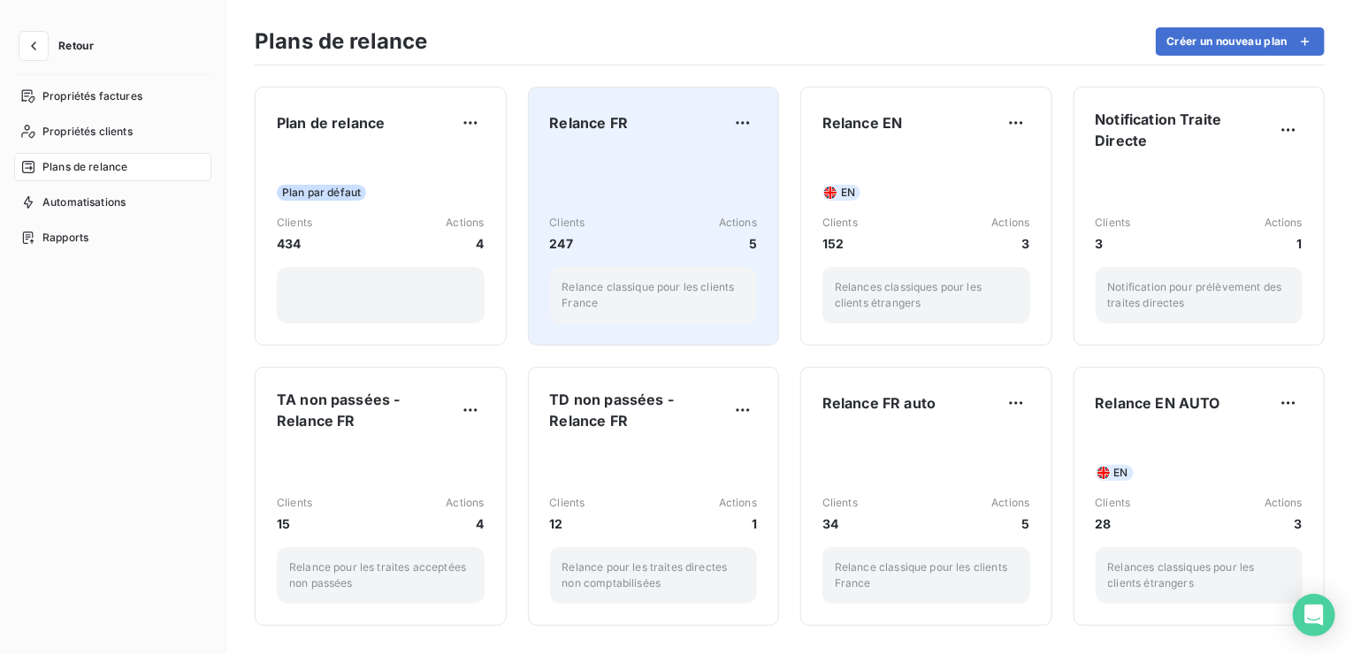
click at [632, 285] on p "Relance classique pour les clients France" at bounding box center [653, 295] width 183 height 32
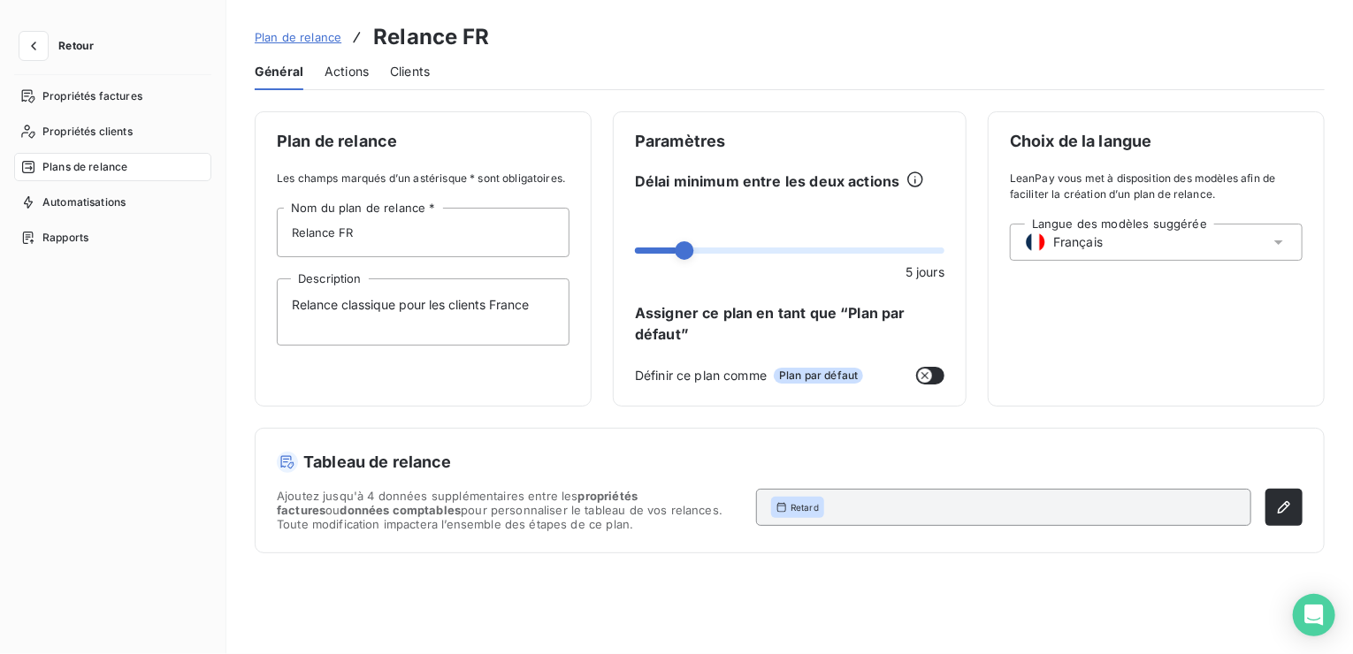
click at [358, 73] on span "Actions" at bounding box center [347, 72] width 44 height 18
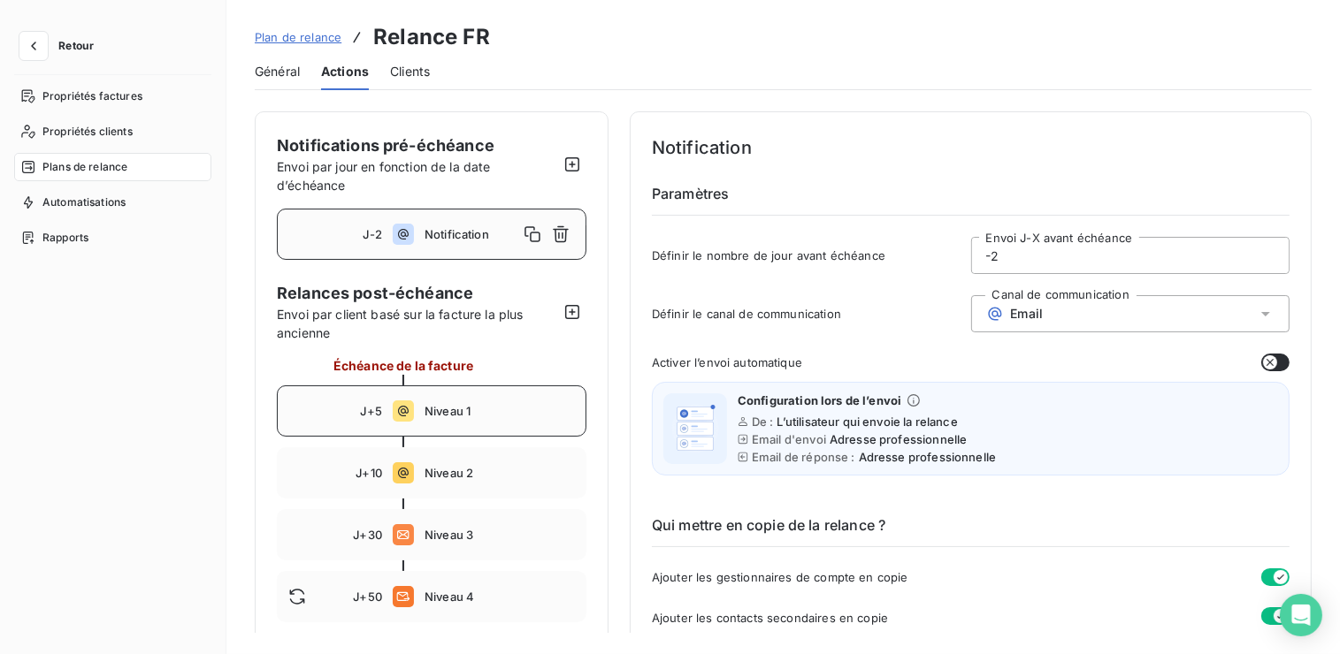
click at [455, 409] on span "Niveau 1" at bounding box center [499, 411] width 150 height 14
type input "5"
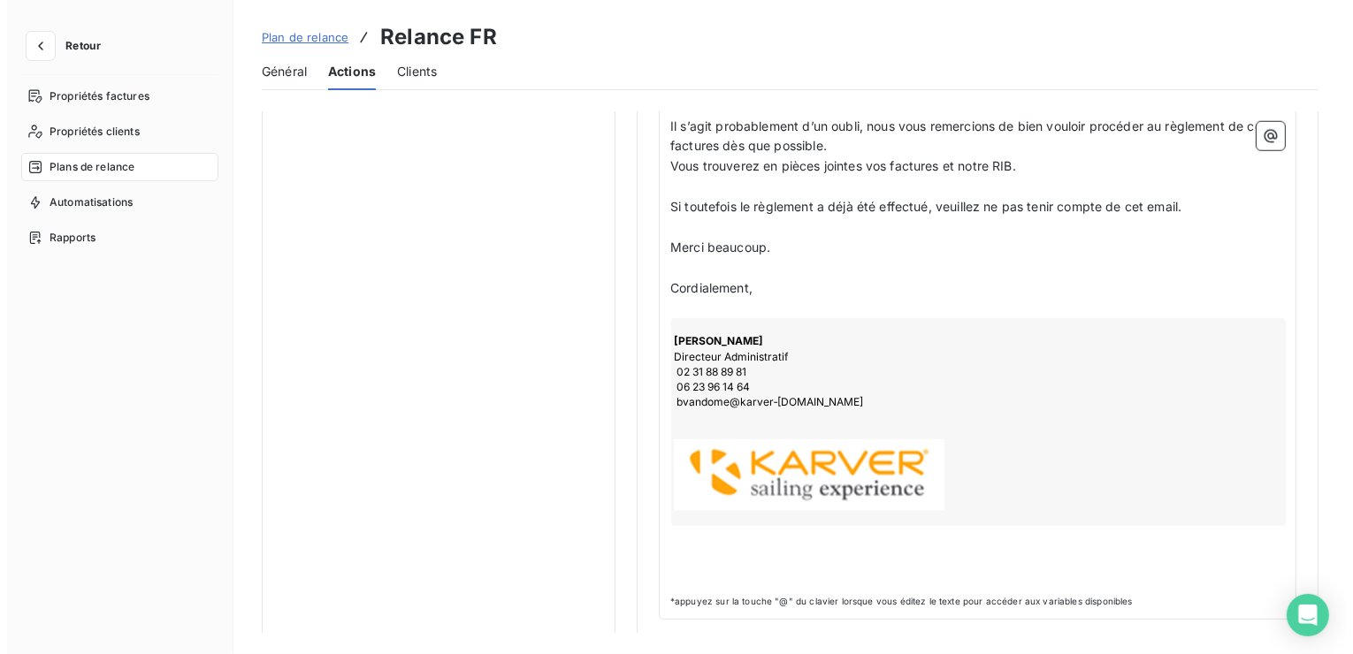
scroll to position [1628, 0]
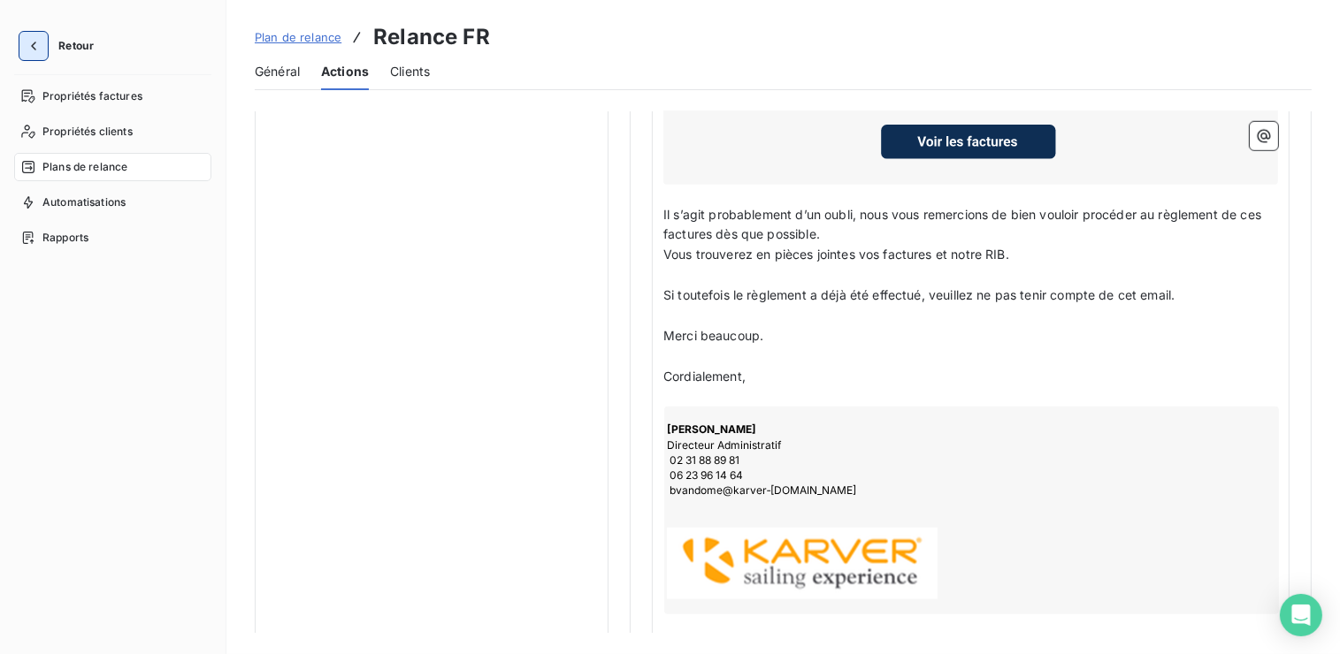
click at [42, 49] on button "button" at bounding box center [33, 46] width 28 height 28
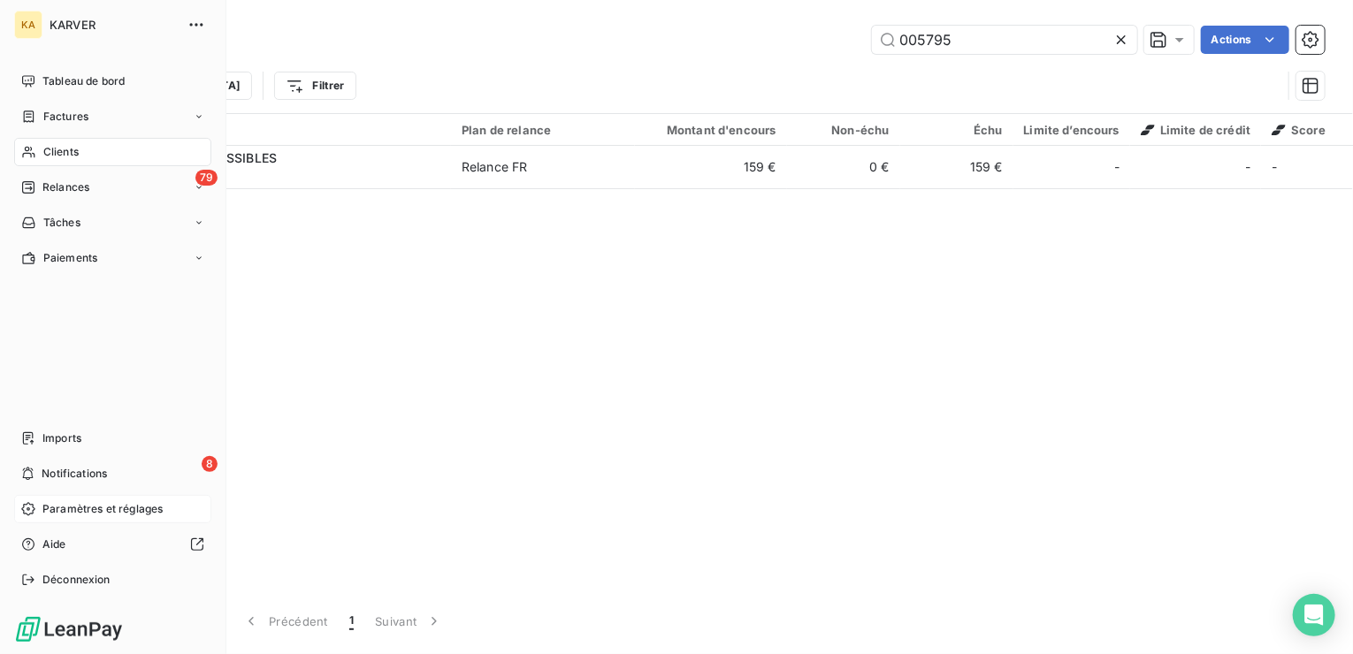
click at [81, 506] on span "Paramètres et réglages" at bounding box center [102, 509] width 120 height 16
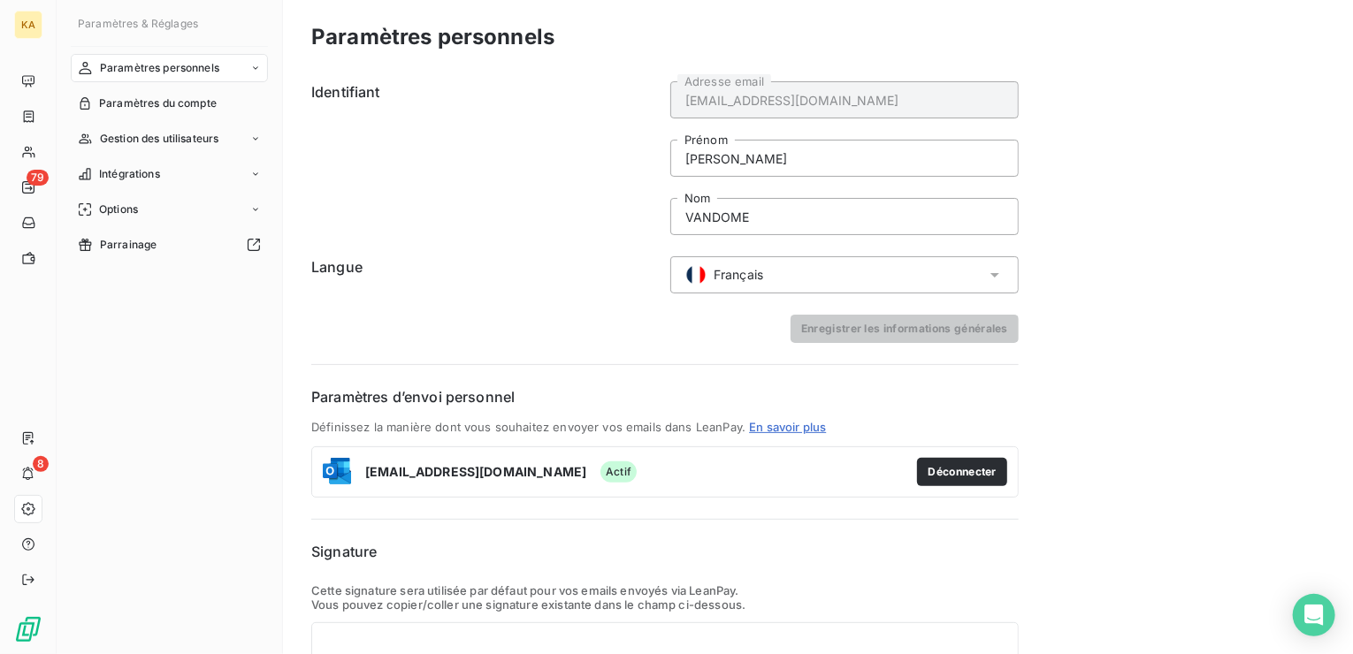
click at [258, 62] on div "Paramètres personnels" at bounding box center [169, 68] width 197 height 28
click at [209, 102] on span "Informations personnelles" at bounding box center [165, 104] width 133 height 16
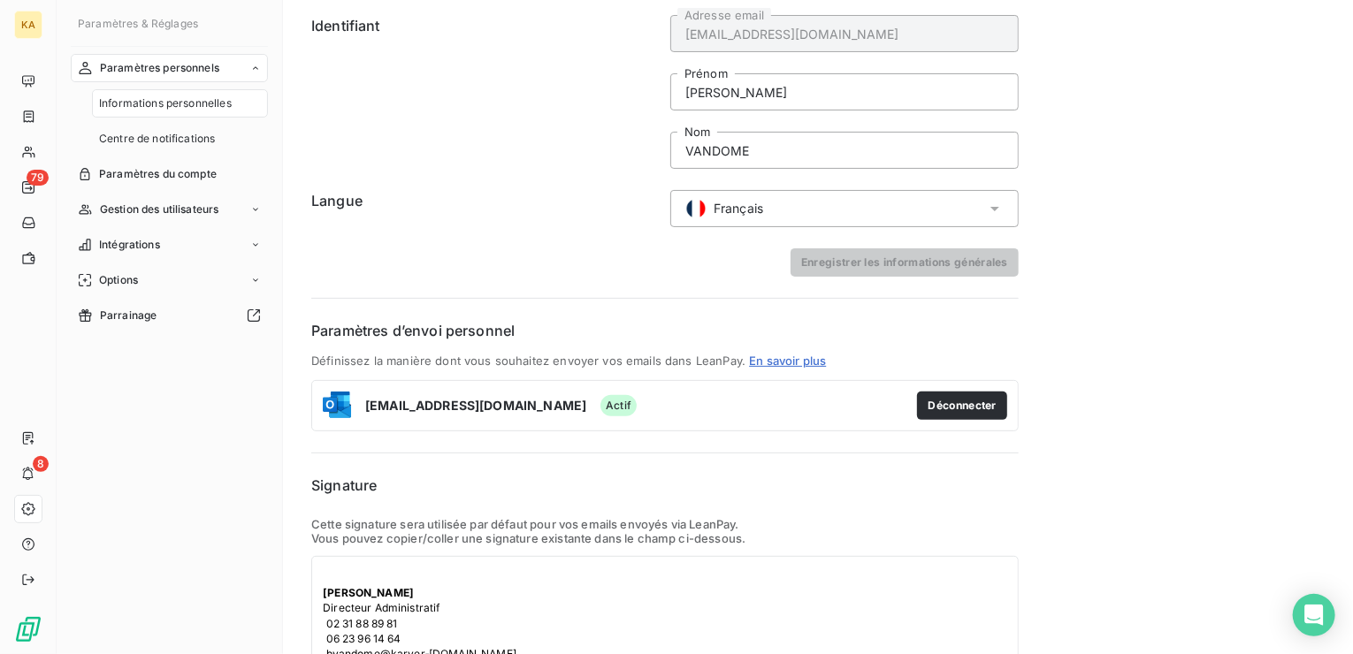
scroll to position [251, 0]
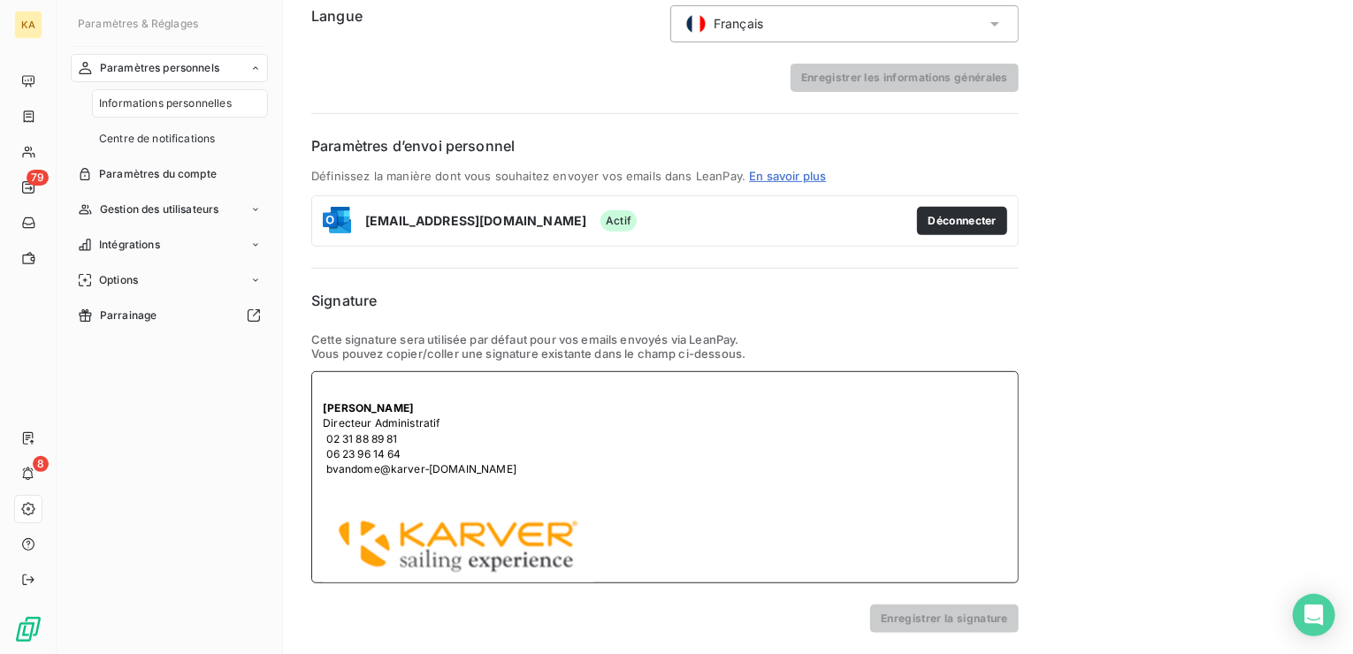
click at [332, 442] on span "02 31 88 89 81" at bounding box center [362, 438] width 72 height 13
click at [326, 439] on span "02 31 88 89 81" at bounding box center [362, 438] width 72 height 13
drag, startPoint x: 325, startPoint y: 451, endPoint x: 407, endPoint y: 455, distance: 81.4
click at [407, 455] on td "06 23 96 14 64" at bounding box center [420, 454] width 194 height 15
click at [960, 620] on button "Enregistrer la signature" at bounding box center [944, 619] width 149 height 28
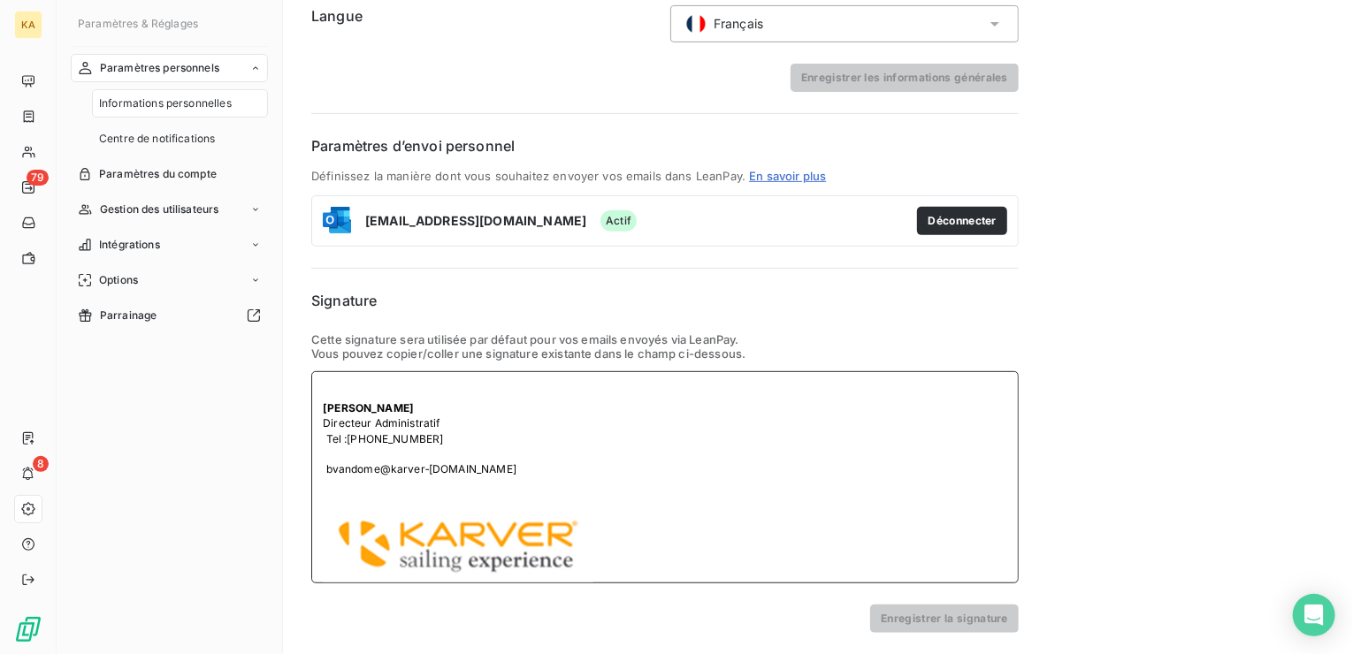
click at [322, 441] on div "Bruno VANDOME Directeur Administratif Tel :02 31 88 89 81 bvandome@karver‑syste…" at bounding box center [664, 477] width 707 height 212
click at [504, 448] on div "Bruno VANDOME Directeur Administratif Tel :02 31 88 89 81 bvandome@karver‑syste…" at bounding box center [664, 477] width 707 height 212
drag, startPoint x: 322, startPoint y: 408, endPoint x: 500, endPoint y: 466, distance: 187.1
click at [500, 466] on div "Bruno VANDOME Directeur Administratif Tel :02 31 88 89 81 bvandome@karver‑syste…" at bounding box center [664, 477] width 707 height 212
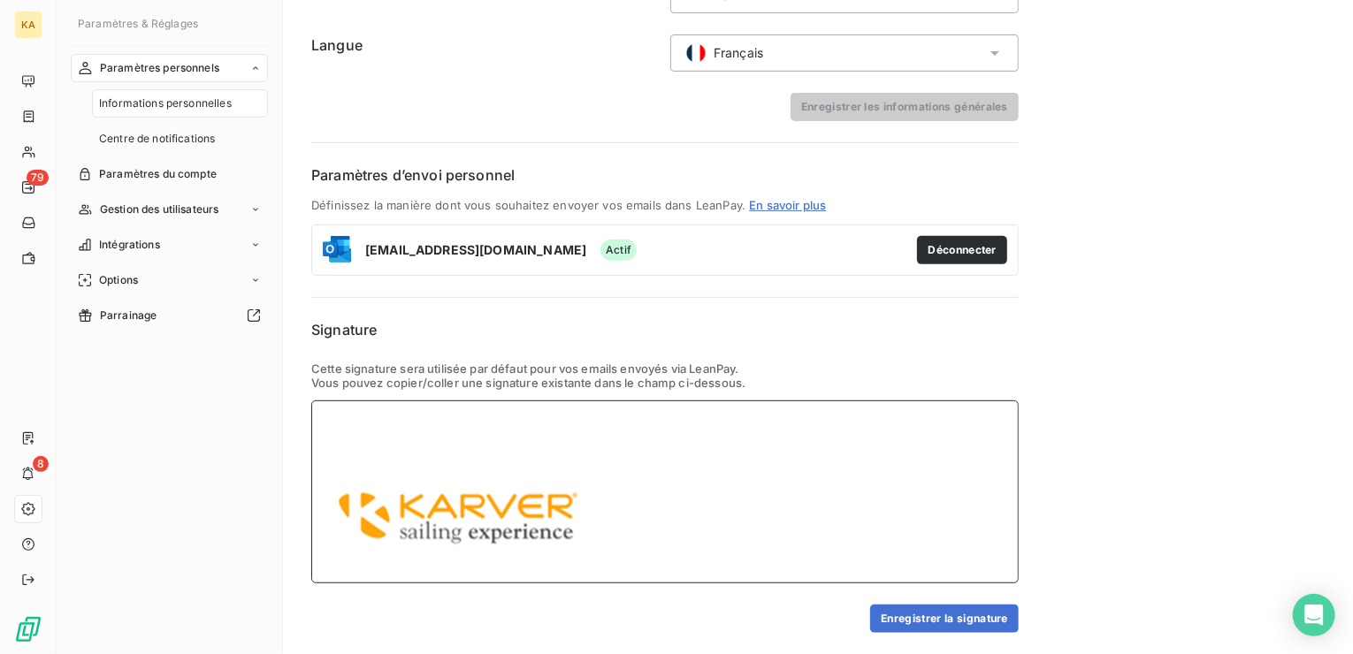
scroll to position [221, 0]
click at [353, 455] on div "Bruno VANDOME" at bounding box center [664, 492] width 707 height 183
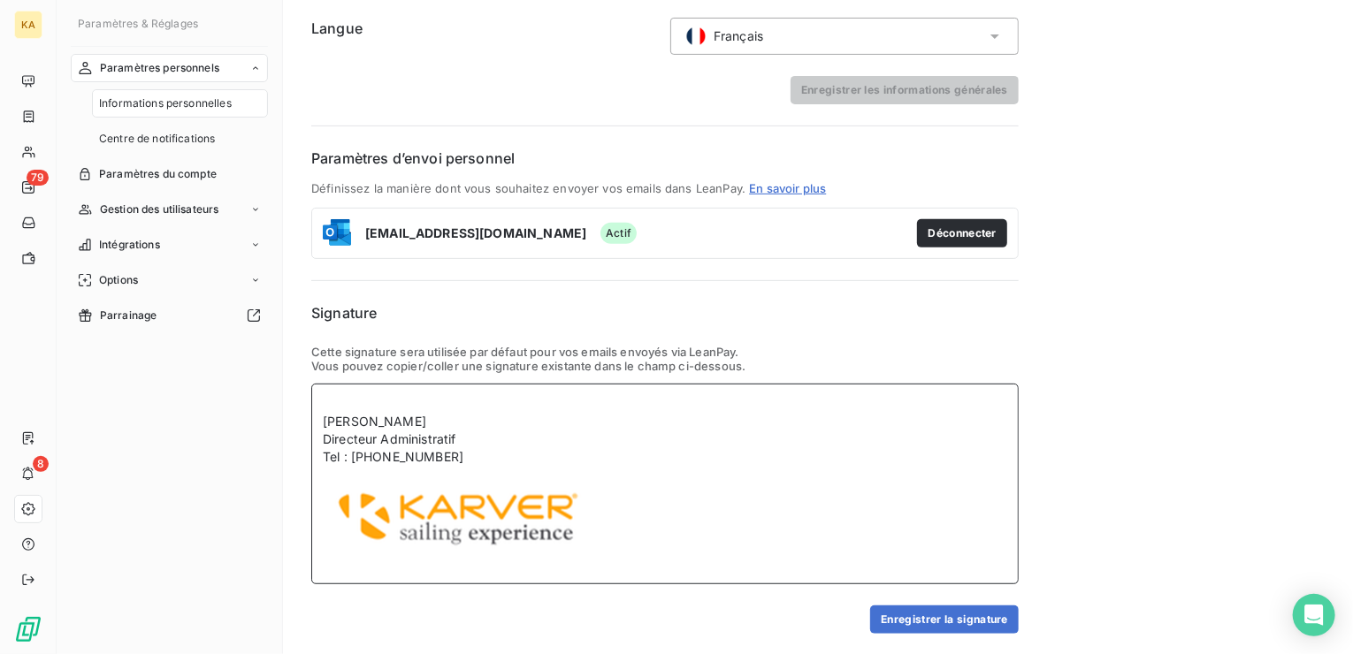
scroll to position [251, 0]
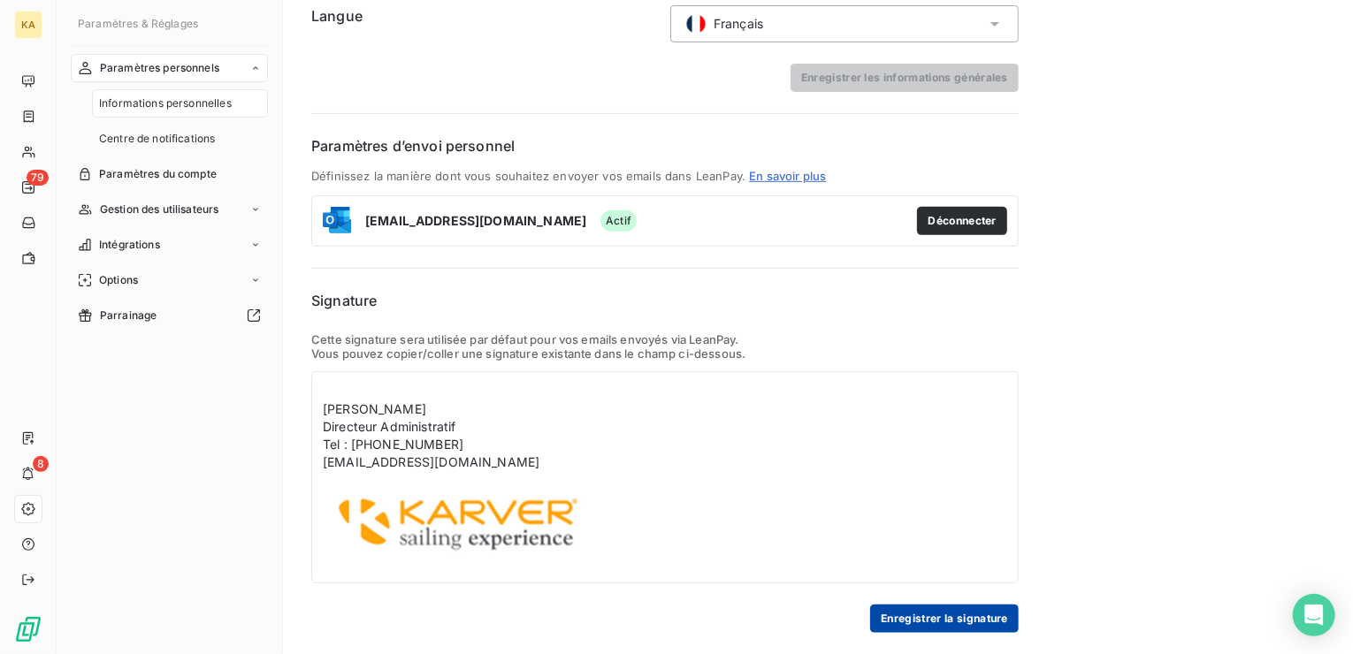
click at [966, 616] on button "Enregistrer la signature" at bounding box center [944, 619] width 149 height 28
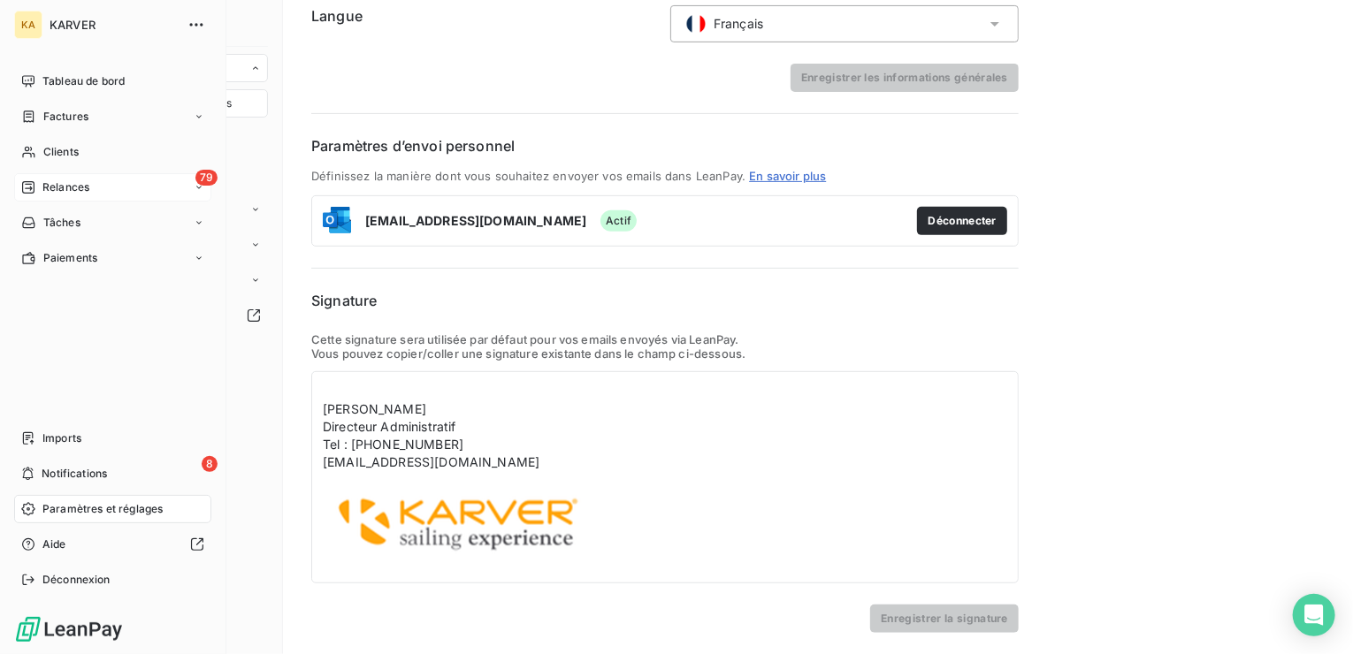
click at [58, 183] on span "Relances" at bounding box center [65, 188] width 47 height 16
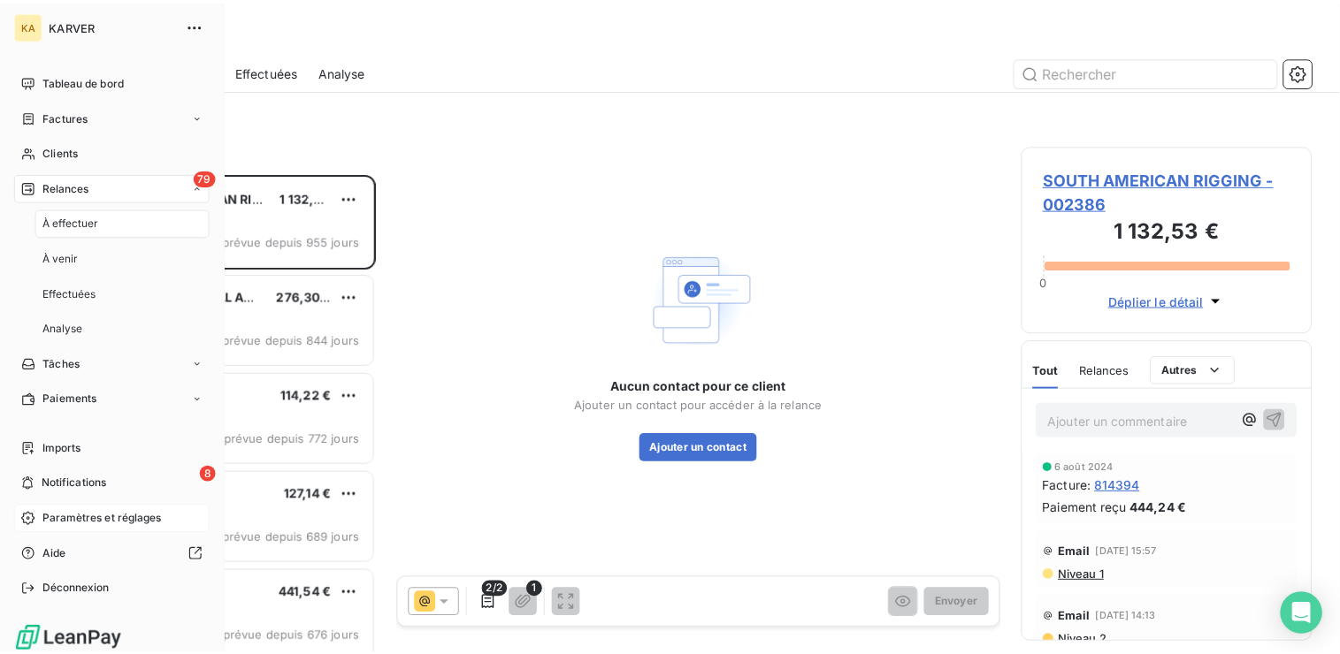
scroll to position [467, 280]
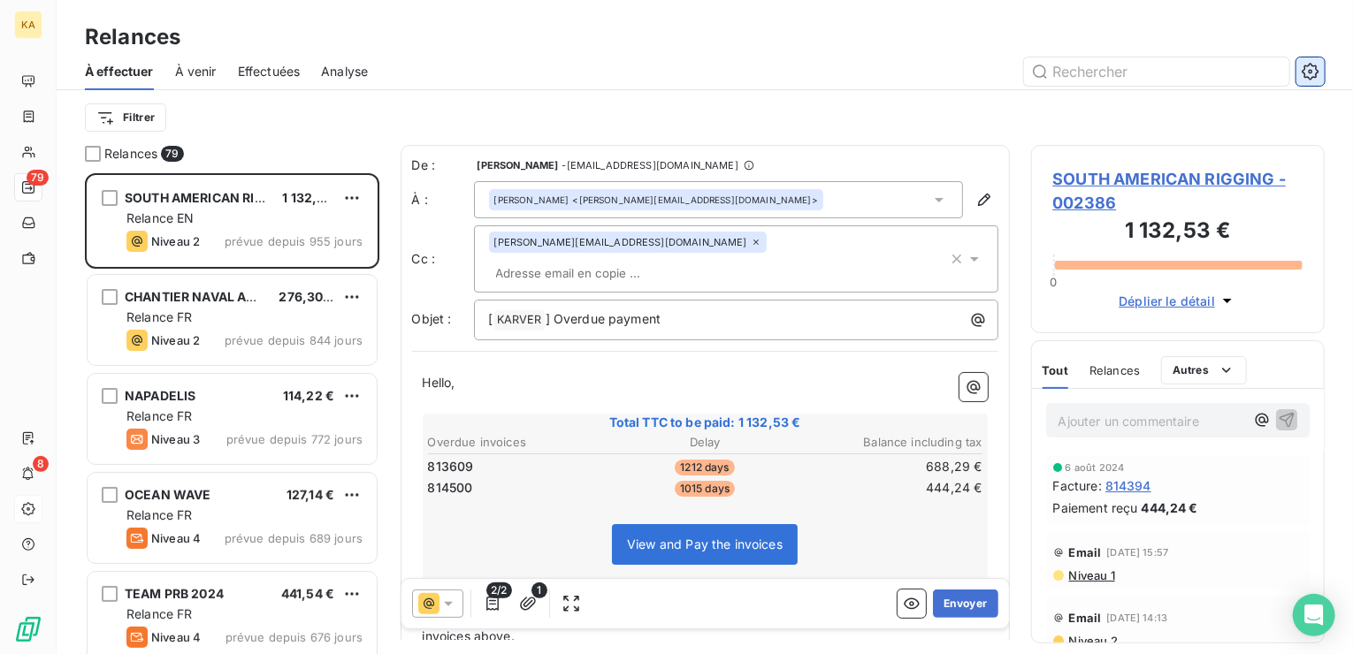
click at [1311, 69] on icon "button" at bounding box center [1311, 71] width 4 height 4
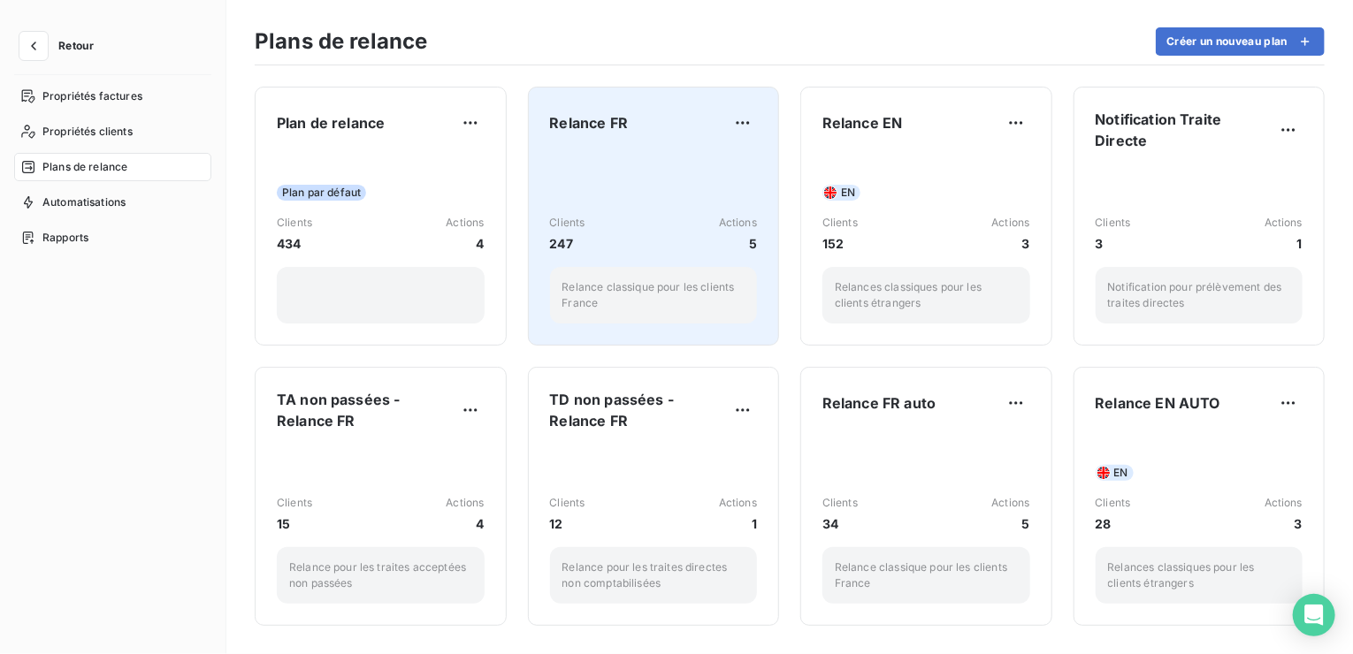
click at [612, 202] on div "Clients 247 Actions 5 Relance classique pour les clients France" at bounding box center [654, 237] width 208 height 172
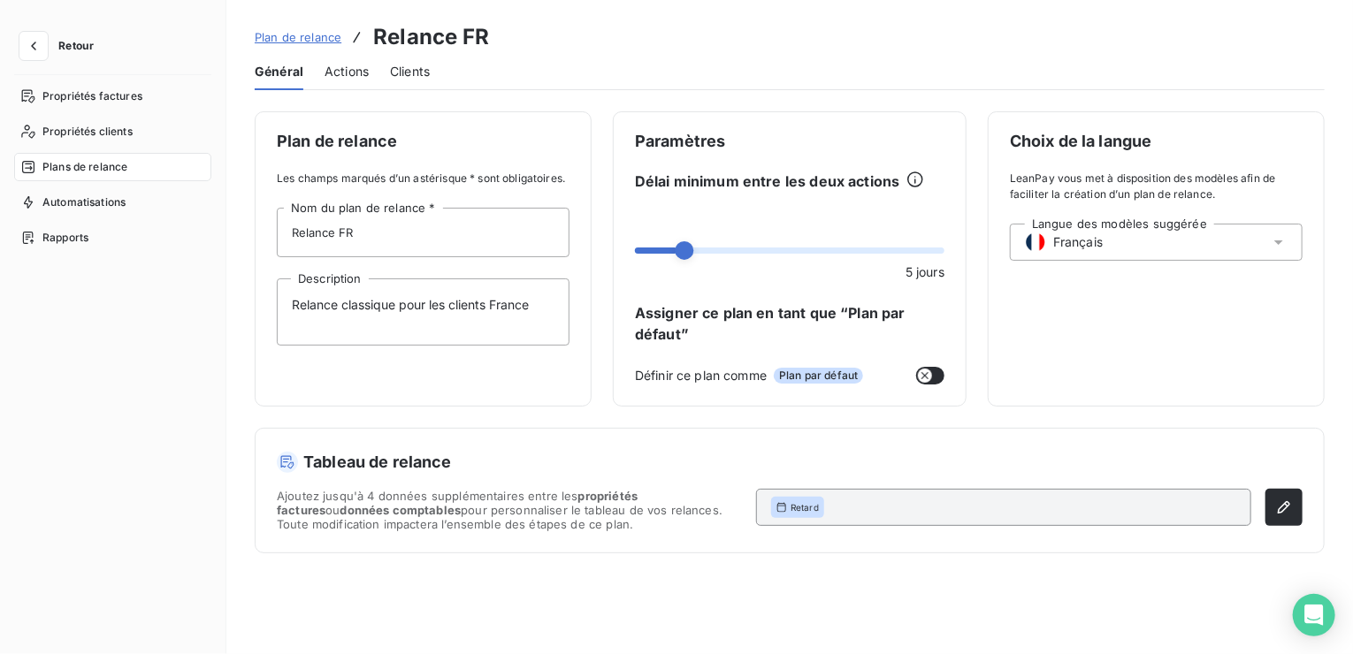
click at [341, 70] on span "Actions" at bounding box center [347, 72] width 44 height 18
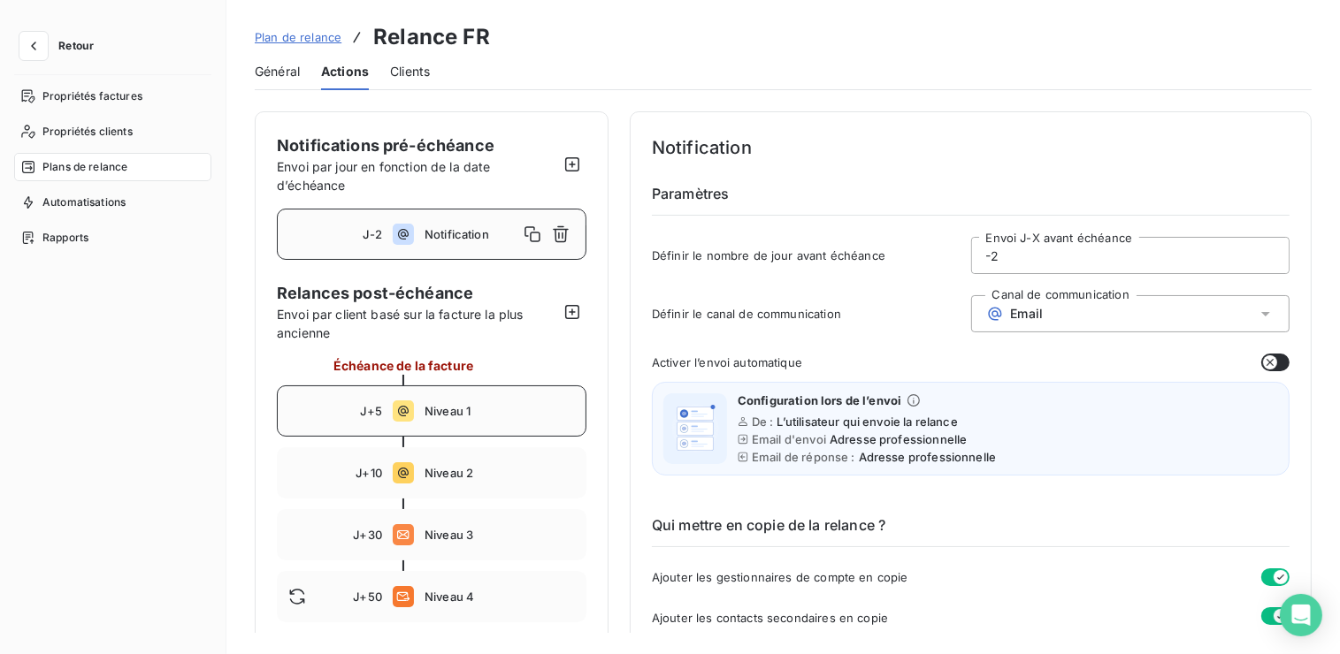
click at [447, 414] on span "Niveau 1" at bounding box center [499, 411] width 150 height 14
type input "5"
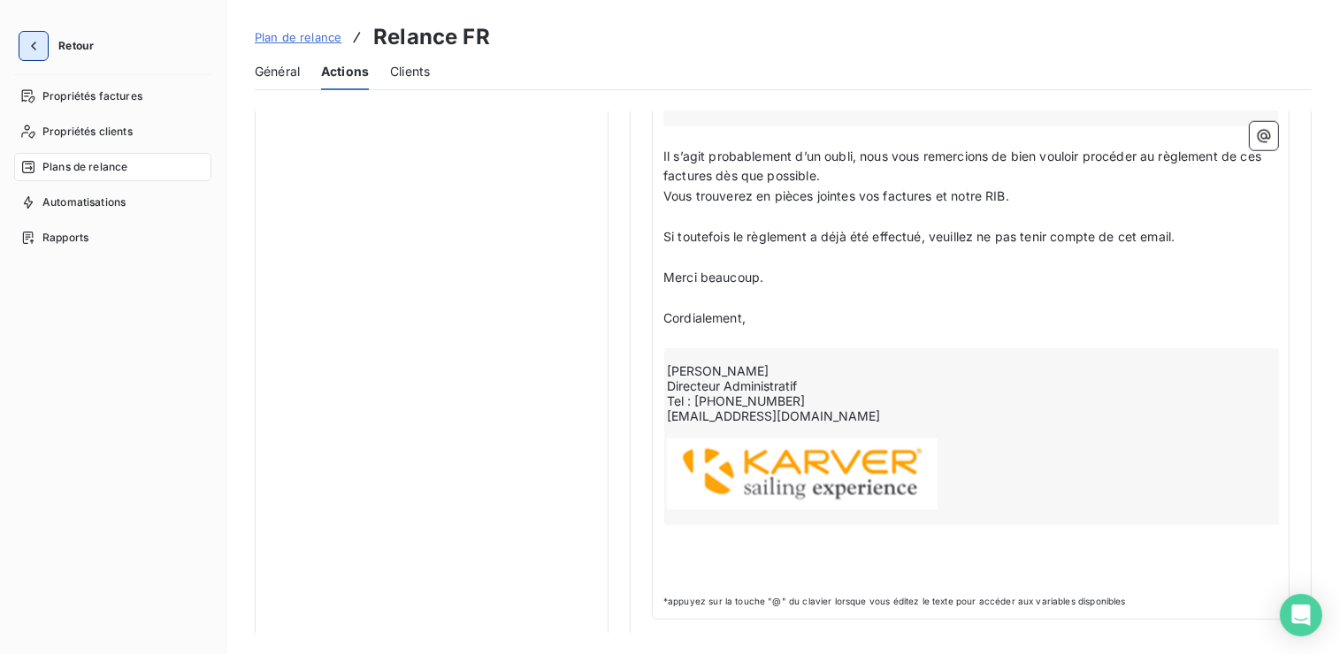
click at [26, 46] on icon "button" at bounding box center [34, 46] width 18 height 18
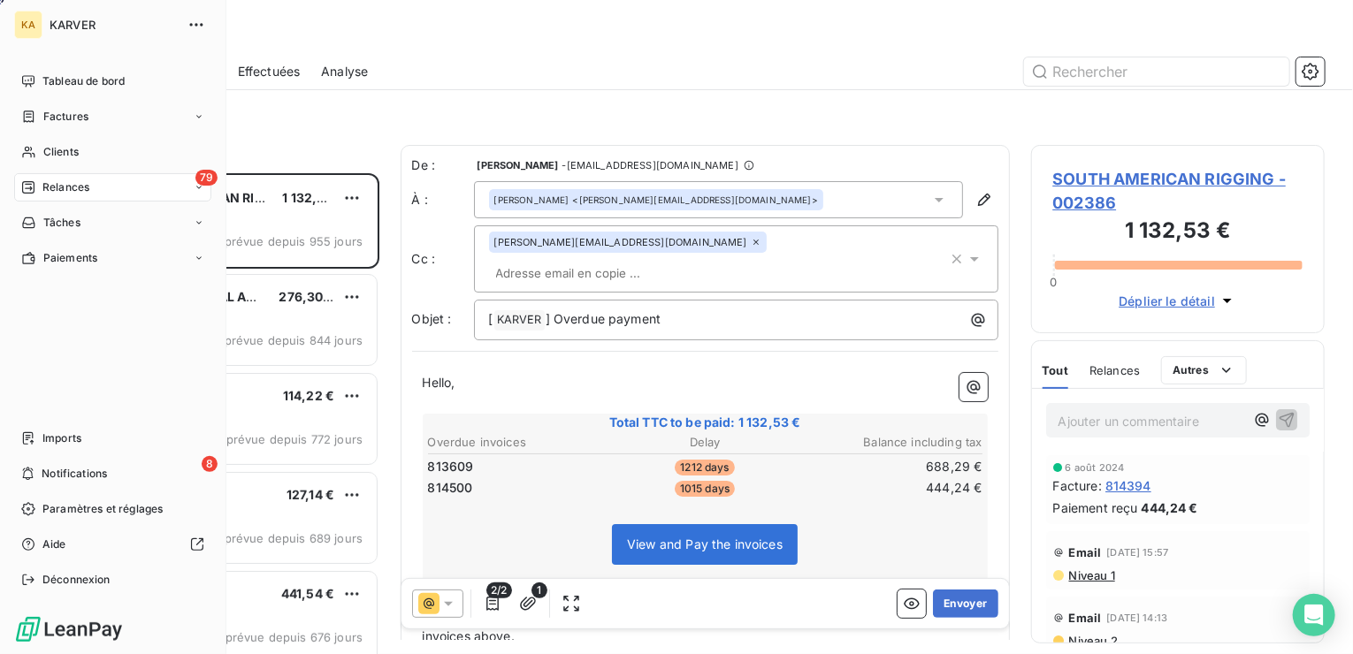
scroll to position [467, 280]
click at [89, 508] on span "Paramètres et réglages" at bounding box center [102, 509] width 120 height 16
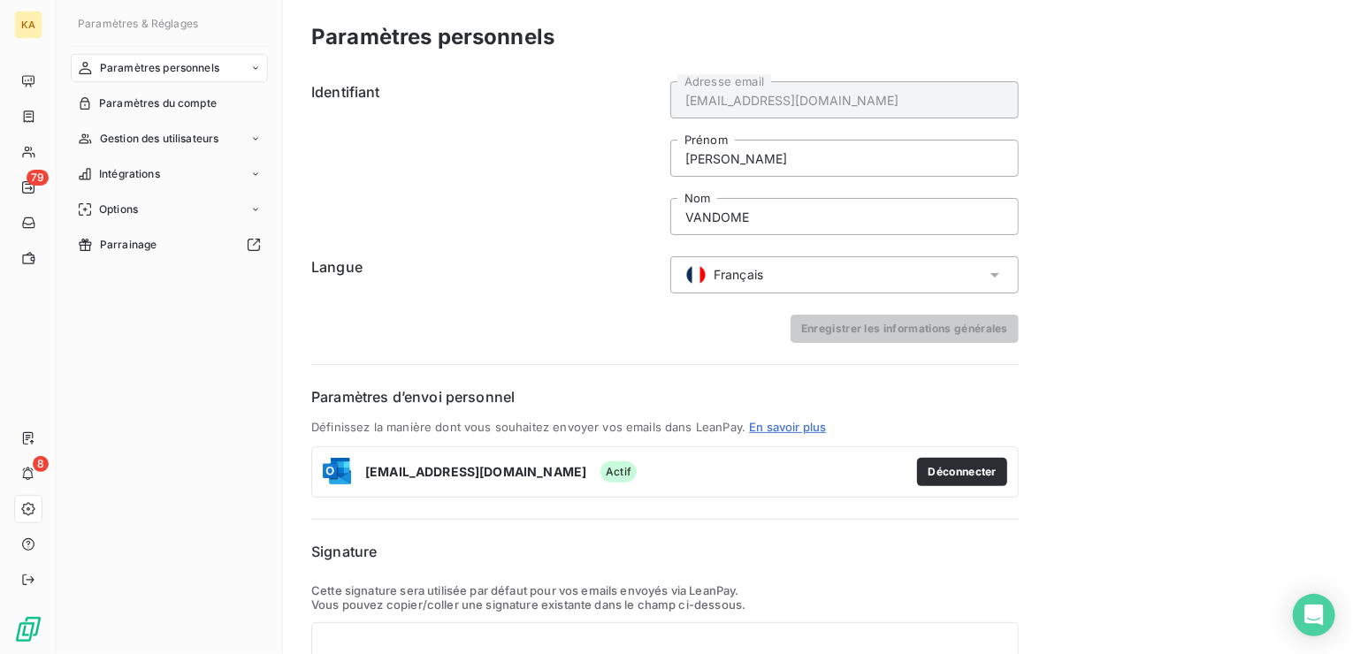
click at [253, 65] on icon at bounding box center [255, 68] width 11 height 11
click at [208, 102] on span "Informations personnelles" at bounding box center [165, 104] width 133 height 16
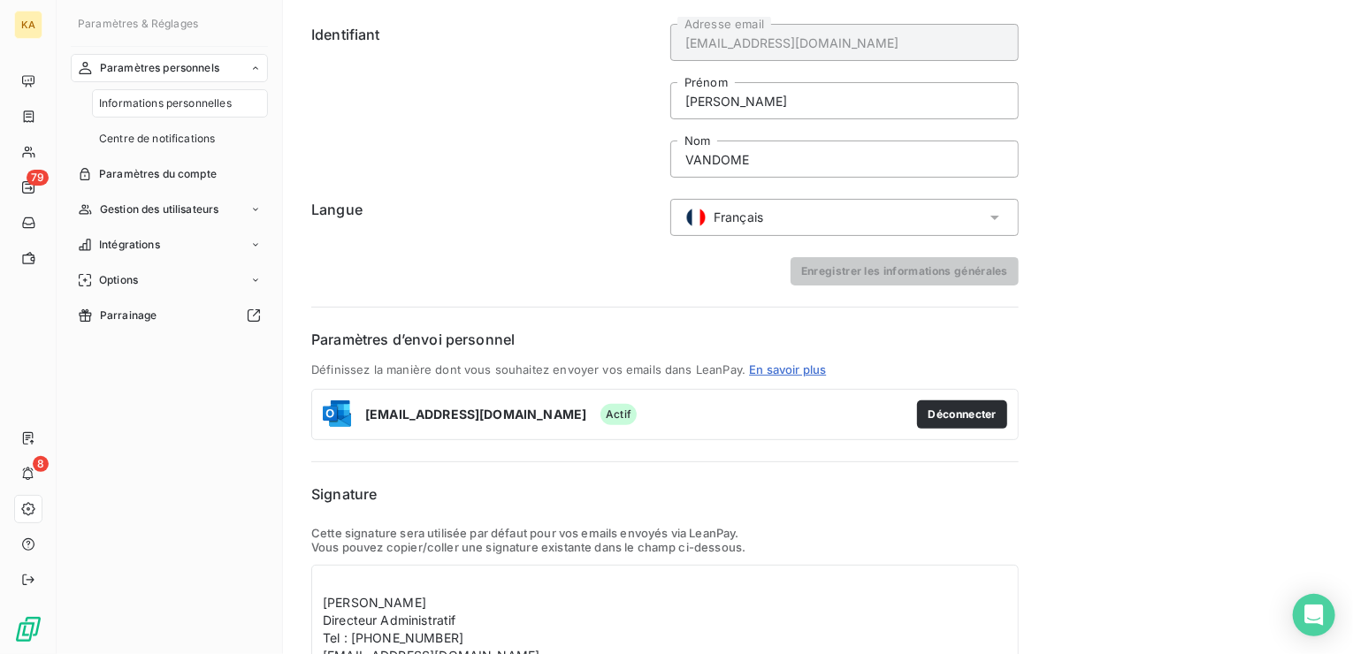
scroll to position [251, 0]
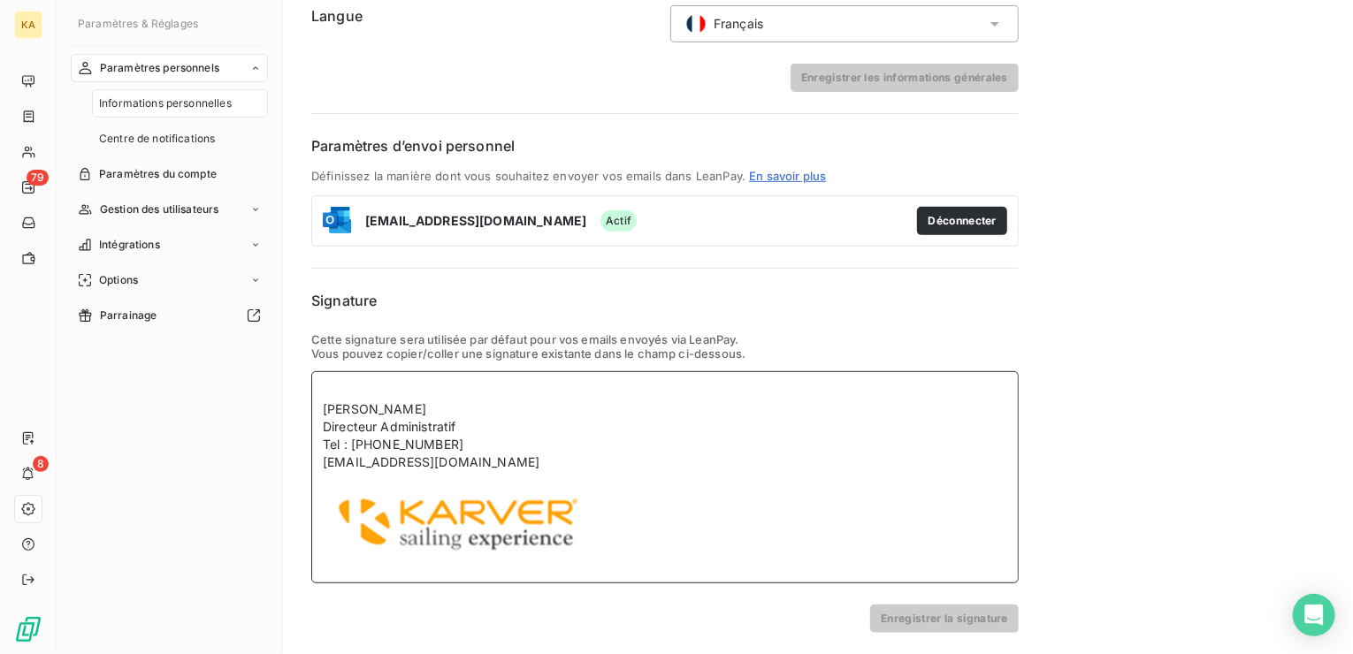
click at [338, 562] on div "[EMAIL_ADDRESS][DOMAIN_NAME]" at bounding box center [665, 516] width 684 height 125
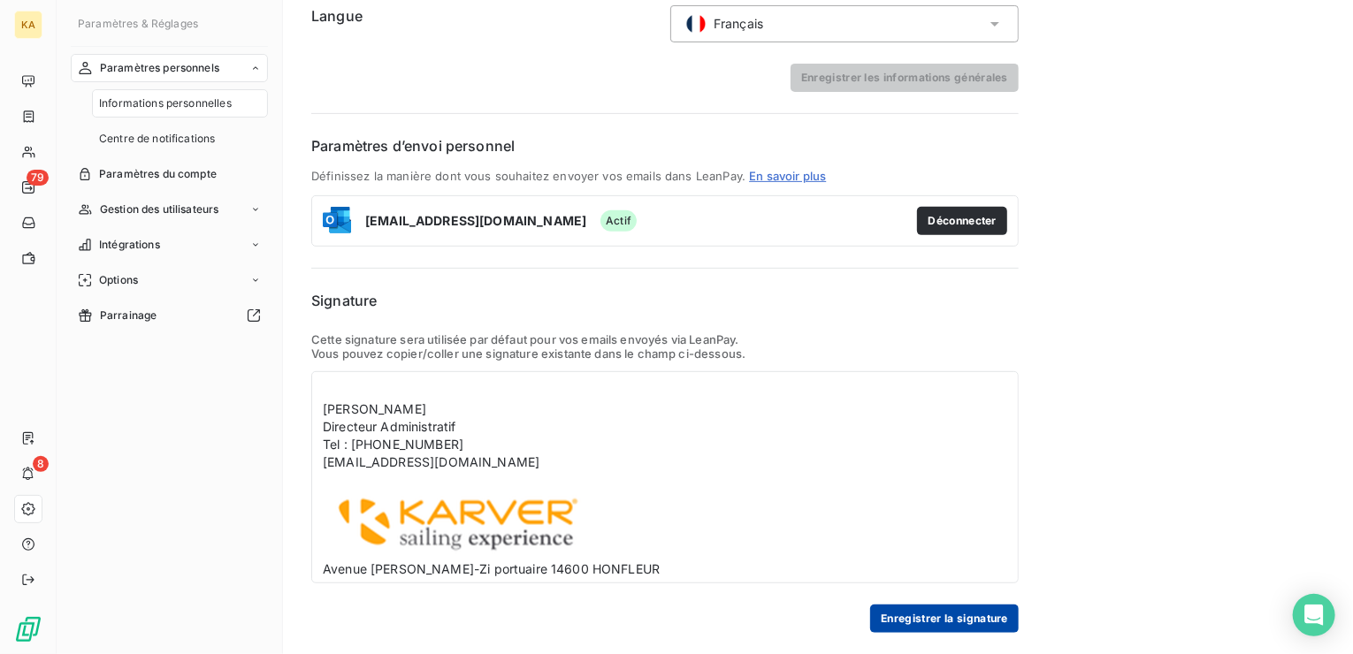
click at [955, 617] on button "Enregistrer la signature" at bounding box center [944, 619] width 149 height 28
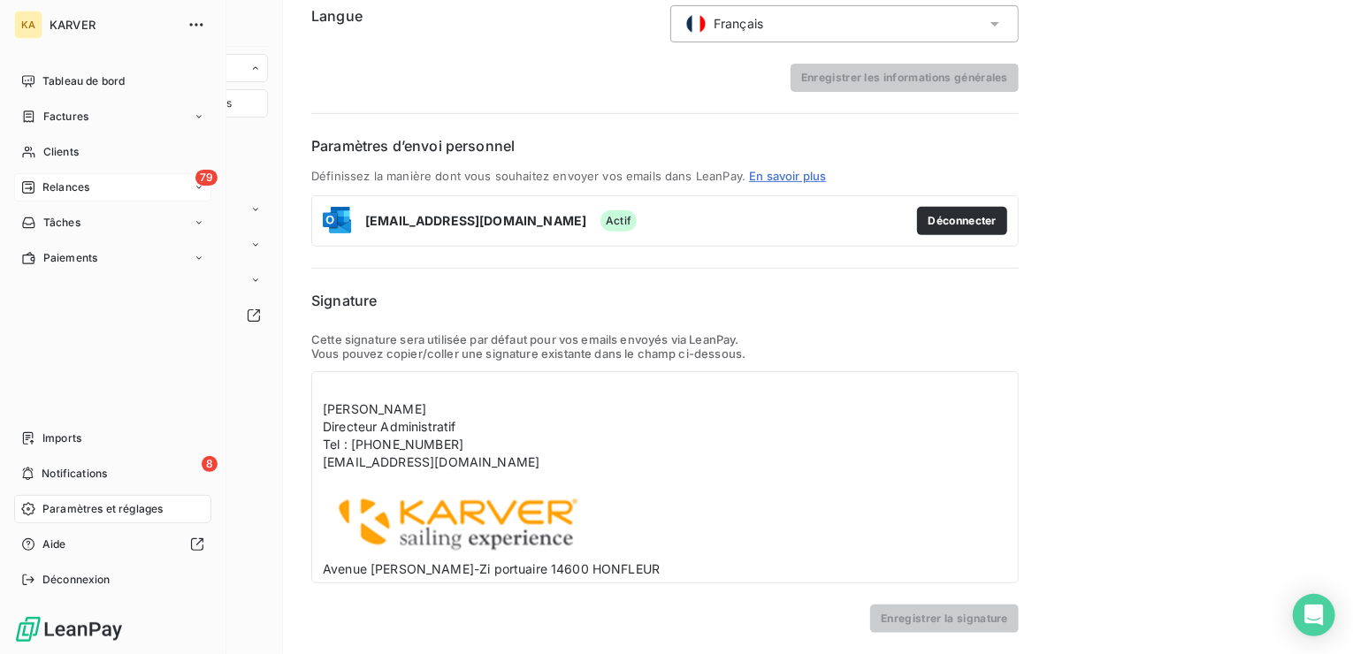
click at [74, 187] on span "Relances" at bounding box center [65, 188] width 47 height 16
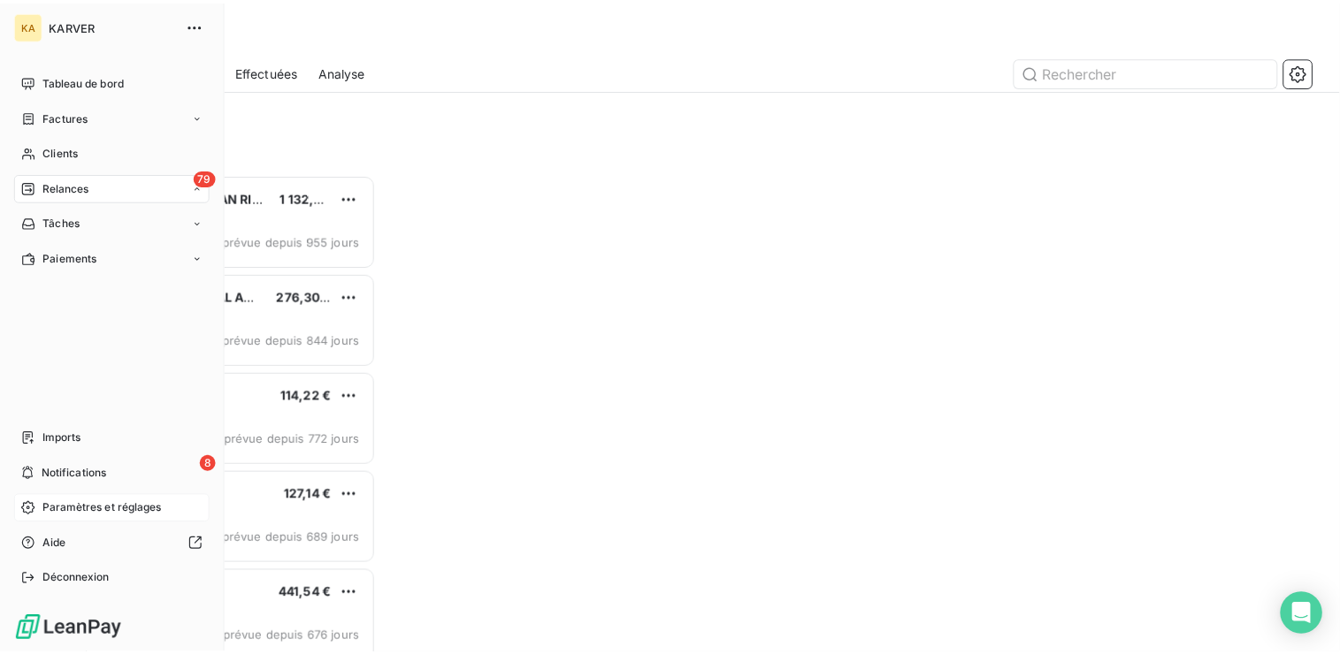
scroll to position [467, 280]
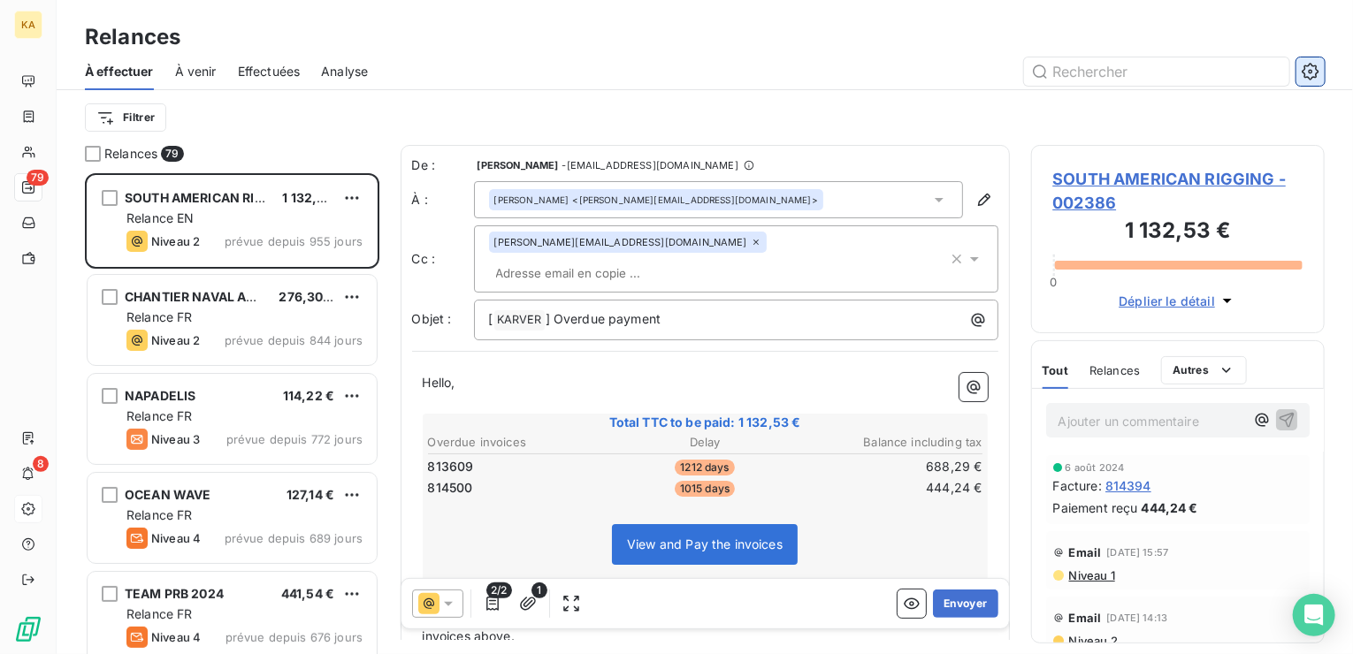
click at [1305, 69] on icon "button" at bounding box center [1311, 72] width 18 height 18
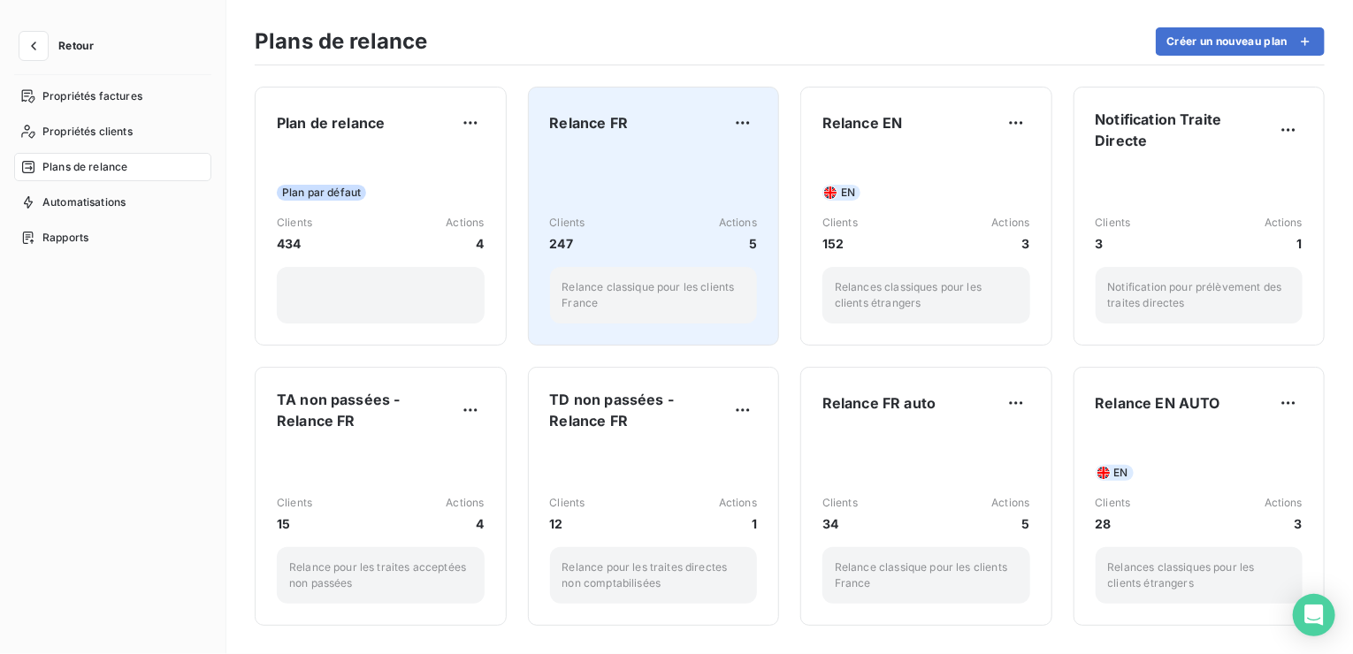
click at [608, 169] on div "Clients 247 Actions 5 Relance classique pour les clients France" at bounding box center [654, 237] width 208 height 172
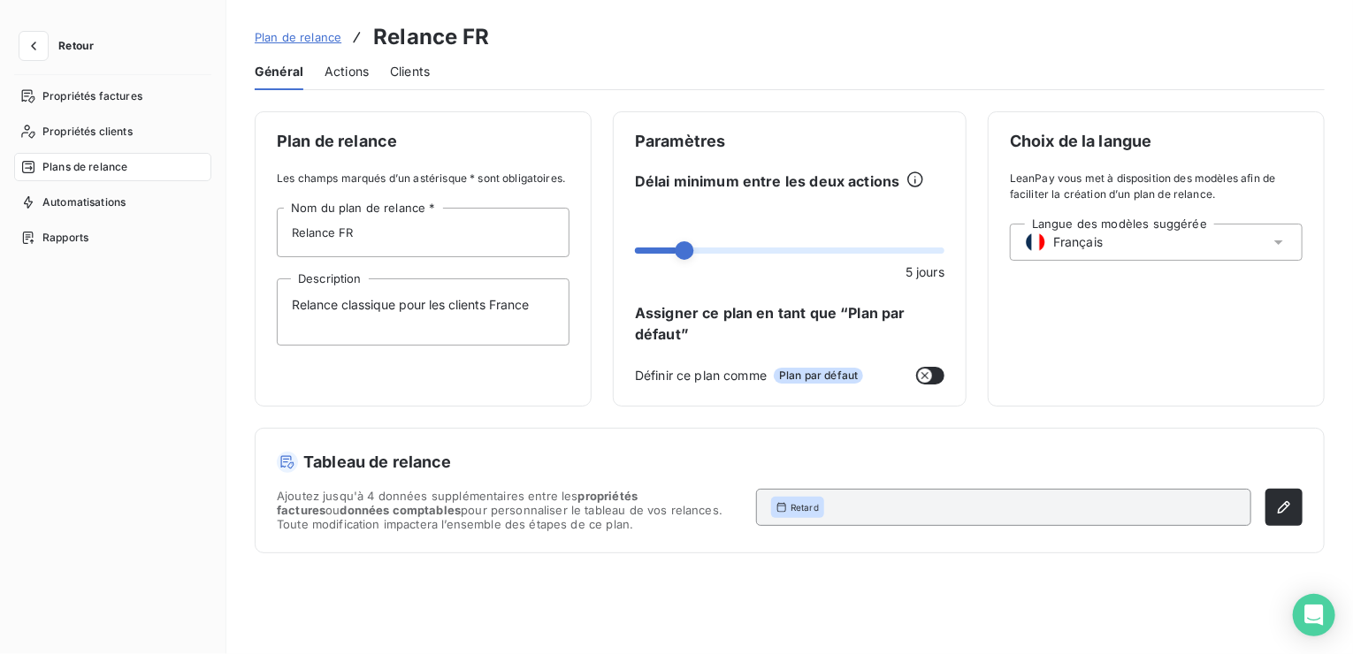
click at [336, 65] on span "Actions" at bounding box center [347, 72] width 44 height 18
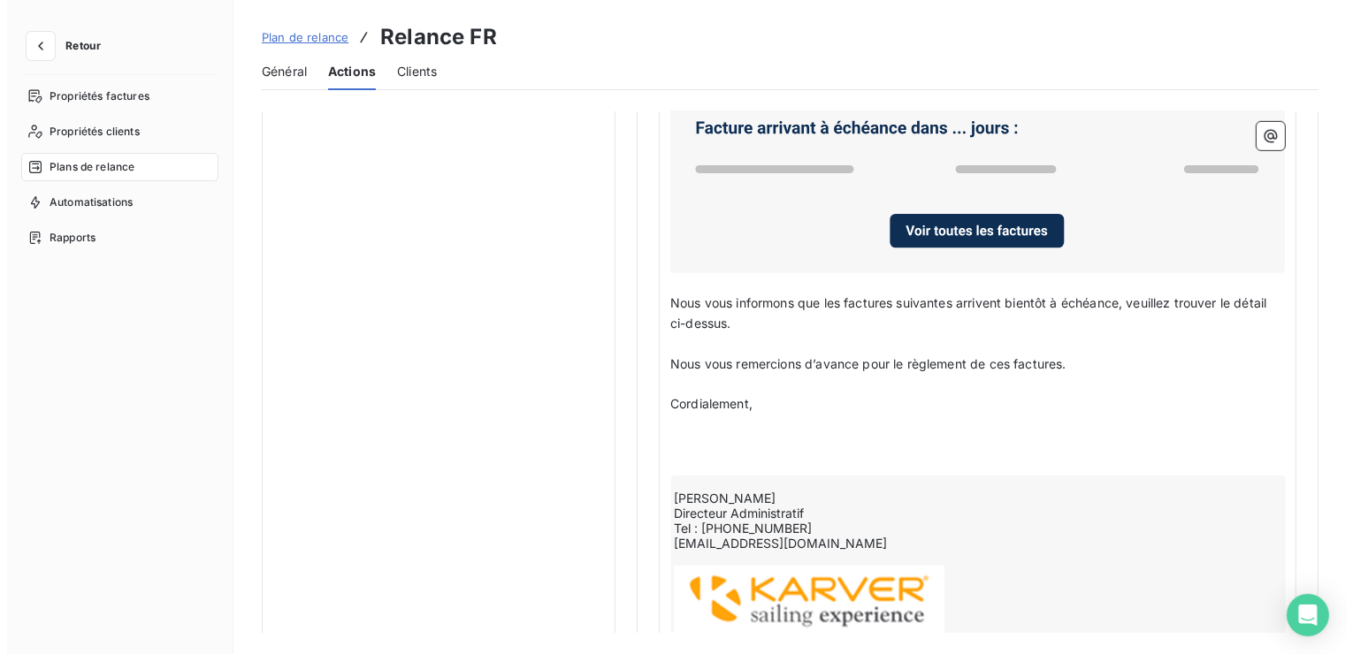
scroll to position [1211, 0]
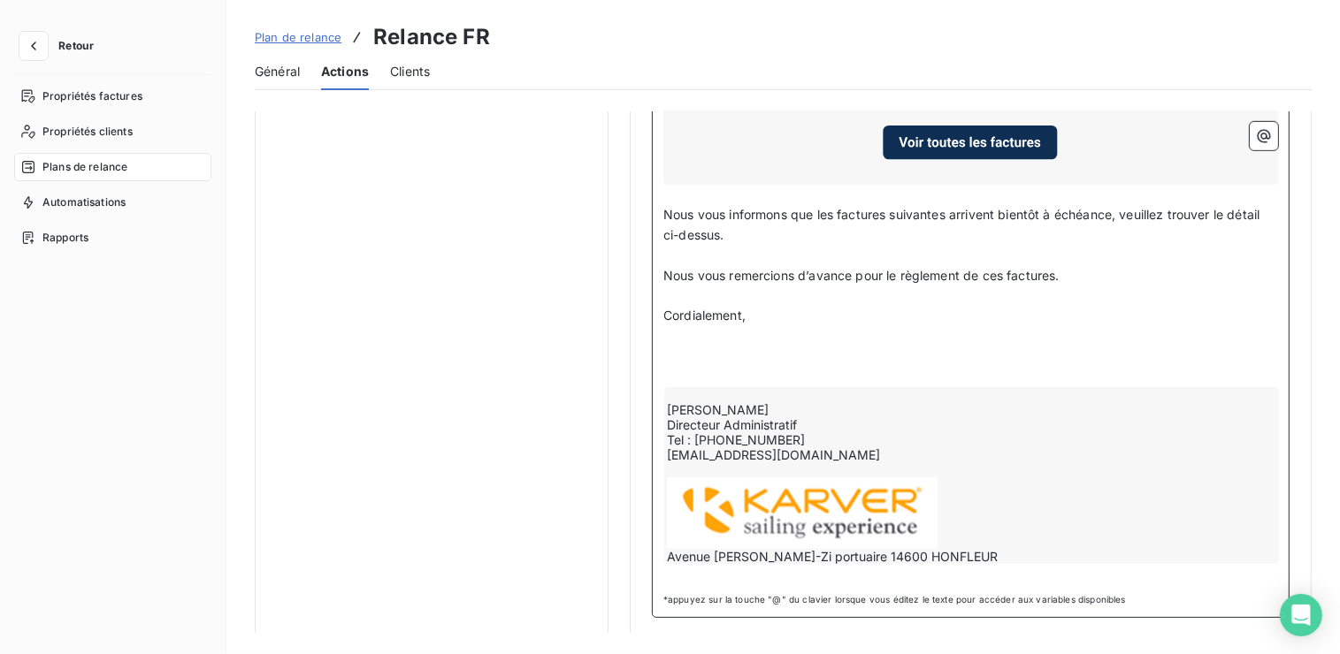
click at [966, 443] on div "Bruno VANDOME Directeur Administratif Tel : 02 31 88 37 98 bvandome@karver-syst…" at bounding box center [971, 475] width 615 height 177
click at [898, 350] on p "﻿" at bounding box center [970, 357] width 615 height 20
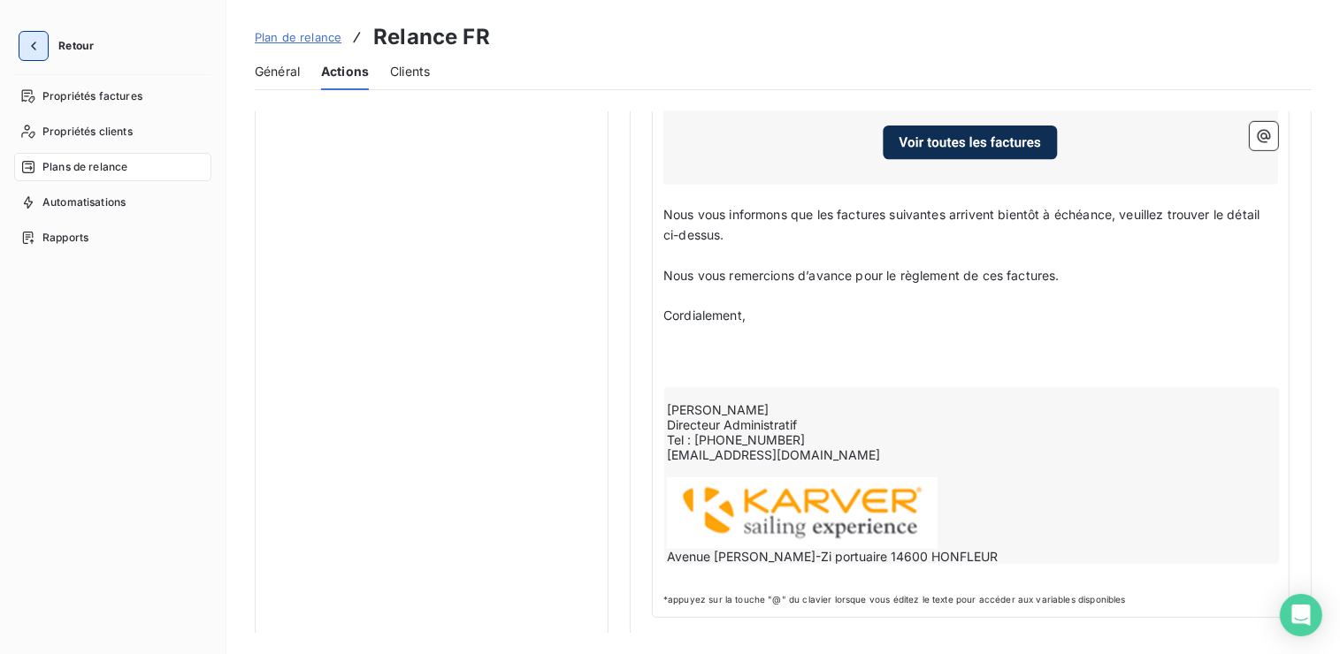
click at [40, 49] on icon "button" at bounding box center [34, 46] width 18 height 18
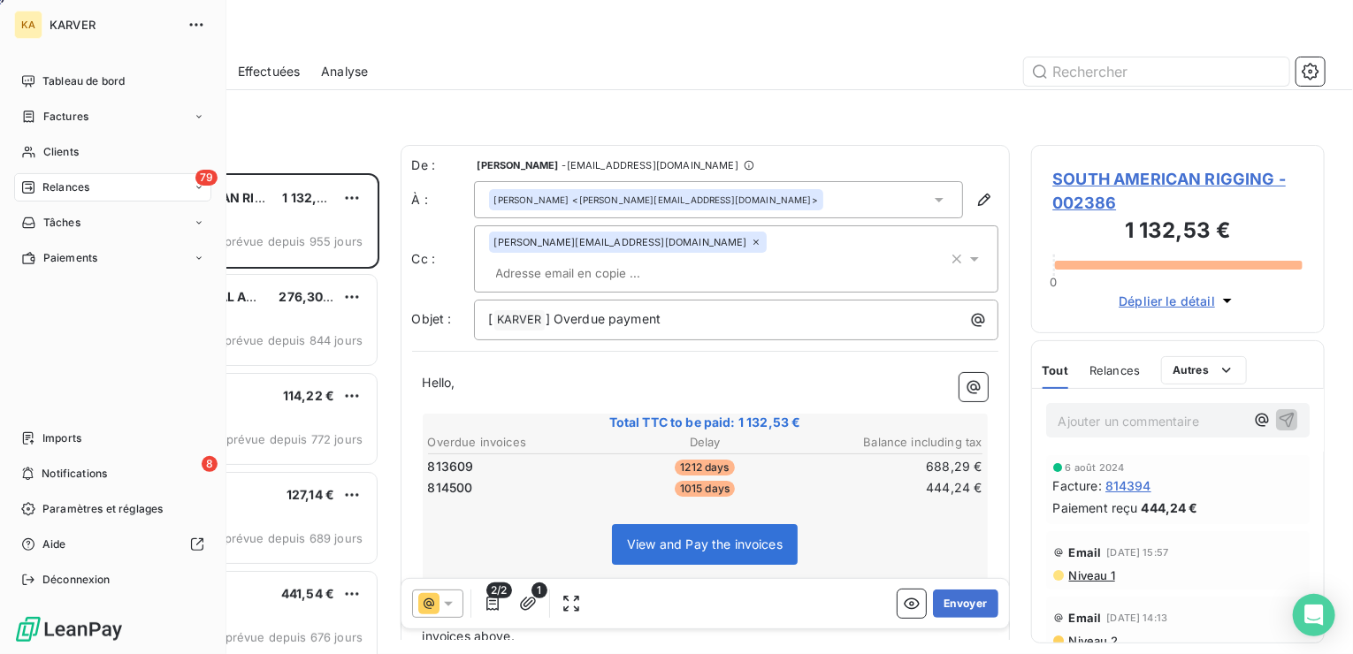
scroll to position [467, 280]
click at [88, 512] on span "Paramètres et réglages" at bounding box center [102, 509] width 120 height 16
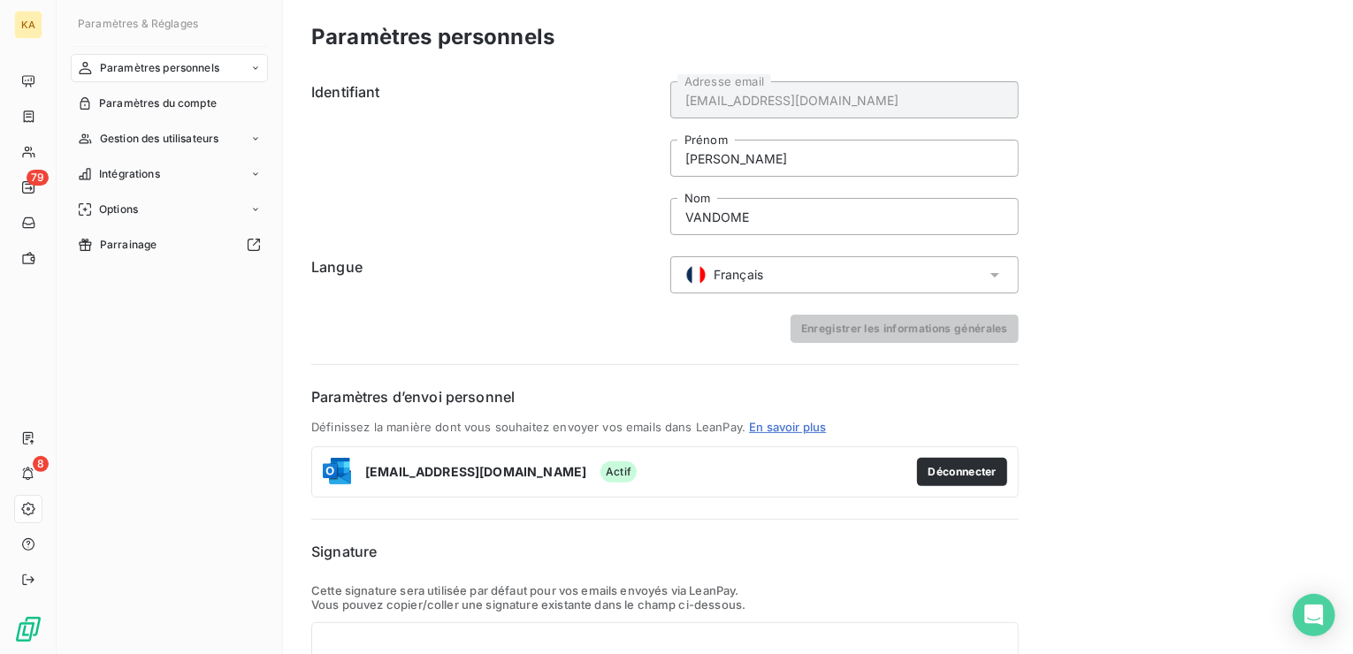
click at [254, 71] on icon at bounding box center [255, 68] width 11 height 11
click at [196, 102] on span "Informations personnelles" at bounding box center [165, 104] width 133 height 16
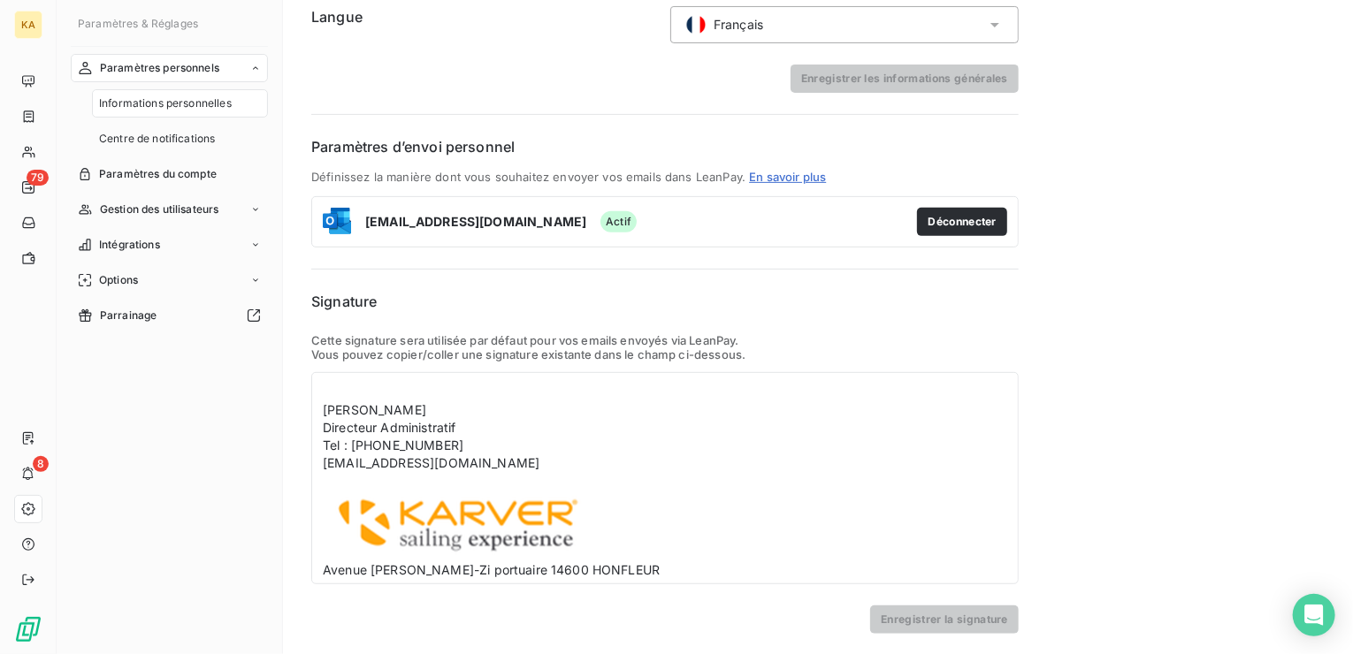
scroll to position [251, 0]
click at [426, 520] on img at bounding box center [458, 525] width 271 height 72
click at [428, 519] on img at bounding box center [458, 525] width 271 height 72
click at [387, 512] on img at bounding box center [458, 525] width 271 height 72
click at [389, 511] on img at bounding box center [458, 525] width 271 height 72
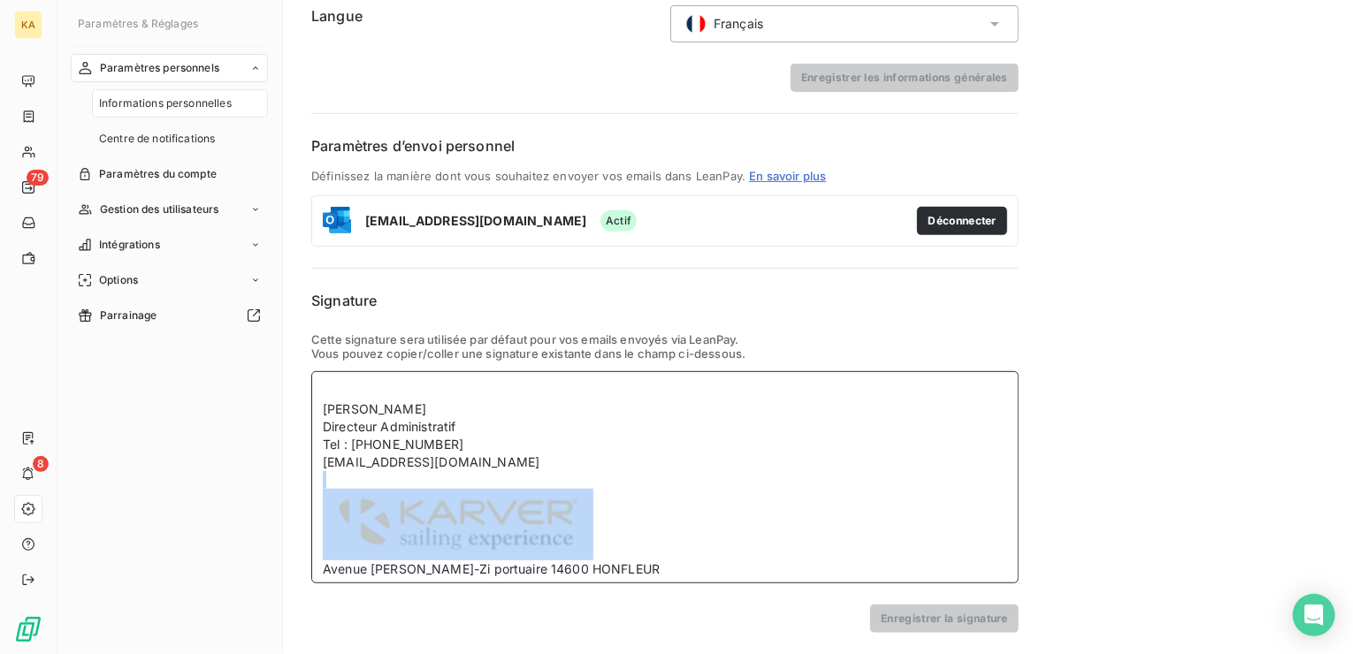
drag, startPoint x: 594, startPoint y: 515, endPoint x: 439, endPoint y: 526, distance: 155.2
click at [439, 526] on div "bvandome@karver-systems.com Avenue Marcel Liabastre-Zi portuaire 14600 HONFLEUR" at bounding box center [665, 516] width 684 height 125
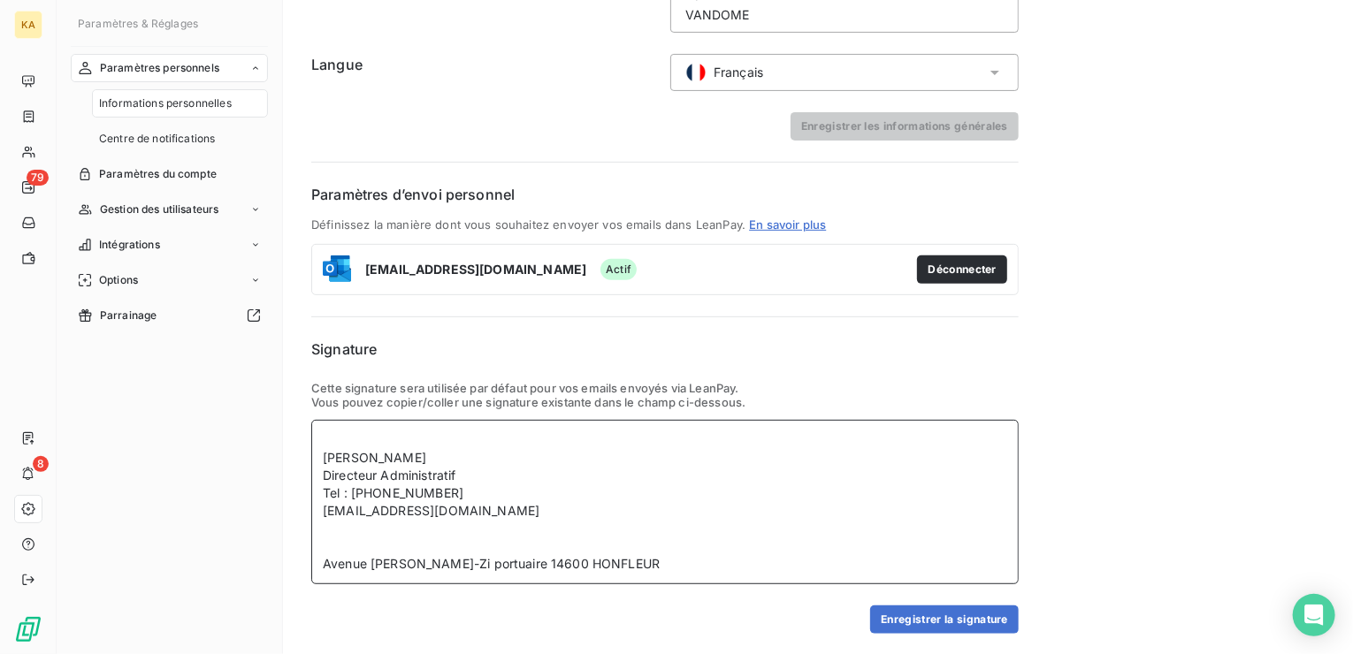
scroll to position [235, 0]
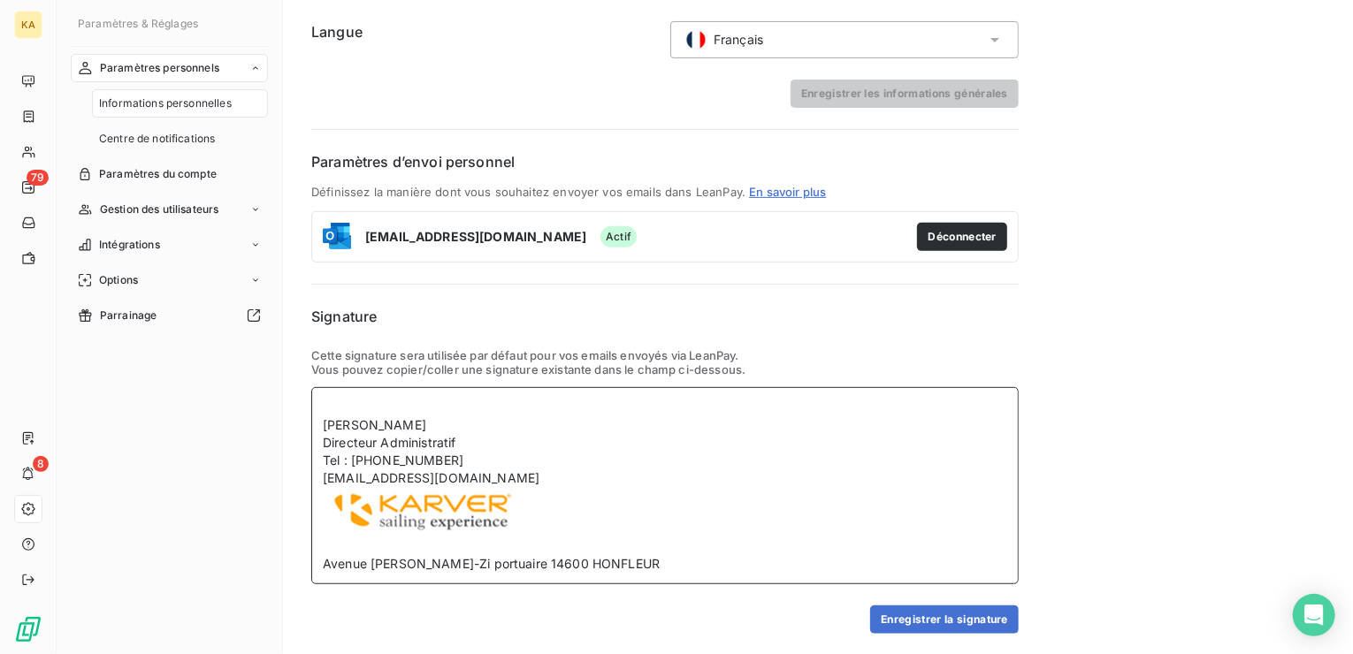
click at [535, 470] on div "bvandome@karver-systems.com Avenue Marcel Liabastre-Zi portuaire 14600 HONFLEUR" at bounding box center [665, 521] width 684 height 103
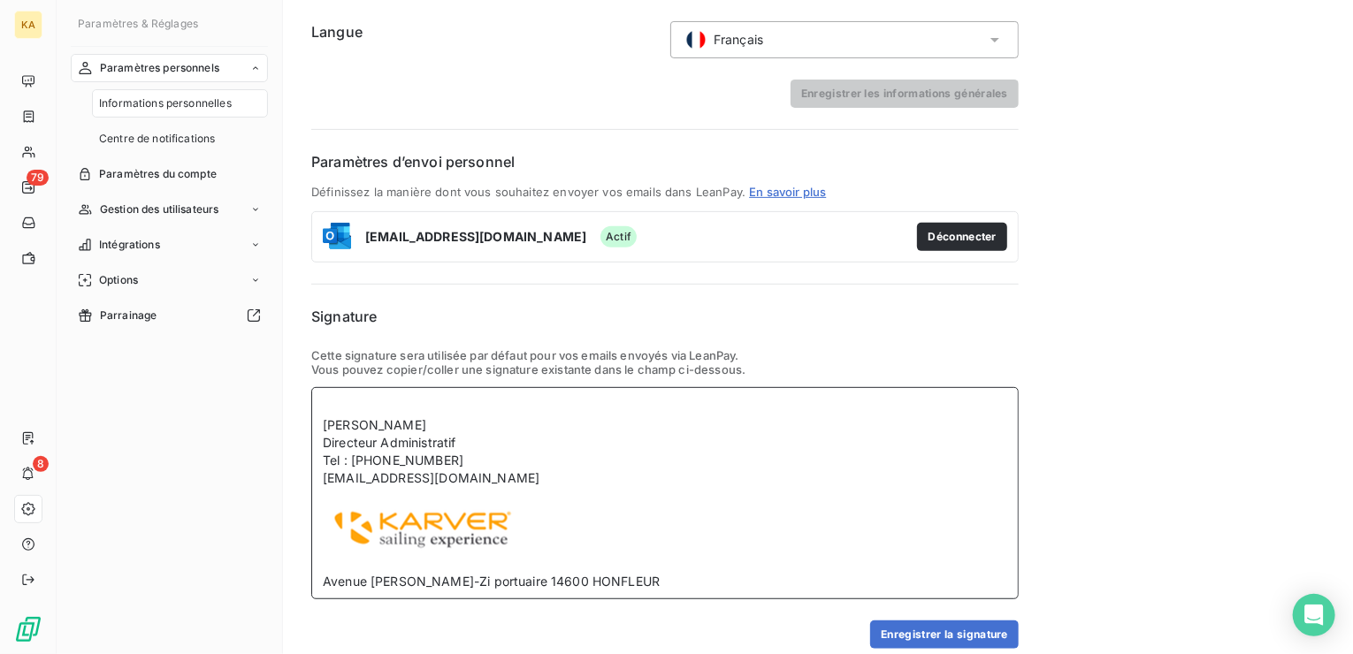
scroll to position [251, 0]
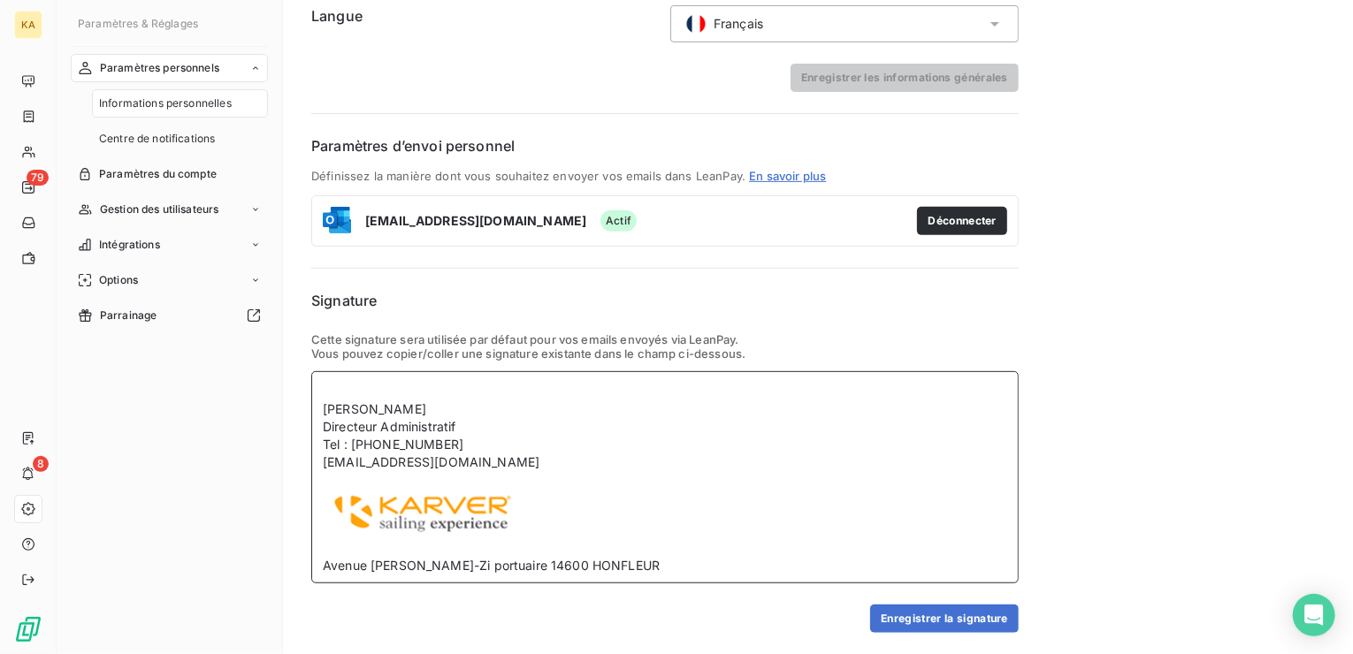
click at [336, 544] on div "Avenue Marcel Liabastre-Zi portuaire 14600 HONFLEUR" at bounding box center [665, 522] width 684 height 103
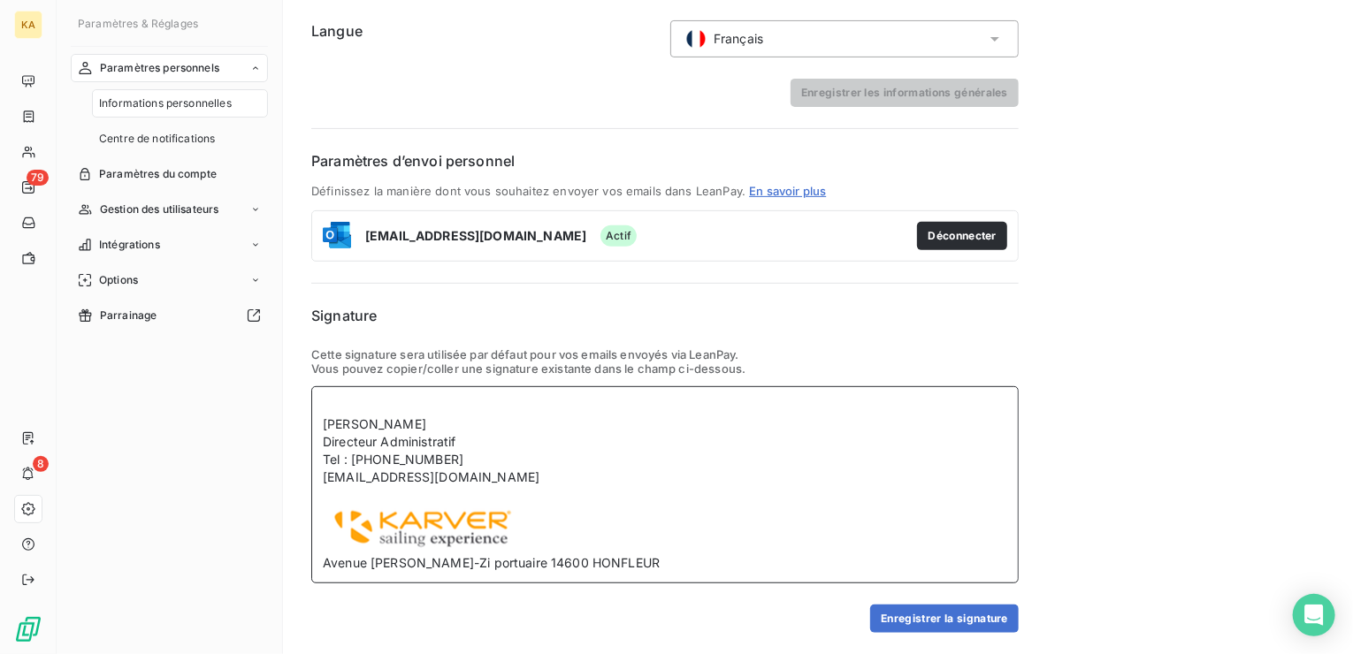
scroll to position [235, 0]
click at [316, 559] on div "Bruno VANDOME Directeur Administratif Tel : 02 31 88 37 98 bvandome@karver-syst…" at bounding box center [664, 485] width 707 height 197
click at [969, 613] on button "Enregistrer la signature" at bounding box center [944, 620] width 149 height 28
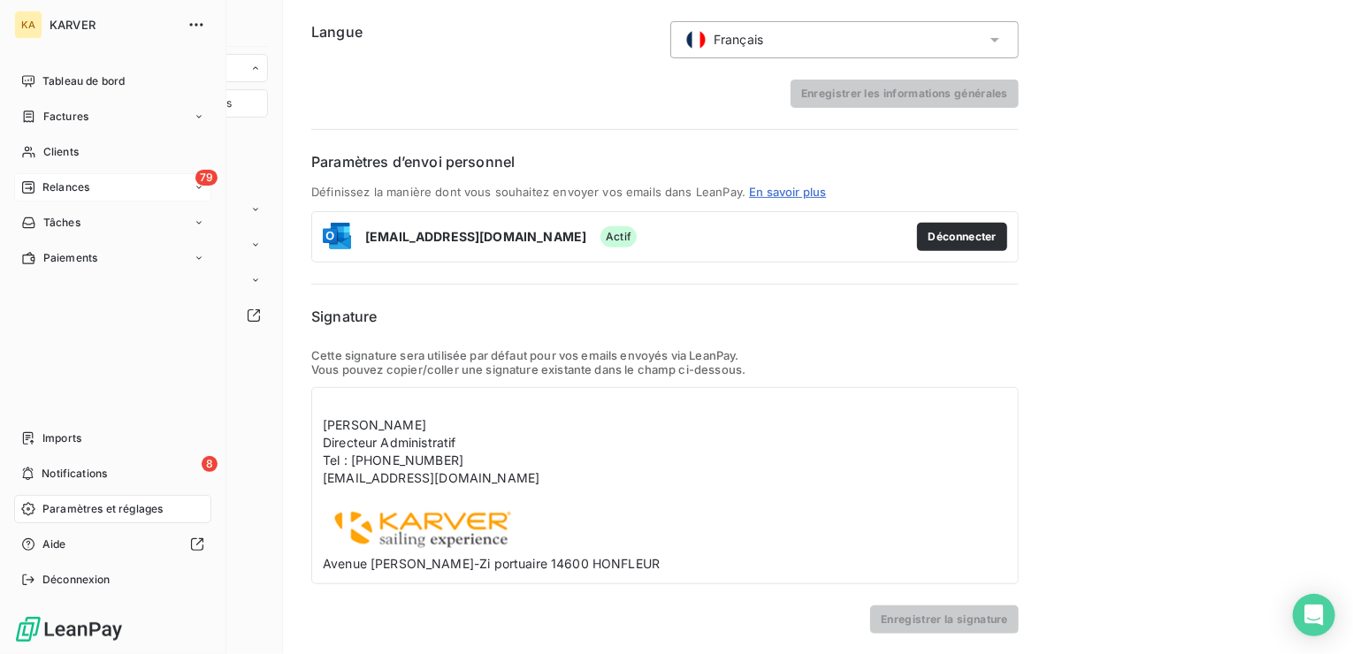
click at [57, 183] on span "Relances" at bounding box center [65, 188] width 47 height 16
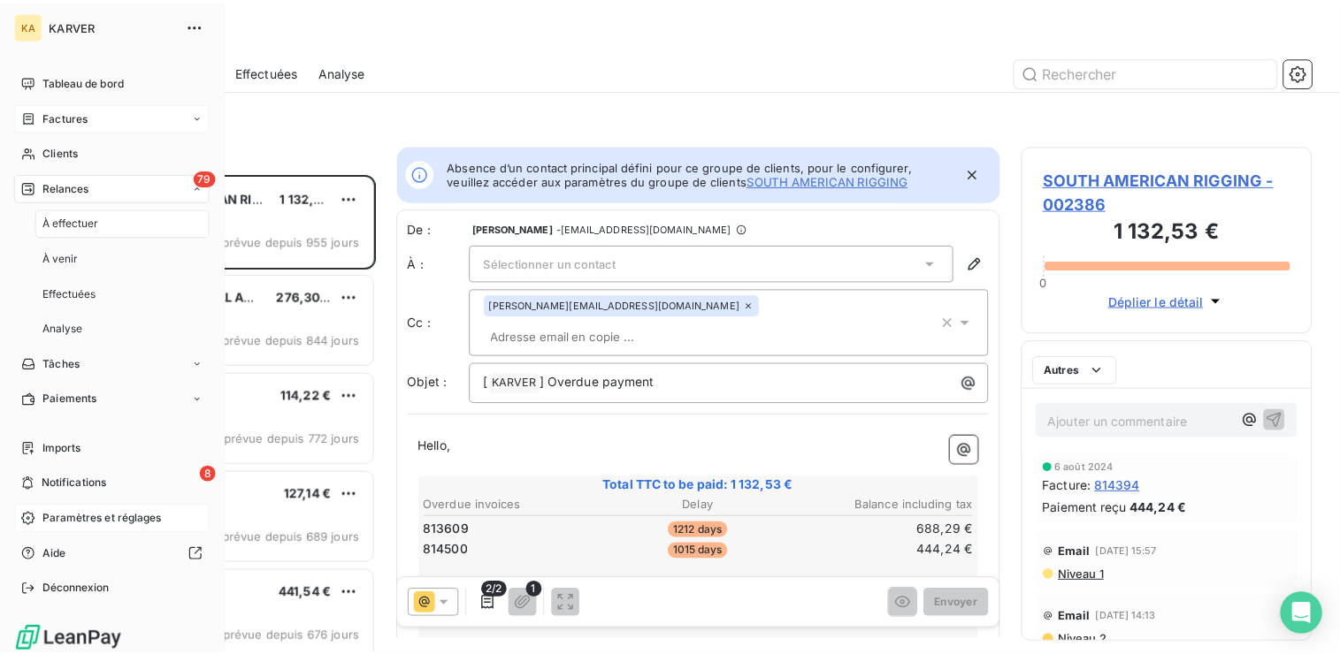
scroll to position [467, 280]
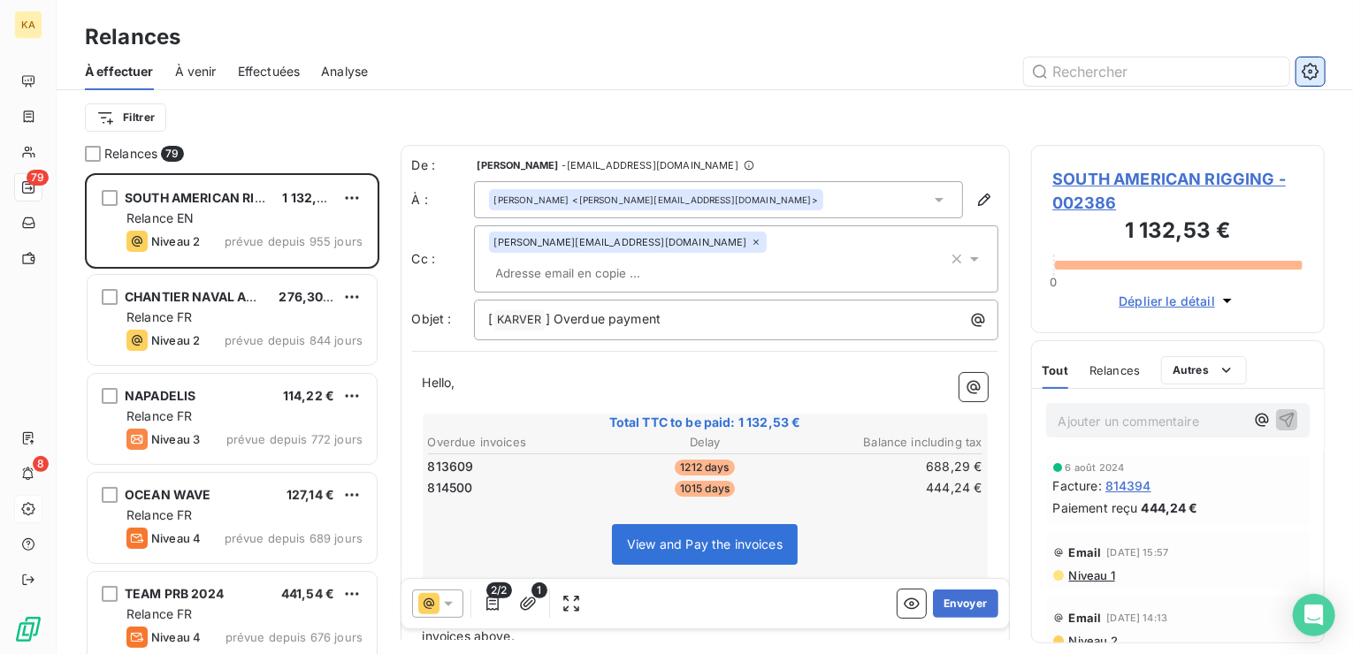
click at [1309, 63] on icon "button" at bounding box center [1311, 72] width 18 height 18
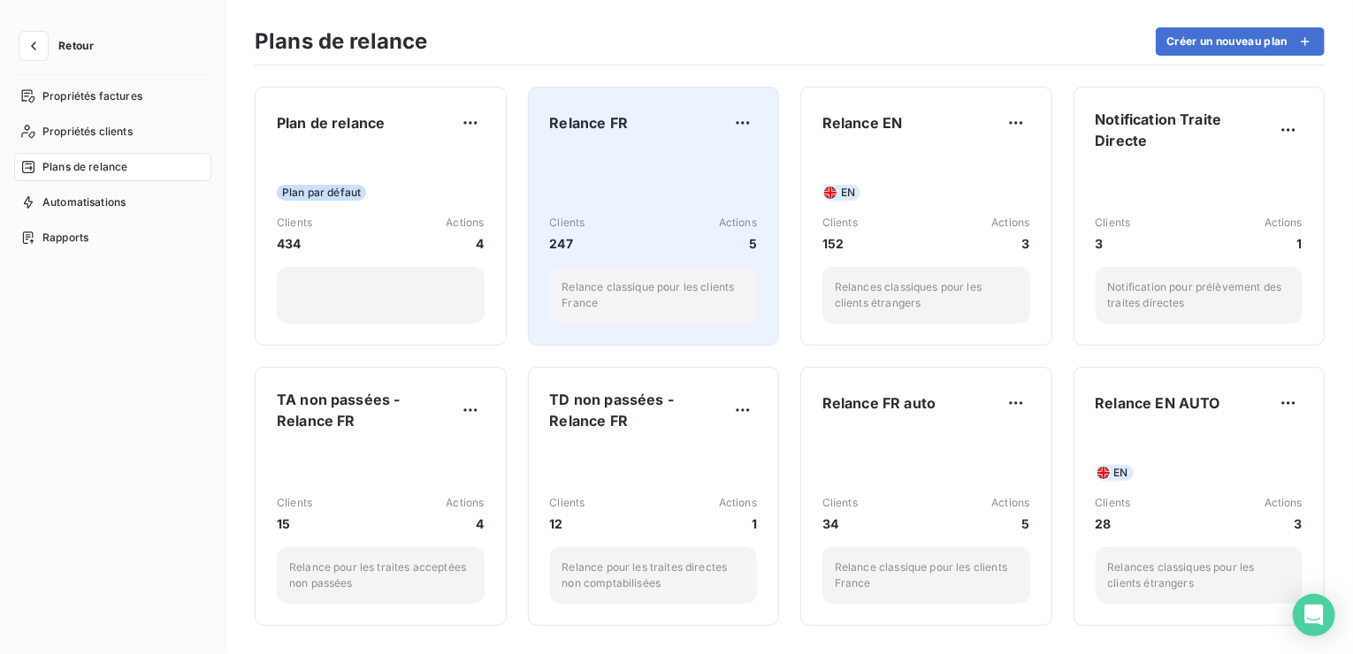
click at [632, 140] on div "Relance FR Clients 247 Actions 5 Relance classique pour les clients France" at bounding box center [654, 216] width 208 height 215
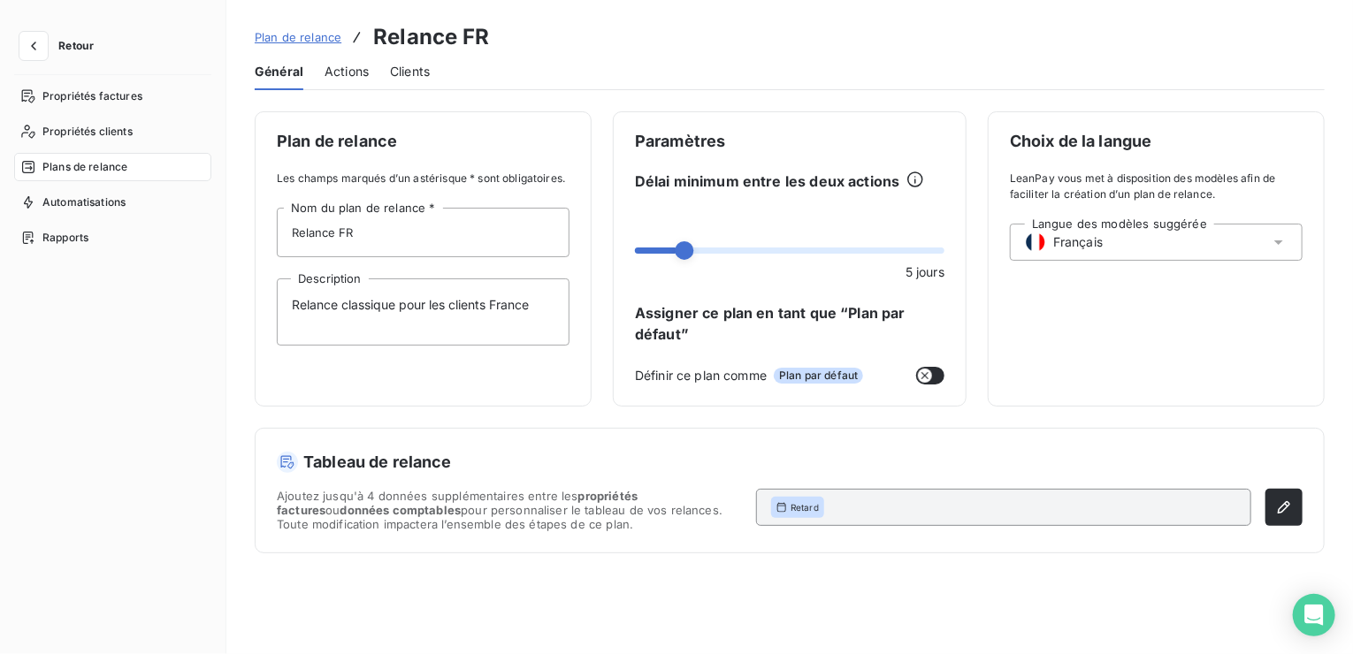
click at [345, 74] on span "Actions" at bounding box center [347, 72] width 44 height 18
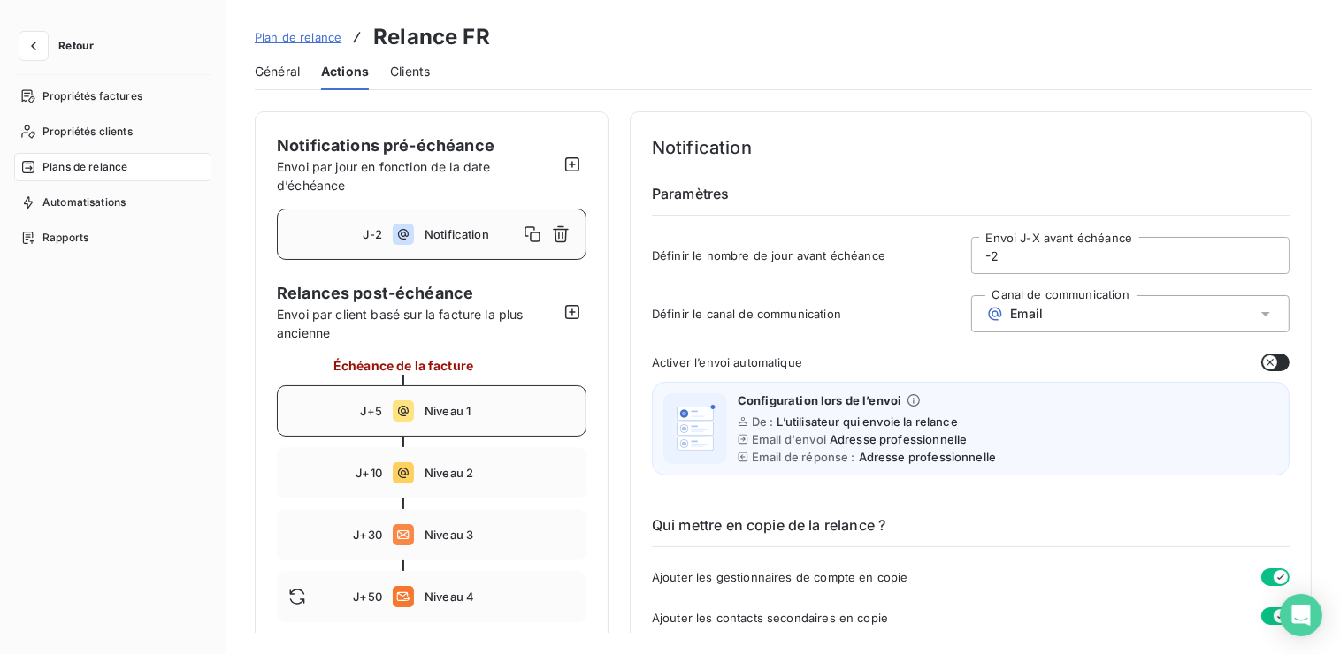
click at [447, 408] on span "Niveau 1" at bounding box center [499, 411] width 150 height 14
type input "5"
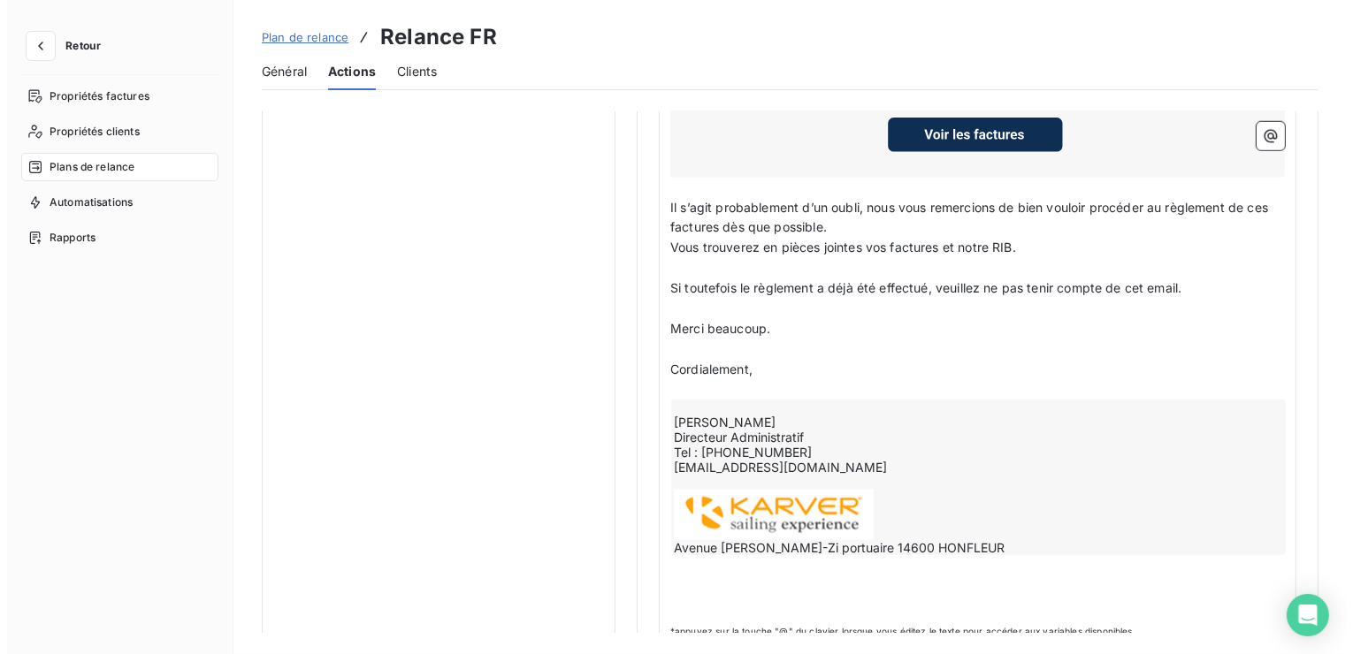
scroll to position [1665, 0]
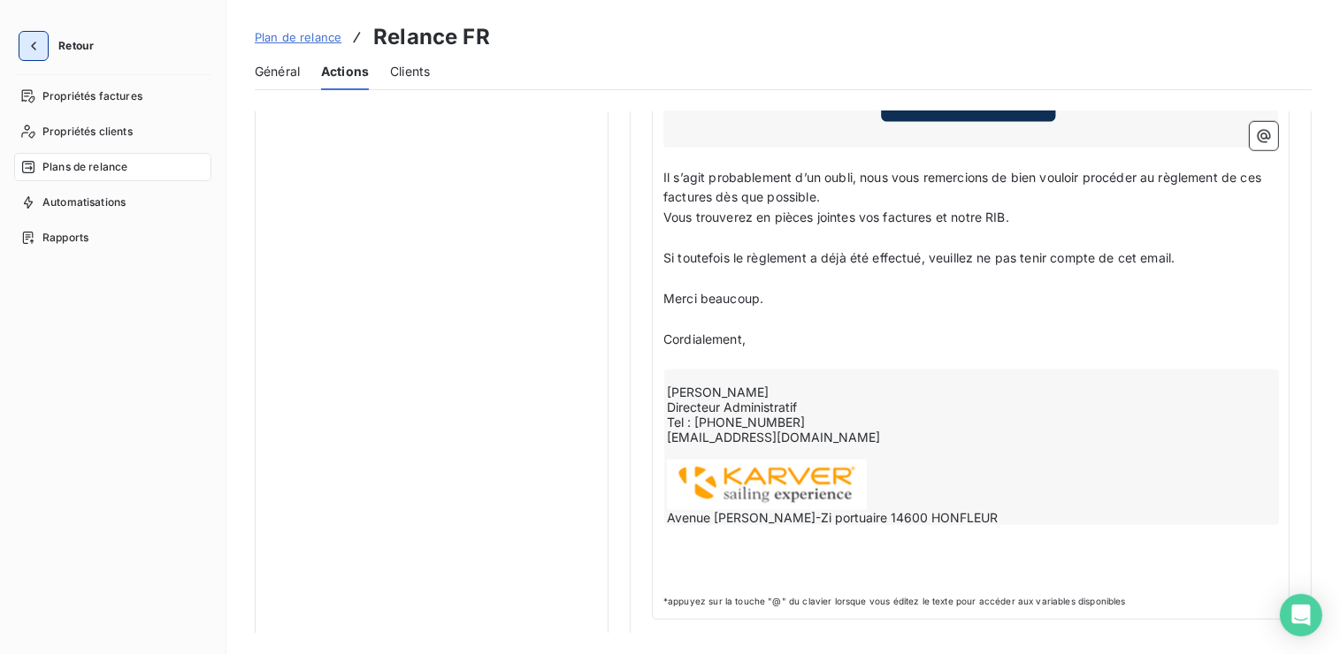
click at [37, 53] on icon "button" at bounding box center [34, 46] width 18 height 18
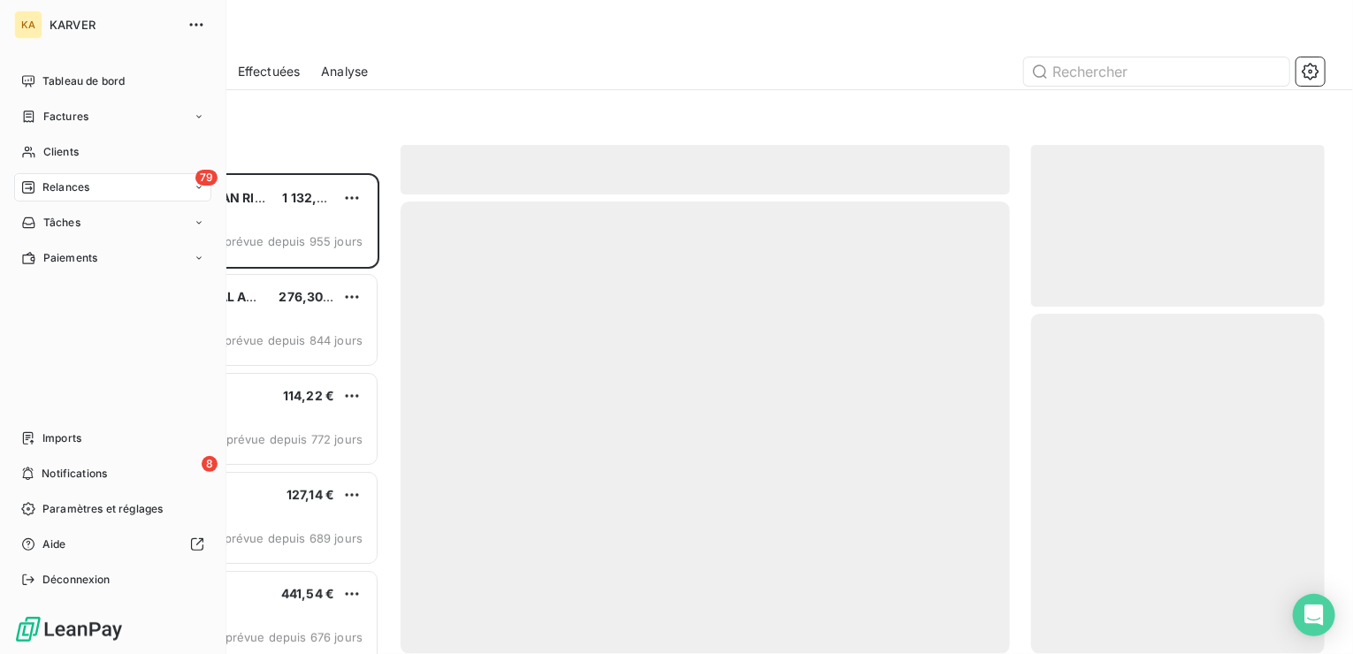
scroll to position [467, 280]
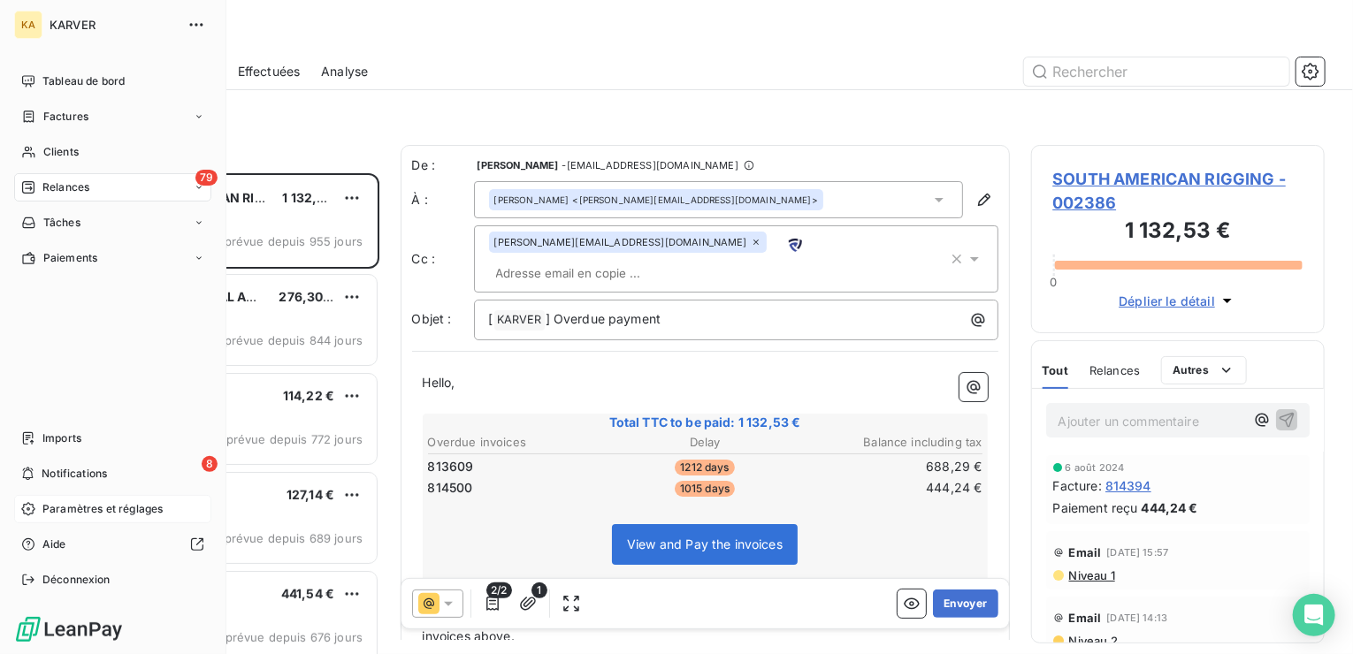
click at [96, 510] on span "Paramètres et réglages" at bounding box center [102, 509] width 120 height 16
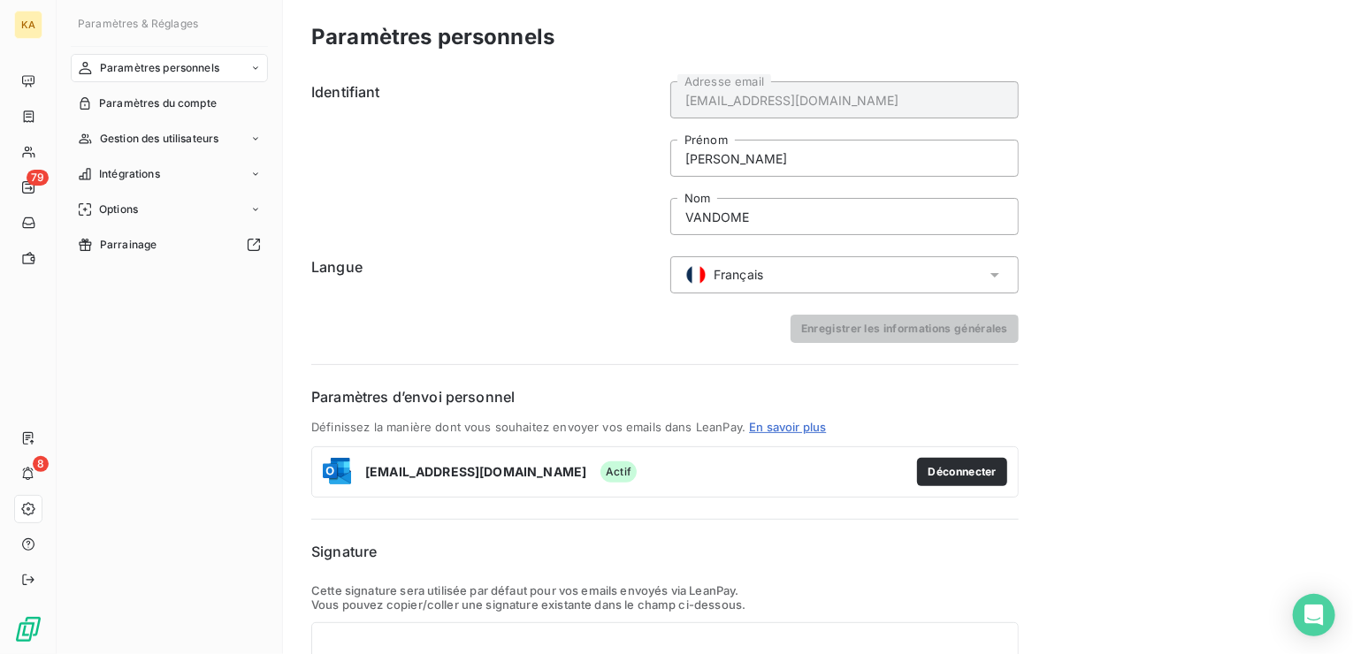
click at [255, 70] on icon at bounding box center [255, 68] width 11 height 11
click at [214, 108] on span "Informations personnelles" at bounding box center [165, 104] width 133 height 16
click at [798, 428] on link "En savoir plus" at bounding box center [787, 427] width 77 height 14
